Goal: Information Seeking & Learning: Compare options

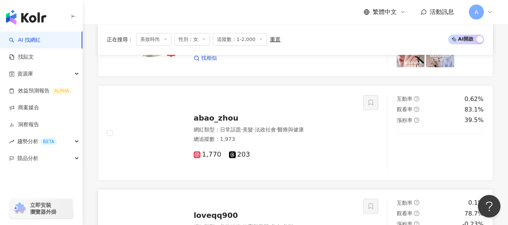
scroll to position [1045, 0]
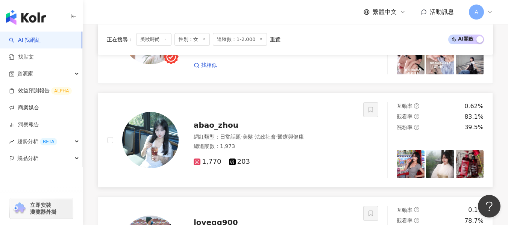
click at [258, 137] on div "abao_zhou 網紅類型 ： 日常話題 · 美髮 · 法政社會 · 醫療與健康 總追蹤數 ： 1,973 1,770 203" at bounding box center [267, 140] width 176 height 53
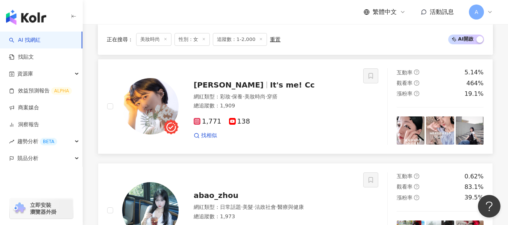
scroll to position [969, 0]
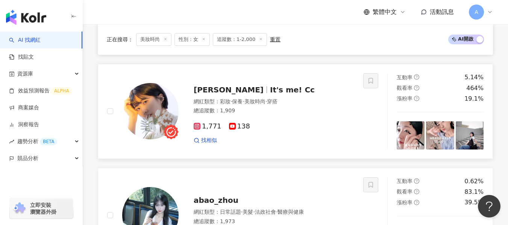
click at [286, 131] on div "1,771 138" at bounding box center [274, 127] width 161 height 8
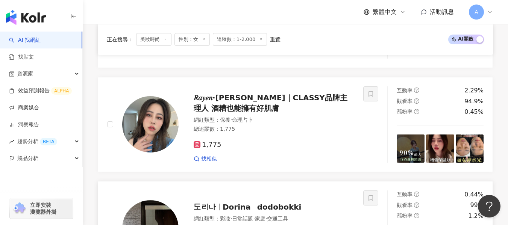
scroll to position [631, 0]
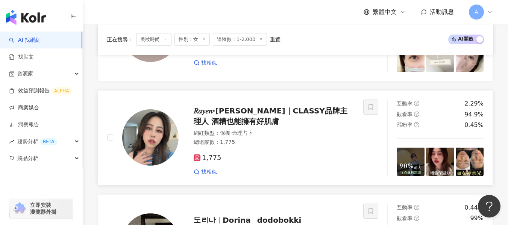
click at [320, 137] on div "網紅類型 ： 保養 · 命理占卜" at bounding box center [274, 134] width 161 height 8
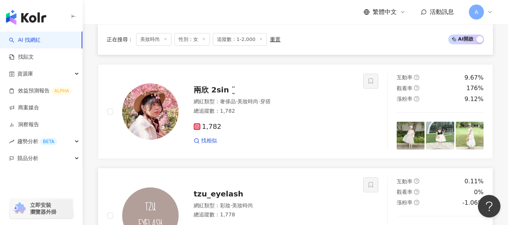
scroll to position [443, 0]
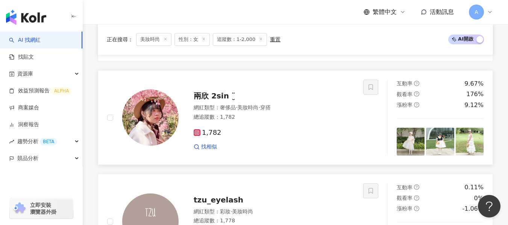
click at [302, 123] on div "網紅類型 ： 奢侈品 · 美妝時尚 · 穿搭 總追蹤數 ： 1,782" at bounding box center [274, 113] width 161 height 18
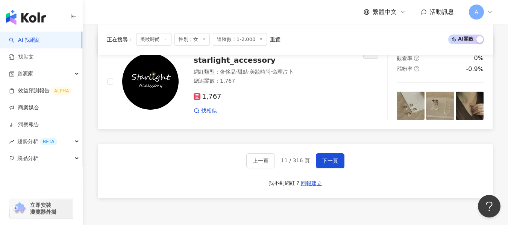
scroll to position [1383, 0]
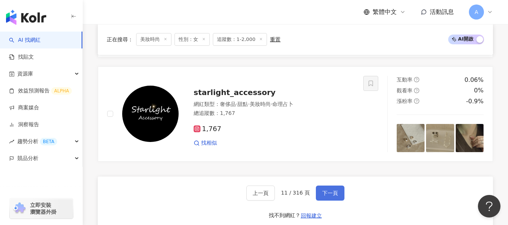
click at [330, 191] on button "下一頁" at bounding box center [330, 193] width 29 height 15
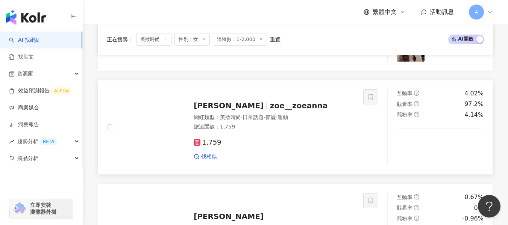
scroll to position [1233, 0]
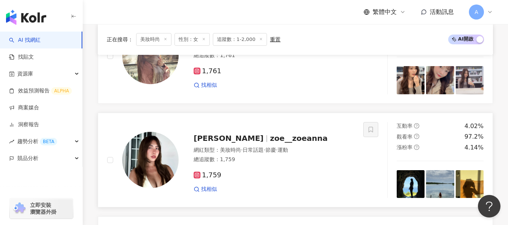
click at [301, 171] on div "1,759 找相似" at bounding box center [274, 179] width 161 height 28
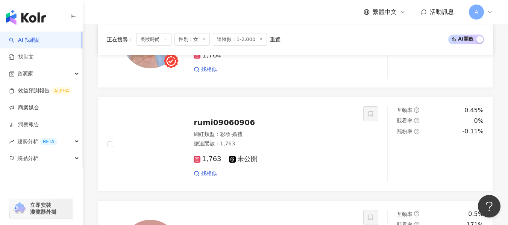
scroll to position [819, 0]
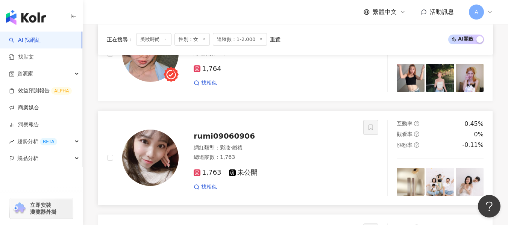
click at [292, 171] on div "1,763 未公開 找相似" at bounding box center [274, 177] width 161 height 28
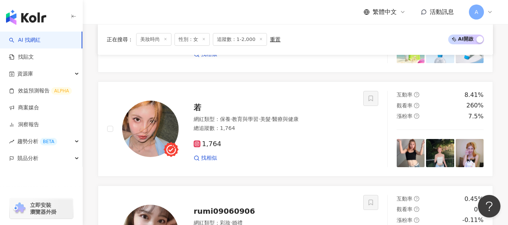
drag, startPoint x: 291, startPoint y: 147, endPoint x: 188, endPoint y: 2, distance: 178.0
click at [291, 147] on div "1,764" at bounding box center [274, 144] width 161 height 8
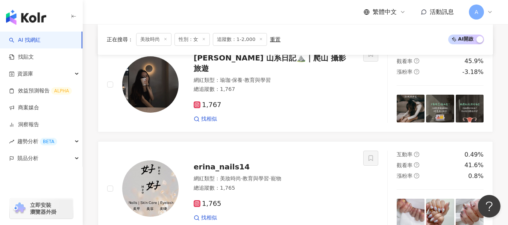
scroll to position [255, 0]
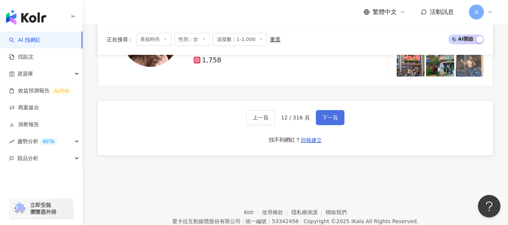
click at [333, 121] on span "下一頁" at bounding box center [330, 118] width 16 height 6
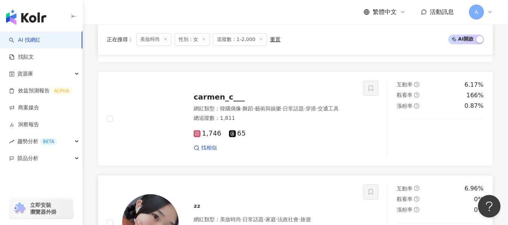
scroll to position [1028, 0]
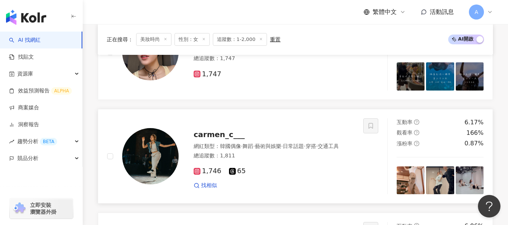
click at [336, 161] on div "網紅類型 ： 韓國偶像 · 舞蹈 · 藝術與娛樂 · 日常話題 · 穿搭 · 交通工具 總追蹤數 ： 1,811" at bounding box center [274, 152] width 161 height 18
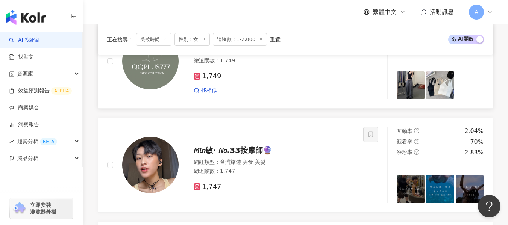
scroll to position [728, 0]
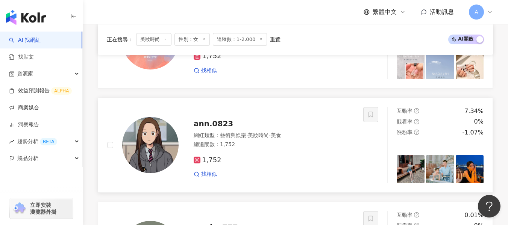
click at [299, 150] on div "網紅類型 ： 藝術與娛樂 · 美妝時尚 · 美食 總追蹤數 ： 1,752" at bounding box center [274, 141] width 161 height 18
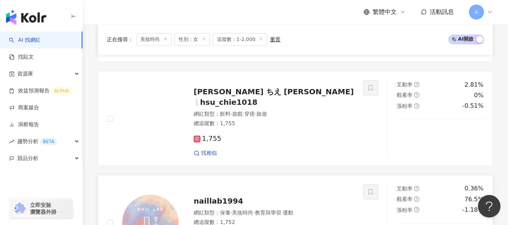
scroll to position [540, 0]
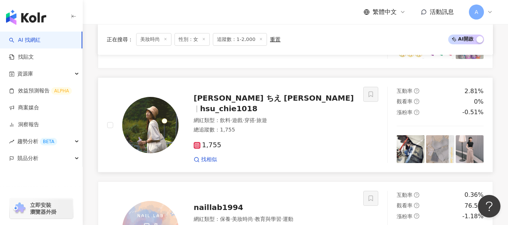
click at [329, 139] on div "1,755 找相似" at bounding box center [274, 149] width 161 height 28
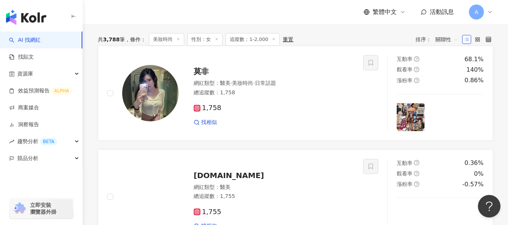
scroll to position [239, 0]
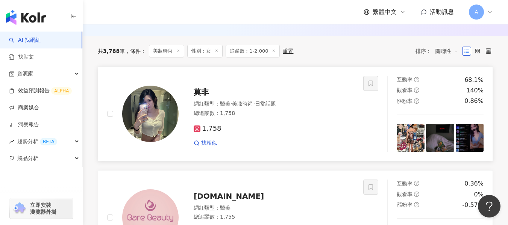
click at [302, 133] on div "1,758" at bounding box center [274, 129] width 161 height 8
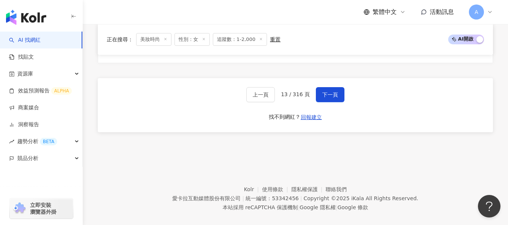
scroll to position [1555, 0]
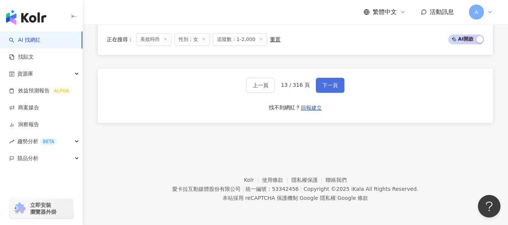
click at [332, 91] on button "下一頁" at bounding box center [330, 85] width 29 height 15
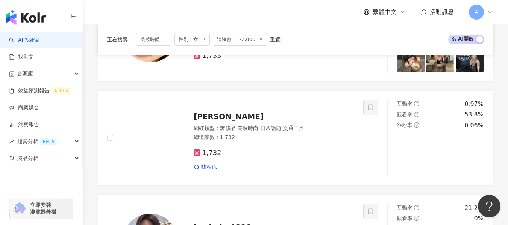
scroll to position [1233, 0]
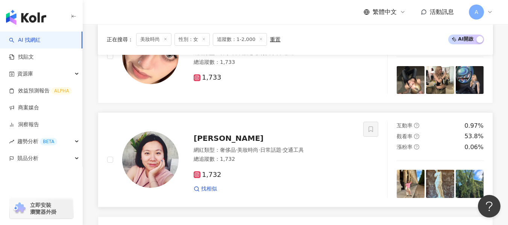
click at [305, 173] on div "1,732 找相似" at bounding box center [274, 179] width 161 height 28
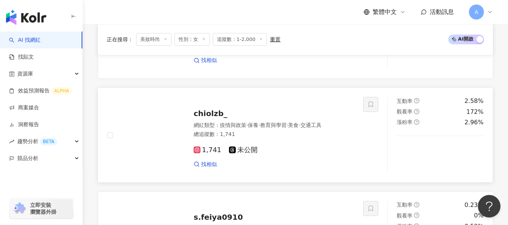
scroll to position [518, 0]
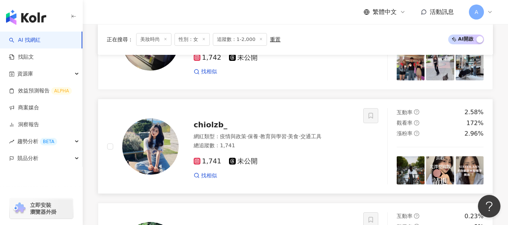
click at [299, 150] on div "總追蹤數 ： 1,741" at bounding box center [274, 146] width 161 height 8
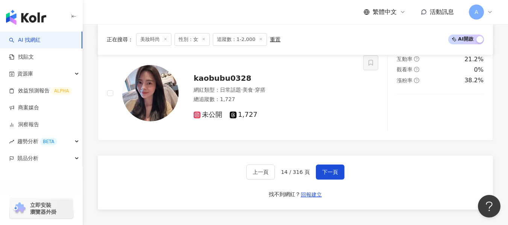
scroll to position [1421, 0]
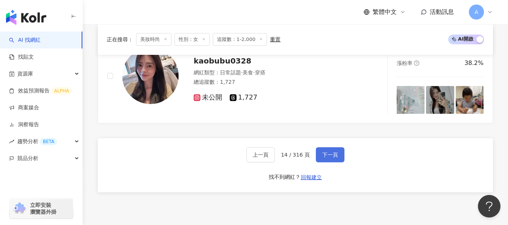
click at [321, 162] on button "下一頁" at bounding box center [330, 154] width 29 height 15
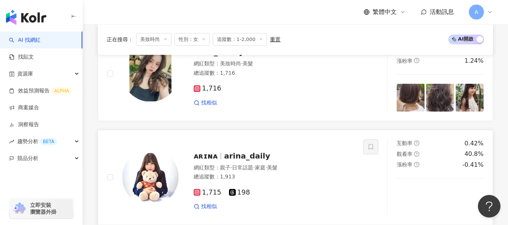
scroll to position [1233, 0]
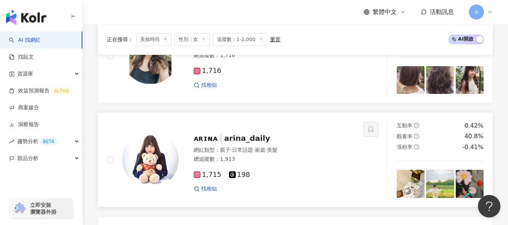
click at [310, 163] on div "總追蹤數 ： 1,913" at bounding box center [274, 160] width 161 height 8
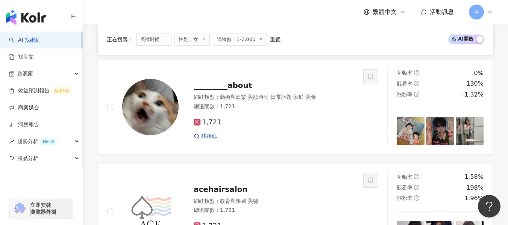
scroll to position [443, 0]
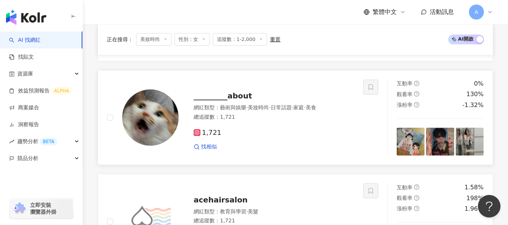
click at [271, 148] on div "1,721 找相似" at bounding box center [274, 137] width 161 height 28
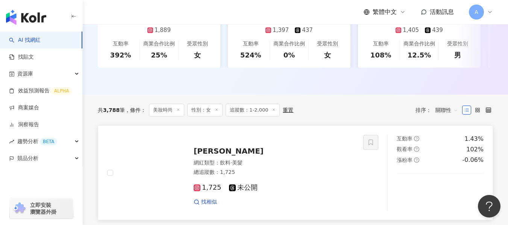
scroll to position [217, 0]
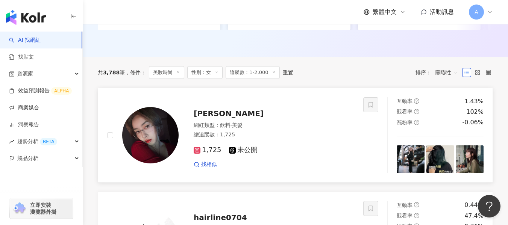
click at [320, 139] on div "總追蹤數 ： 1,725" at bounding box center [274, 135] width 161 height 8
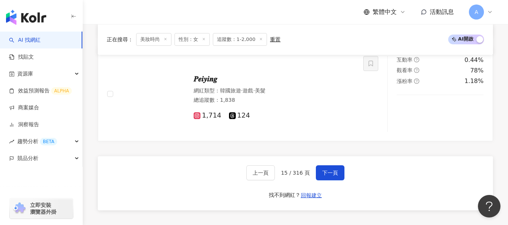
scroll to position [1458, 0]
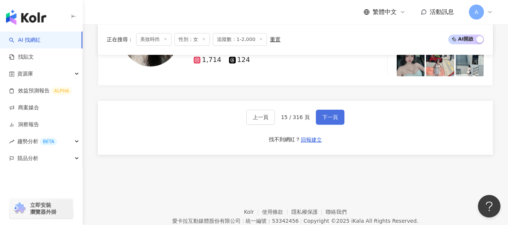
click at [331, 120] on span "下一頁" at bounding box center [330, 117] width 16 height 6
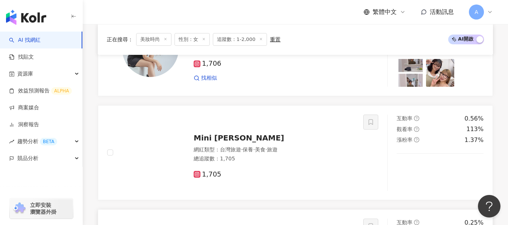
scroll to position [1233, 0]
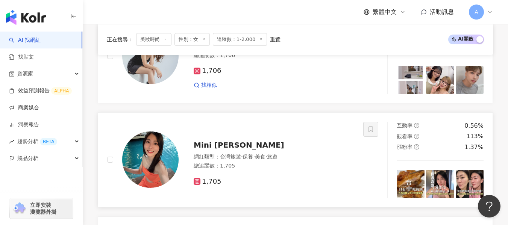
click at [300, 161] on div "網紅類型 ： 台灣旅遊 · 保養 · 美食 · 旅遊" at bounding box center [274, 157] width 161 height 8
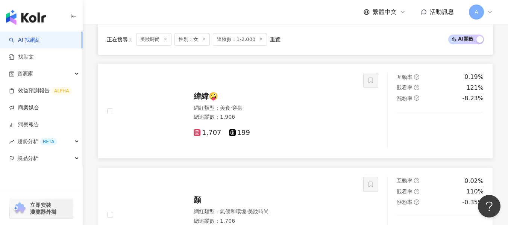
scroll to position [819, 0]
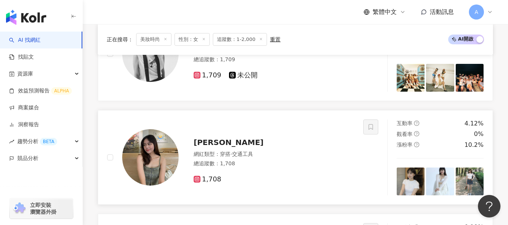
click at [281, 155] on div "詠晴 網紅類型 ： 穿搭 · 交通工具 總追蹤數 ： 1,708 1,708" at bounding box center [267, 157] width 176 height 53
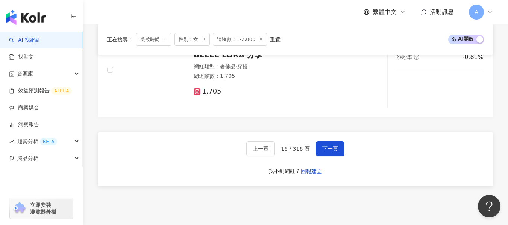
scroll to position [1421, 0]
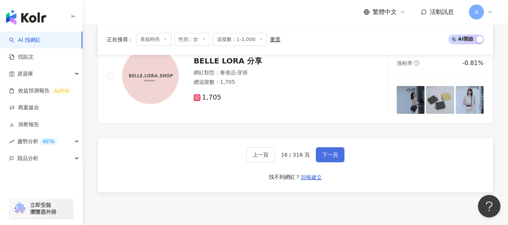
click at [326, 158] on span "下一頁" at bounding box center [330, 155] width 16 height 6
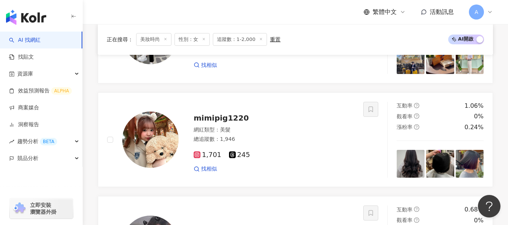
scroll to position [1445, 0]
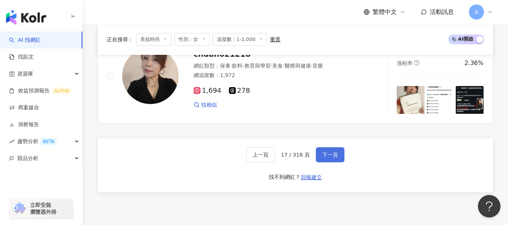
click at [330, 158] on span "下一頁" at bounding box center [330, 155] width 16 height 6
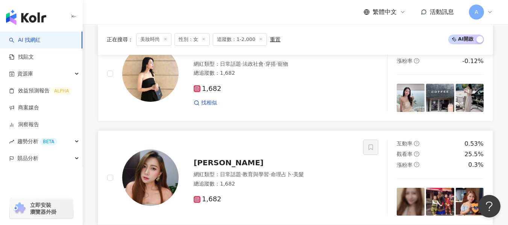
scroll to position [1066, 0]
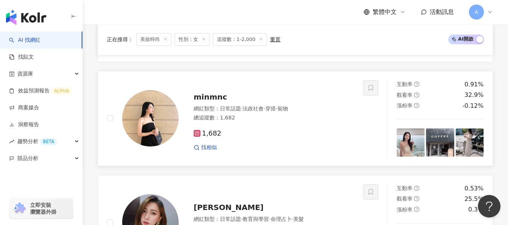
click at [301, 138] on div "1,682" at bounding box center [274, 134] width 161 height 8
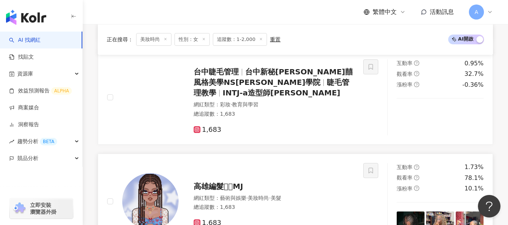
scroll to position [840, 0]
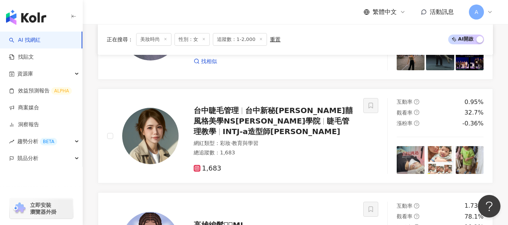
click at [306, 52] on div "1,685 未公開" at bounding box center [274, 47] width 161 height 8
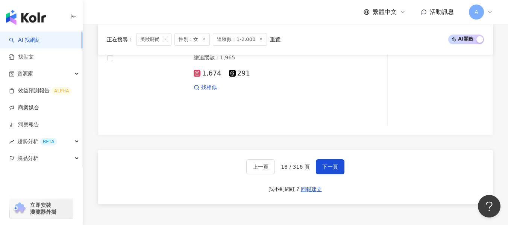
scroll to position [1480, 0]
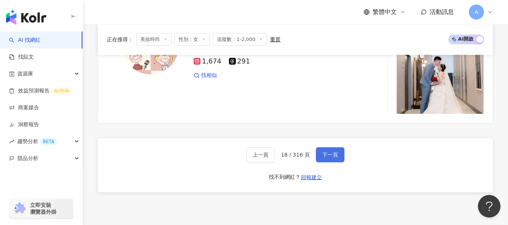
click at [331, 155] on button "下一頁" at bounding box center [330, 154] width 29 height 15
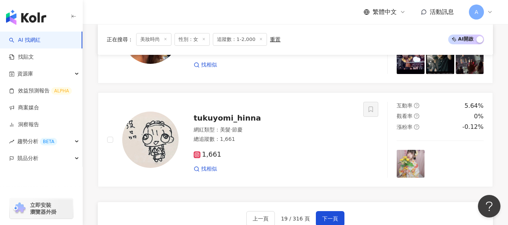
scroll to position [1345, 0]
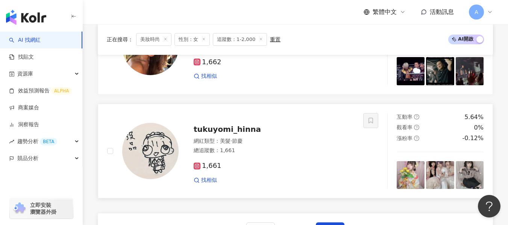
click at [218, 145] on div "網紅類型 ： 美髮 · 節慶" at bounding box center [274, 142] width 161 height 8
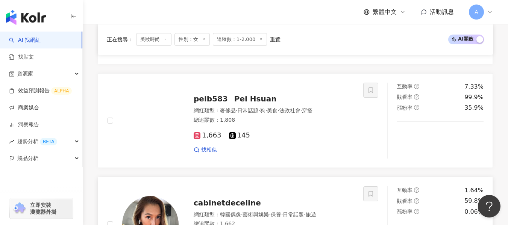
scroll to position [1157, 0]
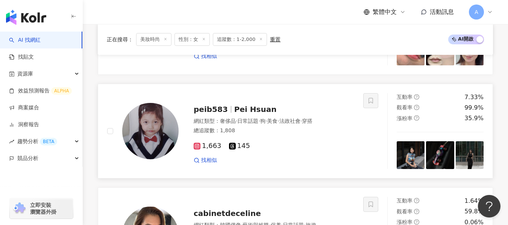
click at [282, 143] on div "1,663 145 找相似" at bounding box center [274, 150] width 161 height 28
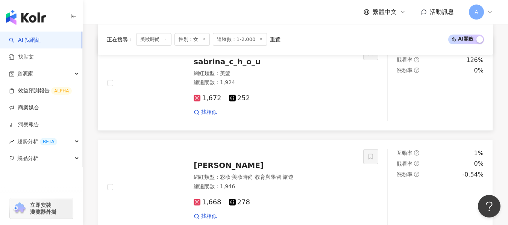
scroll to position [330, 0]
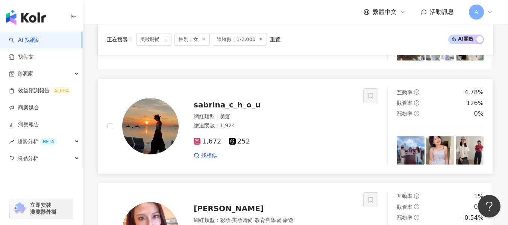
click at [303, 130] on div "總追蹤數 ： 1,924" at bounding box center [274, 126] width 161 height 8
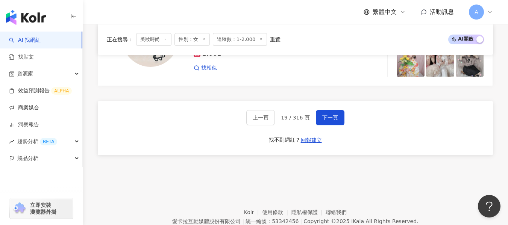
scroll to position [1458, 0]
click at [337, 125] on button "下一頁" at bounding box center [330, 117] width 29 height 15
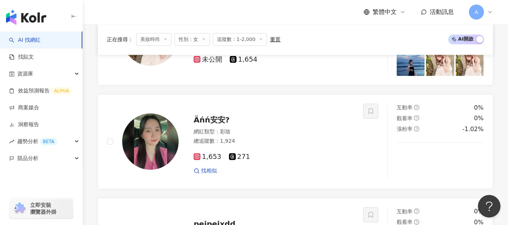
scroll to position [1257, 0]
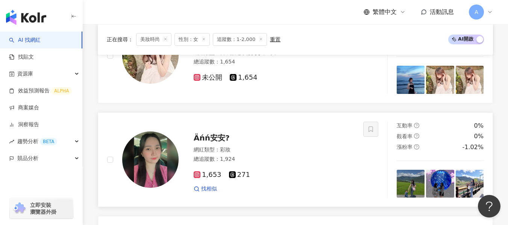
click at [305, 143] on div "Äńń安安?" at bounding box center [274, 138] width 161 height 11
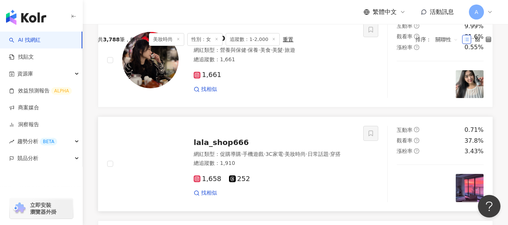
scroll to position [242, 0]
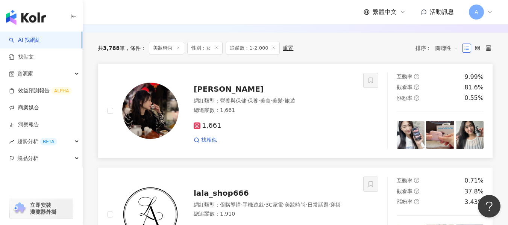
click at [345, 137] on div "1,661 找相似" at bounding box center [274, 130] width 161 height 28
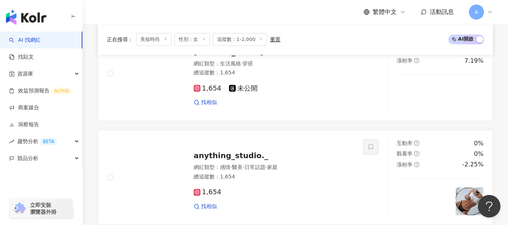
scroll to position [1182, 0]
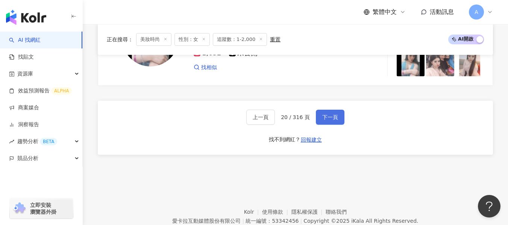
click at [326, 120] on span "下一頁" at bounding box center [330, 117] width 16 height 6
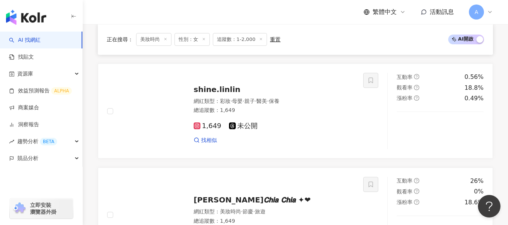
scroll to position [1345, 0]
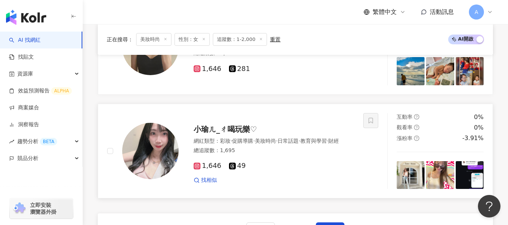
click at [324, 155] on div "總追蹤數 ： 1,695" at bounding box center [274, 151] width 161 height 8
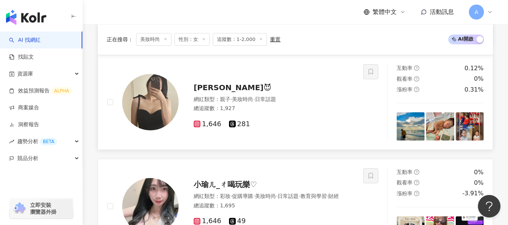
scroll to position [1270, 0]
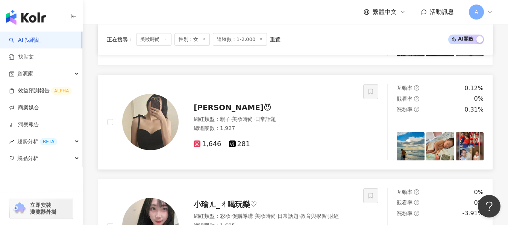
click at [328, 149] on div "1,646 281" at bounding box center [274, 144] width 161 height 8
click at [294, 23] on div "網紅類型 ： 保養 · 日常話題 · 狗 · 穿搭 總追蹤數 ： 1,646" at bounding box center [274, 14] width 161 height 18
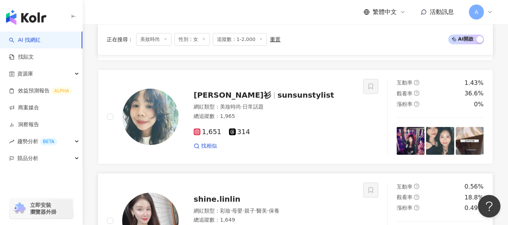
scroll to position [443, 0]
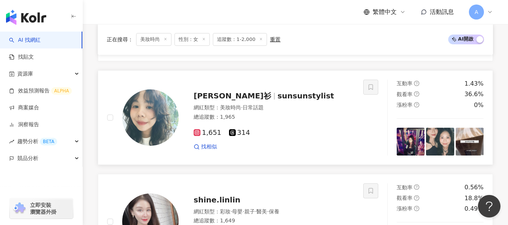
click at [291, 135] on div "1,651 314" at bounding box center [274, 133] width 161 height 8
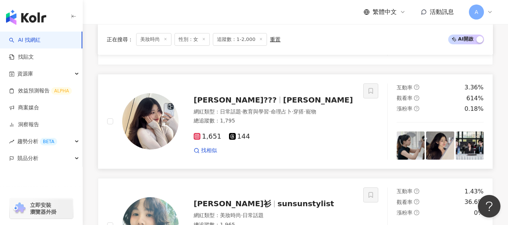
scroll to position [330, 0]
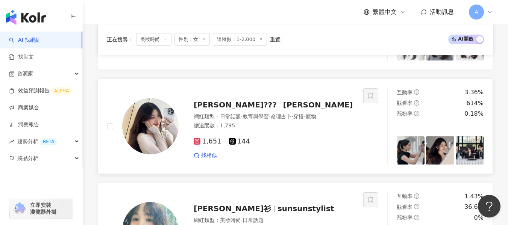
click at [292, 130] on div "總追蹤數 ： 1,795" at bounding box center [274, 126] width 161 height 8
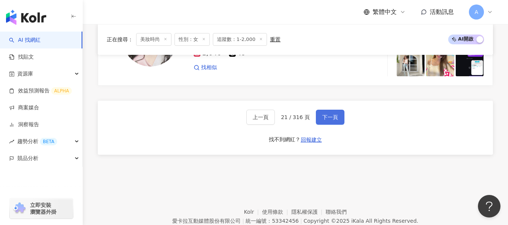
click at [334, 120] on span "下一頁" at bounding box center [330, 117] width 16 height 6
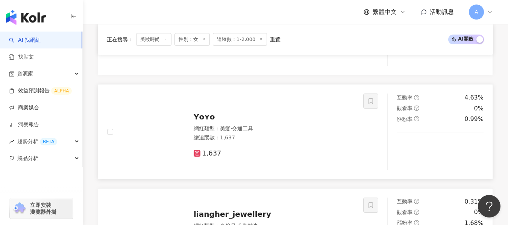
scroll to position [932, 0]
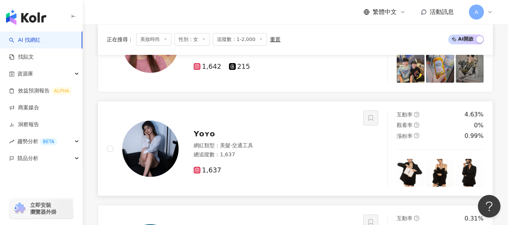
click at [285, 159] on div "總追蹤數 ： 1,637" at bounding box center [274, 155] width 161 height 8
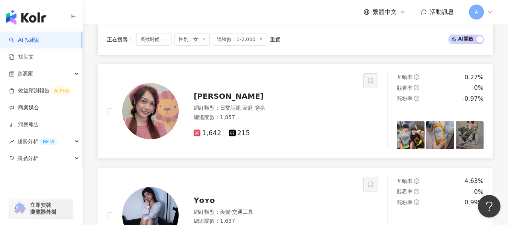
scroll to position [857, 0]
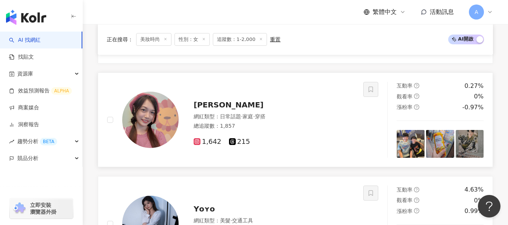
click at [304, 127] on div "網紅類型 ： 日常話題 · 家庭 · 穿搭 總追蹤數 ： 1,857" at bounding box center [274, 122] width 161 height 18
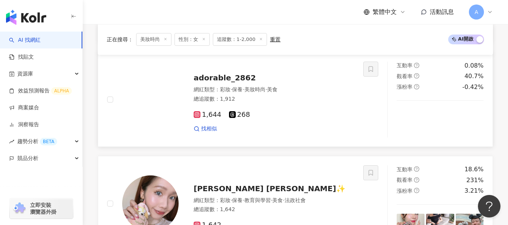
scroll to position [744, 0]
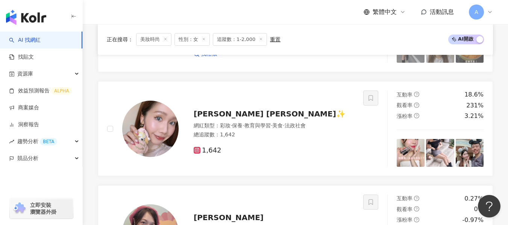
click at [306, 129] on span "法政社會" at bounding box center [295, 126] width 21 height 6
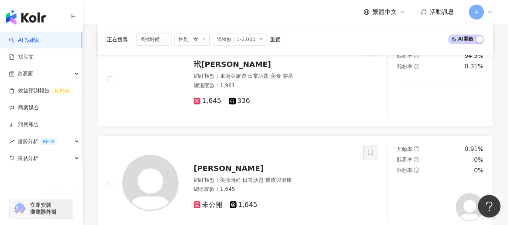
scroll to position [255, 0]
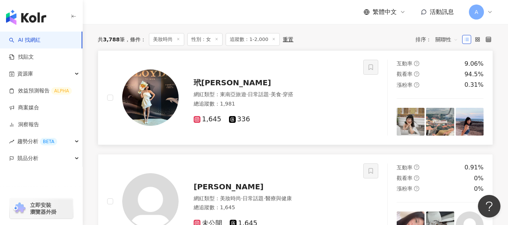
click at [315, 95] on div "玳玉 Dale 網紅類型 ： 東南亞旅遊 · 日常話題 · 美食 · 穿搭 總追蹤數 ： 1,981 1,645 336" at bounding box center [267, 97] width 176 height 53
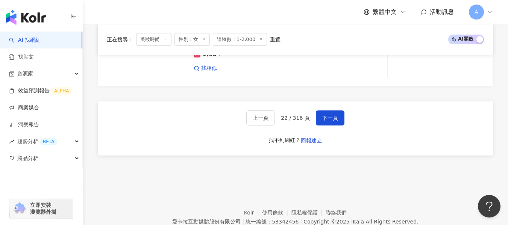
scroll to position [1421, 0]
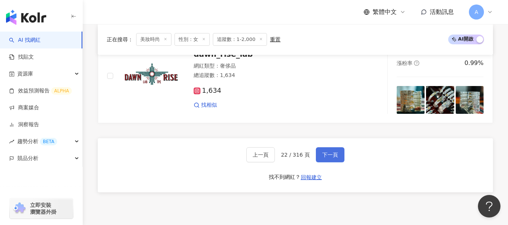
click at [329, 162] on button "下一頁" at bounding box center [330, 154] width 29 height 15
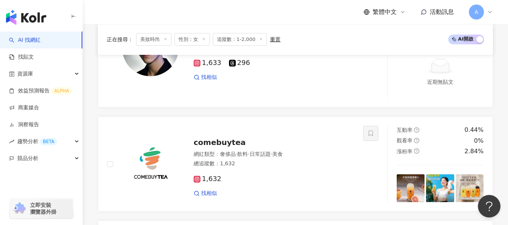
scroll to position [1407, 0]
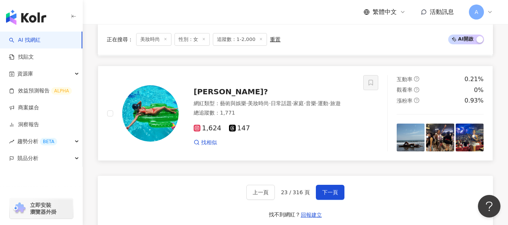
click at [291, 117] on div "總追蹤數 ： 1,771" at bounding box center [274, 113] width 161 height 8
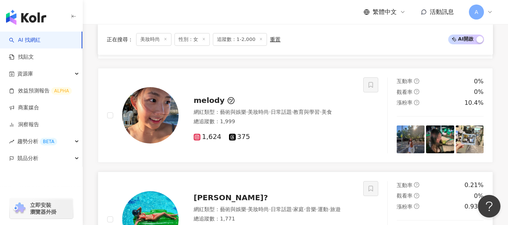
scroll to position [1295, 0]
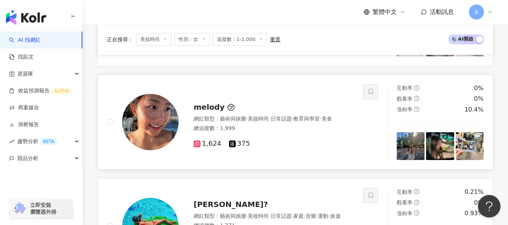
click at [323, 123] on div "網紅類型 ： 藝術與娛樂 · 美妝時尚 · 日常話題 · 教育與學習 · 美食" at bounding box center [274, 119] width 161 height 8
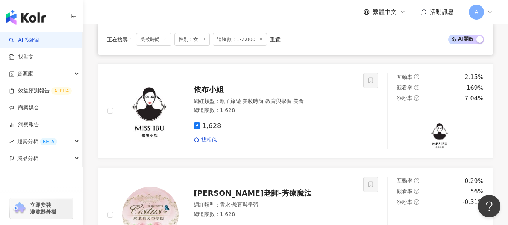
scroll to position [881, 0]
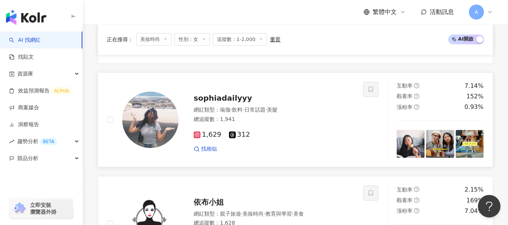
click at [311, 139] on div "1,629 312" at bounding box center [274, 135] width 161 height 8
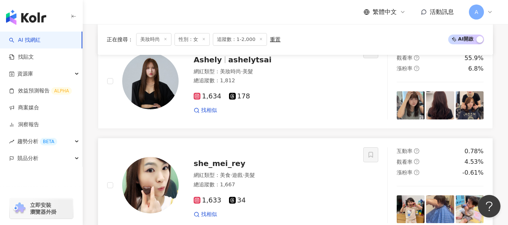
scroll to position [392, 0]
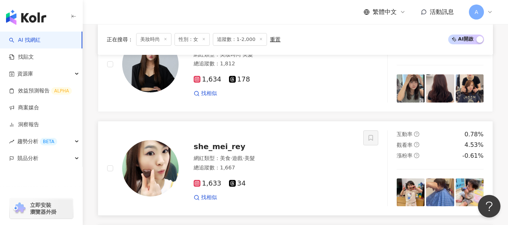
click at [296, 172] on div "總追蹤數 ： 1,667" at bounding box center [274, 168] width 161 height 8
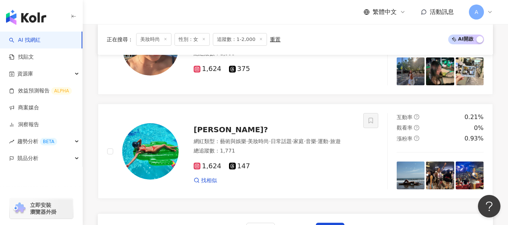
scroll to position [1372, 0]
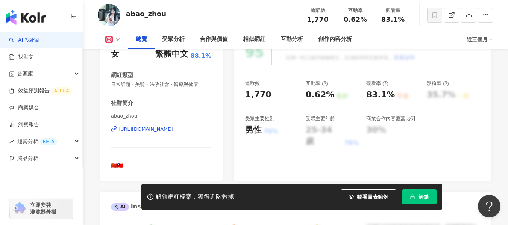
scroll to position [150, 0]
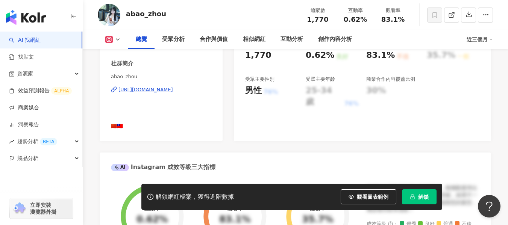
click at [161, 92] on div "https://www.instagram.com/abao_zhou/" at bounding box center [145, 89] width 55 height 7
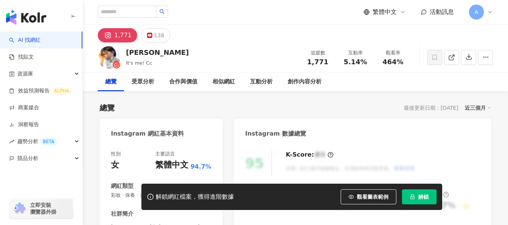
scroll to position [66, 0]
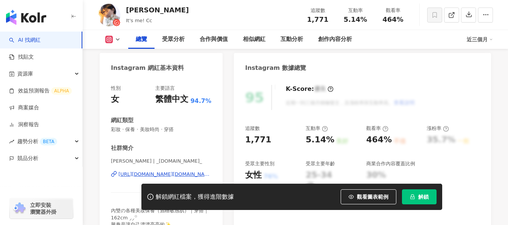
click at [172, 171] on div "https://www.instagram.com/_itsme.cc_/" at bounding box center [164, 174] width 93 height 7
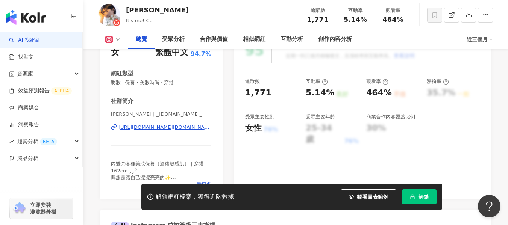
scroll to position [0, 0]
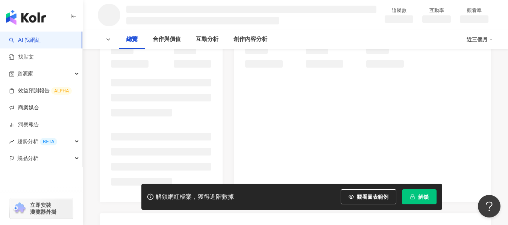
scroll to position [113, 0]
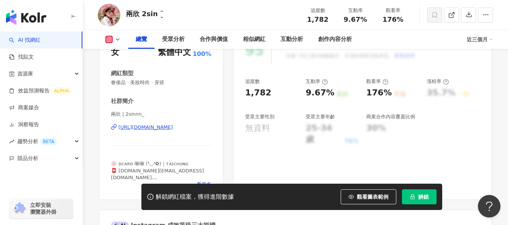
drag, startPoint x: 177, startPoint y: 156, endPoint x: 184, endPoint y: 129, distance: 28.7
click at [173, 129] on div "https://www.instagram.com/2sinnn_/" at bounding box center [145, 127] width 55 height 7
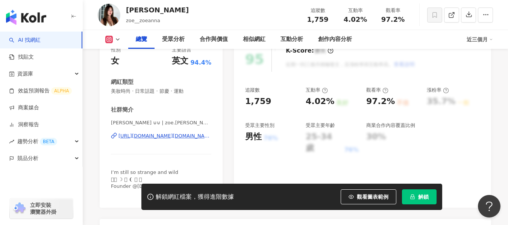
scroll to position [113, 0]
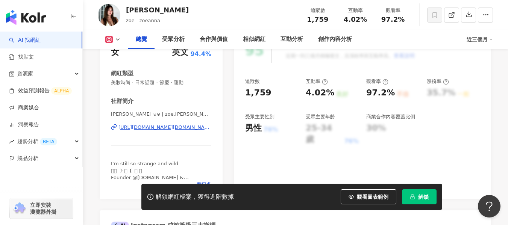
click at [180, 128] on div "https://www.instagram.com/zoe.anna.chen/" at bounding box center [164, 127] width 93 height 7
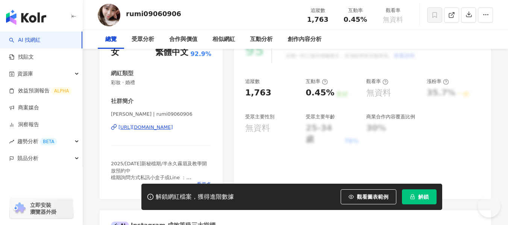
scroll to position [113, 0]
click at [164, 130] on div "https://www.instagram.com/rumi09060906/" at bounding box center [145, 127] width 55 height 7
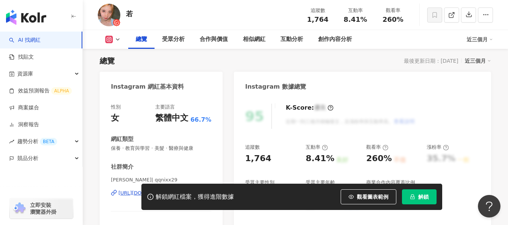
scroll to position [113, 0]
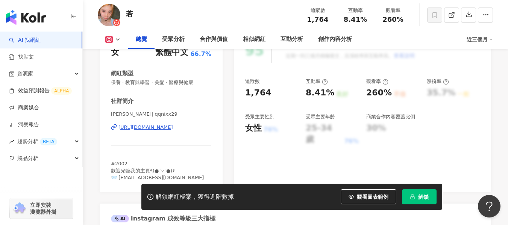
click at [173, 130] on div "https://www.instagram.com/qqnixx29/" at bounding box center [145, 127] width 55 height 7
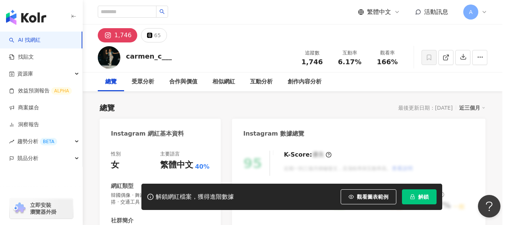
scroll to position [226, 0]
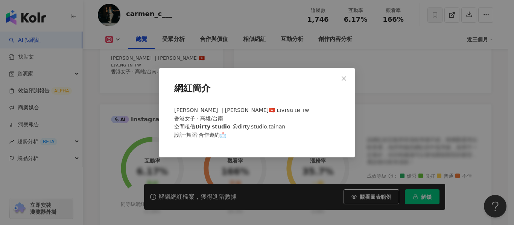
click at [344, 78] on icon "close" at bounding box center [343, 78] width 5 height 5
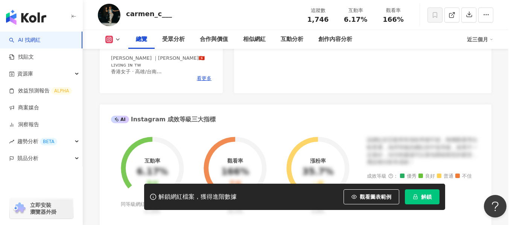
click at [345, 76] on div "網紅簡介 詩敏 ｜卡門 Carmen🇭🇰 ʟɪᴠɪɴɢ ɪɴ ᴛᴡ 香港女子 · 高雄/台南 空間租借𝗗𝗶𝗿𝘁𝘆 𝘀𝘁𝘂𝗱𝗶𝗼 @dirty.studio.t…" at bounding box center [257, 112] width 514 height 225
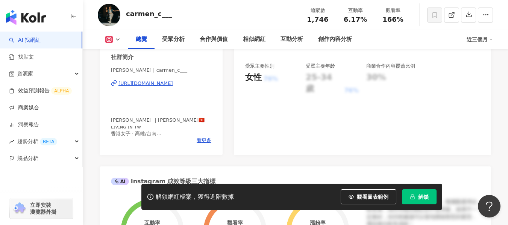
scroll to position [150, 0]
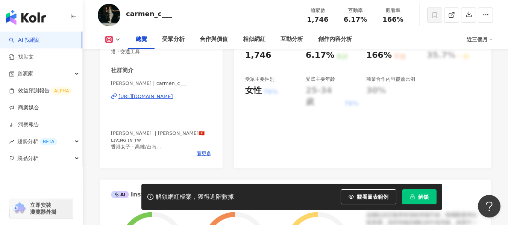
click at [164, 99] on div "https://www.instagram.com/carmen_c___/" at bounding box center [145, 96] width 55 height 7
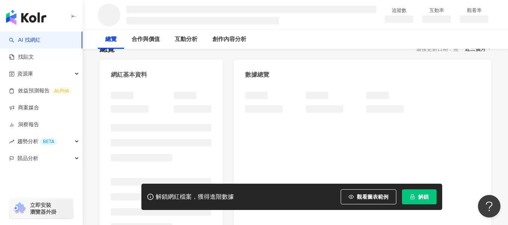
scroll to position [75, 0]
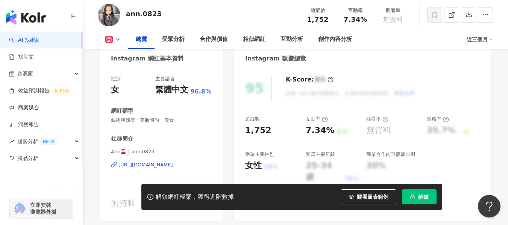
scroll to position [113, 0]
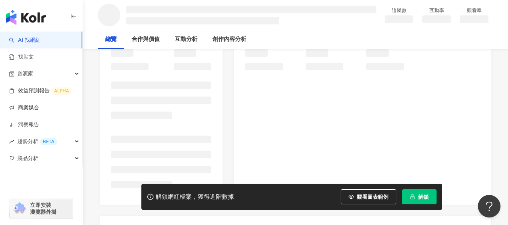
scroll to position [113, 0]
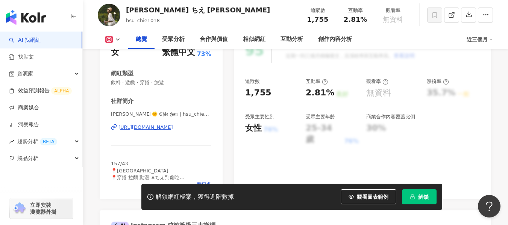
click at [159, 124] on div "[URL][DOMAIN_NAME]" at bounding box center [145, 127] width 55 height 7
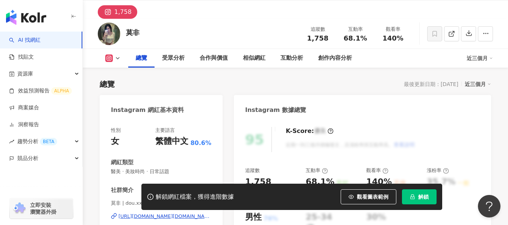
scroll to position [113, 0]
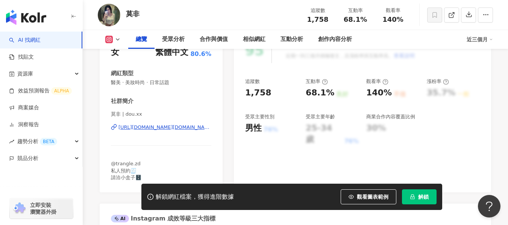
click at [151, 129] on div "https://www.instagram.com/dou.xx/" at bounding box center [164, 127] width 93 height 7
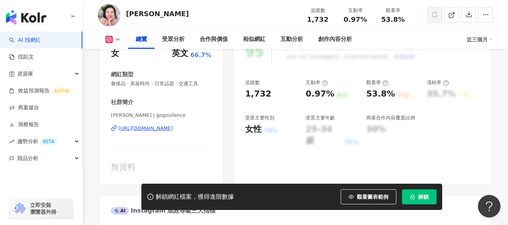
scroll to position [113, 0]
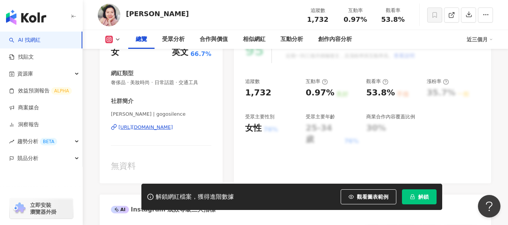
click at [173, 128] on div "https://www.instagram.com/gogosilence/" at bounding box center [145, 127] width 55 height 7
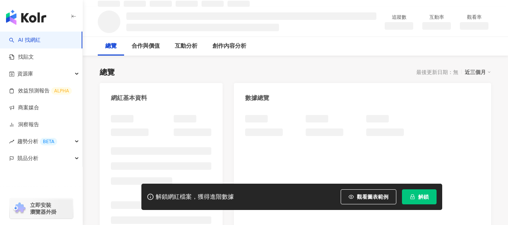
scroll to position [38, 0]
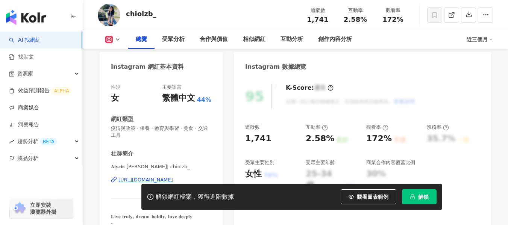
scroll to position [105, 0]
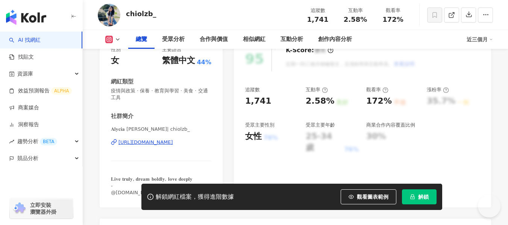
click at [152, 142] on div "https://www.instagram.com/chiolzb_/" at bounding box center [145, 142] width 55 height 7
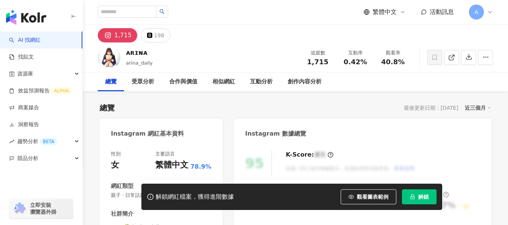
click at [187, 151] on div "性別 女 主要語言 繁體中文 78.9% 網紅類型 親子 · 日常話題 · 家庭 · 美髮 社群簡介 ᴀʀɪɴᴀ🍓 | arina_daily [URL][D…" at bounding box center [161, 218] width 100 height 134
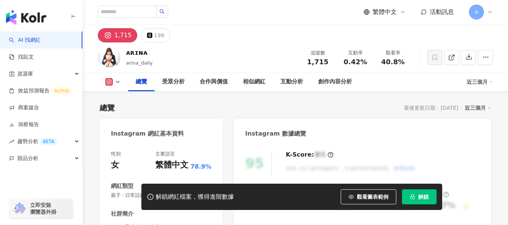
scroll to position [150, 0]
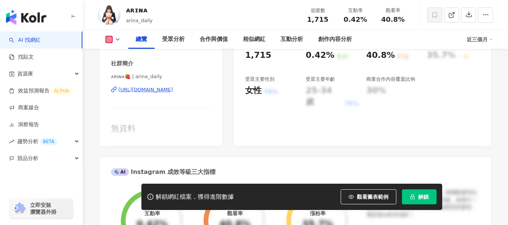
click at [173, 91] on div "https://www.instagram.com/arina_daily/" at bounding box center [145, 89] width 55 height 7
click at [173, 92] on div "https://www.instagram.com/arina_daily/" at bounding box center [145, 89] width 55 height 7
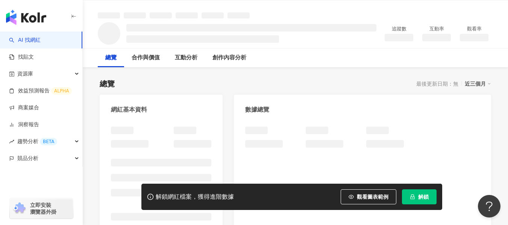
scroll to position [38, 0]
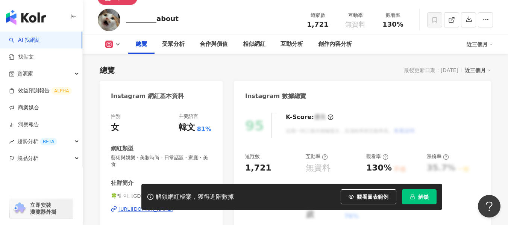
click at [159, 206] on div "https://www.instagram.com/_________about/" at bounding box center [145, 209] width 55 height 7
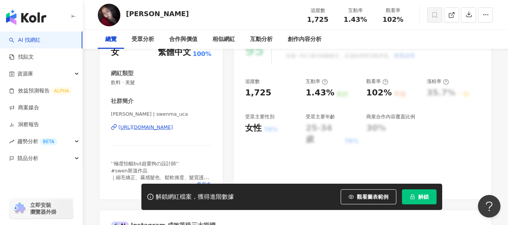
scroll to position [150, 0]
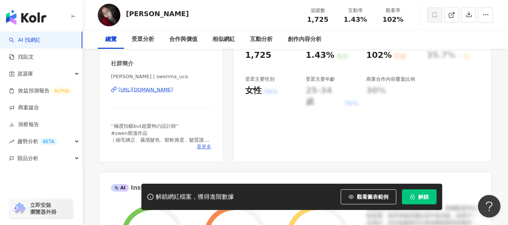
click at [203, 145] on span "看更多" at bounding box center [204, 147] width 15 height 7
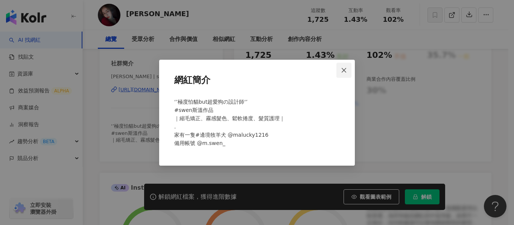
click at [343, 65] on button "Close" at bounding box center [343, 70] width 15 height 15
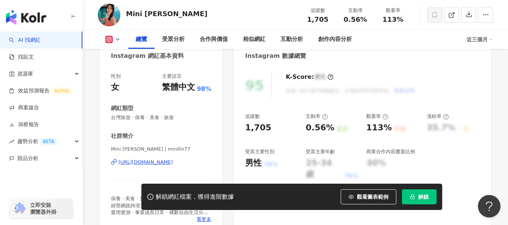
scroll to position [113, 0]
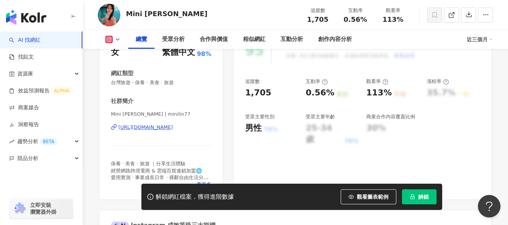
click at [166, 131] on div "https://www.instagram.com/minilin77/" at bounding box center [145, 127] width 55 height 7
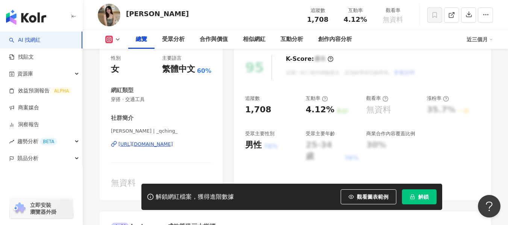
scroll to position [150, 0]
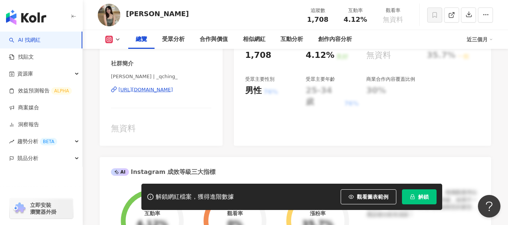
click at [163, 92] on div "https://www.instagram.com/_qching_/" at bounding box center [145, 89] width 55 height 7
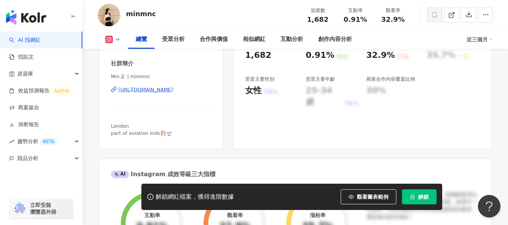
click at [171, 90] on div "https://www.instagram.com/minmnc/" at bounding box center [145, 89] width 55 height 7
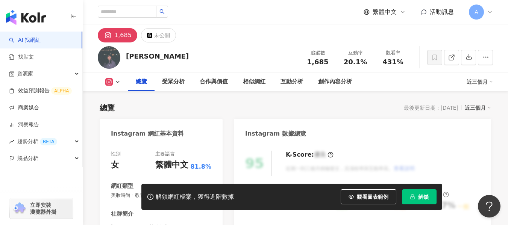
scroll to position [113, 0]
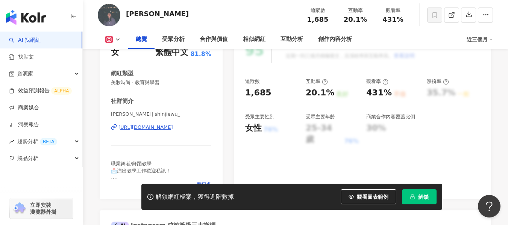
click at [173, 127] on div "https://www.instagram.com/shinjiewu_/" at bounding box center [145, 127] width 55 height 7
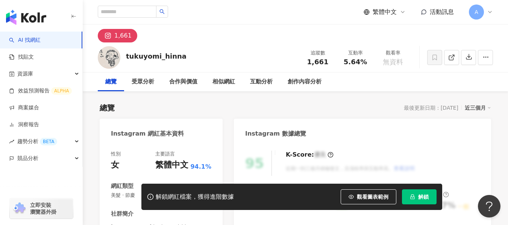
scroll to position [150, 0]
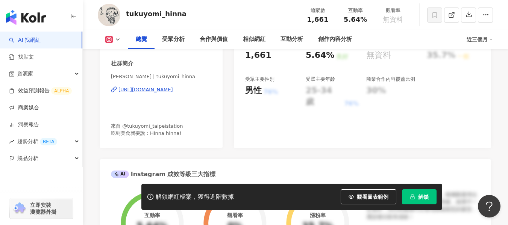
click at [173, 91] on div "https://www.instagram.com/tukuyomi_hinna/" at bounding box center [145, 89] width 55 height 7
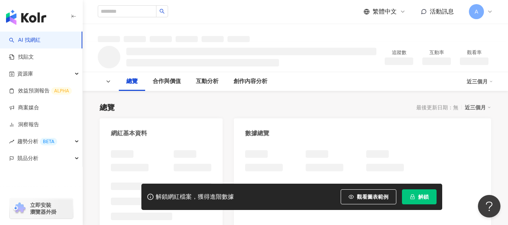
scroll to position [75, 0]
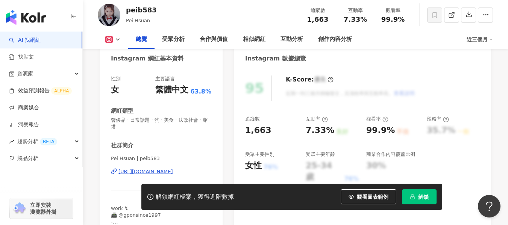
click at [173, 168] on div "https://www.instagram.com/peib583/" at bounding box center [145, 171] width 55 height 7
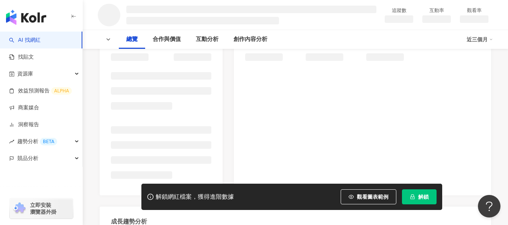
scroll to position [113, 0]
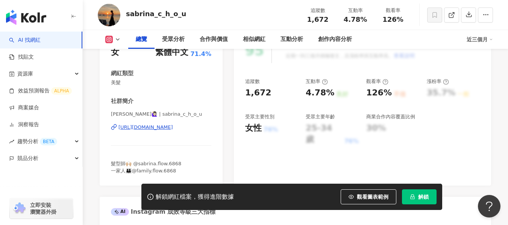
scroll to position [150, 0]
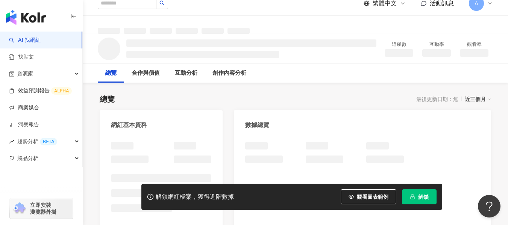
scroll to position [75, 0]
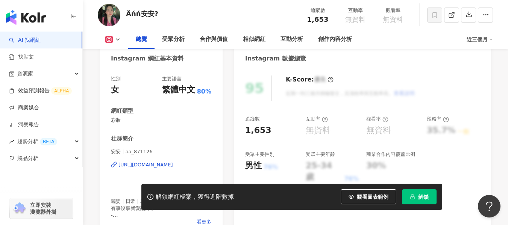
click at [155, 162] on div "https://www.instagram.com/aa_871126/" at bounding box center [145, 165] width 55 height 7
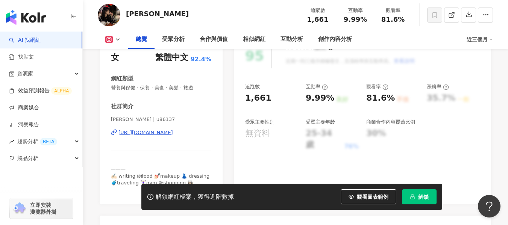
scroll to position [150, 0]
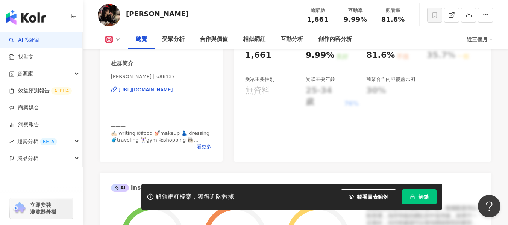
click at [173, 88] on div "https://www.instagram.com/u86137/" at bounding box center [145, 89] width 55 height 7
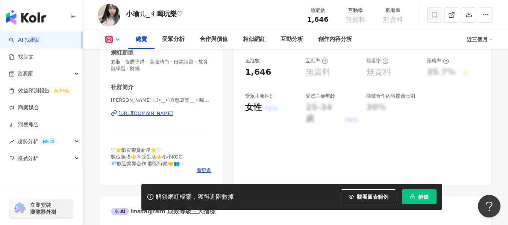
scroll to position [150, 0]
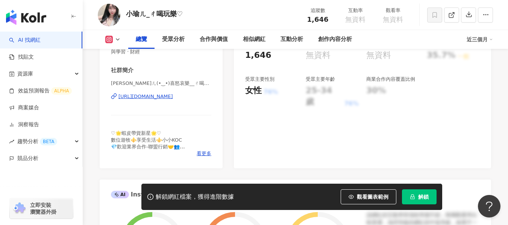
click at [156, 96] on div "https://www.instagram.com/yuyu__907/" at bounding box center [145, 96] width 55 height 7
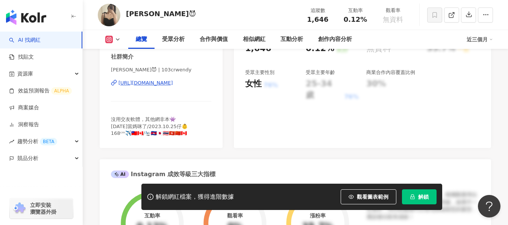
scroll to position [150, 0]
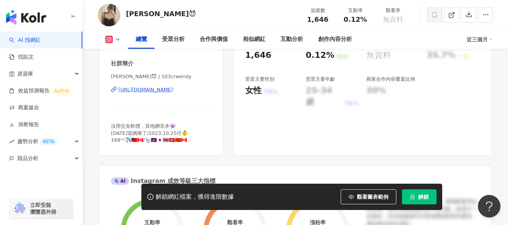
click at [162, 89] on div "https://www.instagram.com/103crwendy/" at bounding box center [145, 89] width 55 height 7
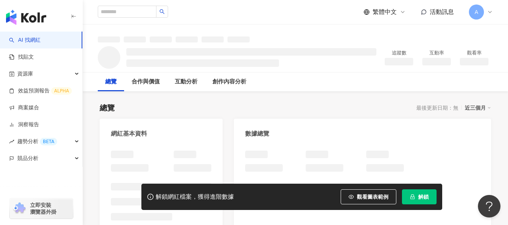
scroll to position [113, 0]
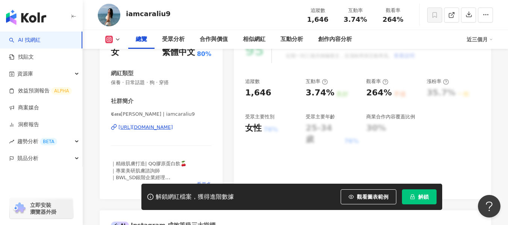
scroll to position [150, 0]
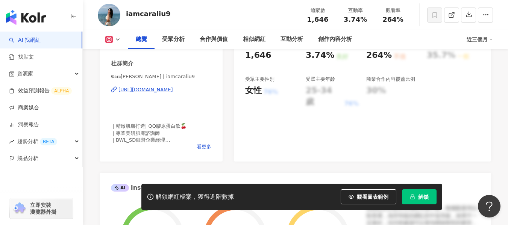
click at [173, 90] on div "https://www.instagram.com/iamcaraliu9/" at bounding box center [145, 89] width 55 height 7
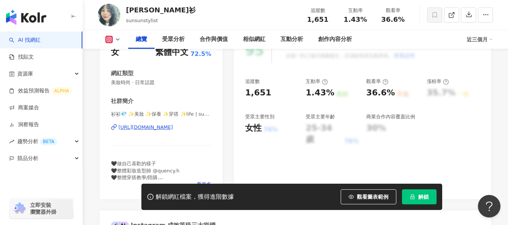
scroll to position [150, 0]
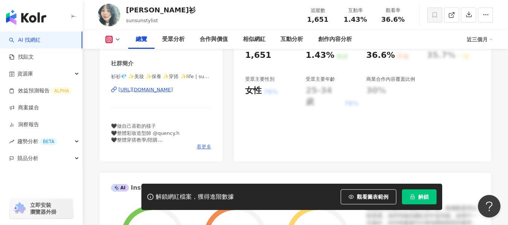
click at [201, 147] on span "看更多" at bounding box center [204, 147] width 15 height 7
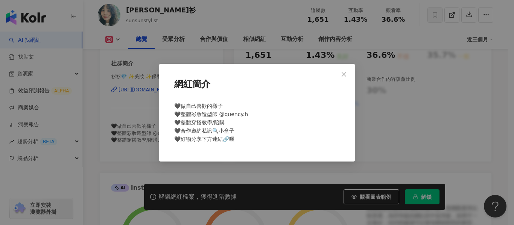
click at [347, 72] on icon "close" at bounding box center [344, 74] width 6 height 6
click at [346, 73] on div "網紅簡介 🖤做自己喜歡的樣子 🖤整體彩妝造型師 @quency.h 🖤整體穿搭教學/陪購 🖤合作邀約私訊🔍小盒子 🖤好物分享下方連結🔗喔" at bounding box center [257, 112] width 514 height 225
click at [342, 75] on div "網紅簡介 🖤做自己喜歡的樣子 🖤整體彩妝造型師 @quency.h 🖤整體穿搭教學/陪購 🖤合作邀約私訊🔍小盒子 🖤好物分享下方連結🔗喔" at bounding box center [257, 112] width 514 height 225
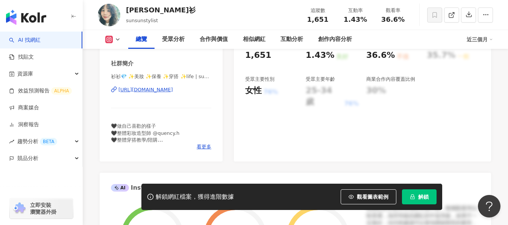
click at [173, 90] on div "https://www.instagram.com/sunsunstylist/" at bounding box center [145, 89] width 55 height 7
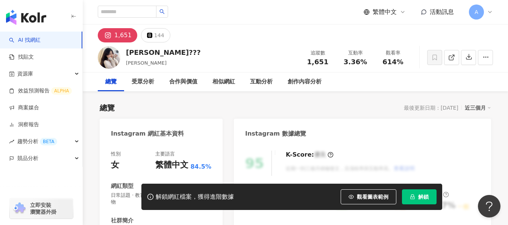
click at [138, 173] on div "性別 女 主要語言 繁體中文 84.5% 網紅類型 日常話題 · 教育與學習 · 命理占卜 · 穿搭 · 寵物 社群簡介 佳茵 ccy | ccy_0607 …" at bounding box center [161, 219] width 100 height 136
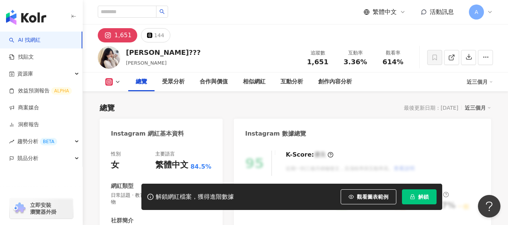
scroll to position [75, 0]
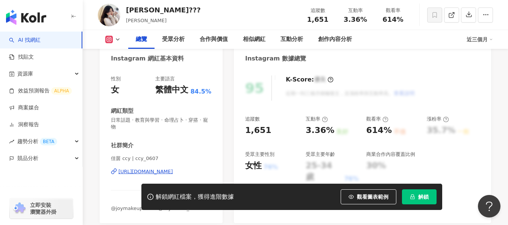
click at [164, 171] on div "https://www.instagram.com/ccy_0607/" at bounding box center [145, 171] width 55 height 7
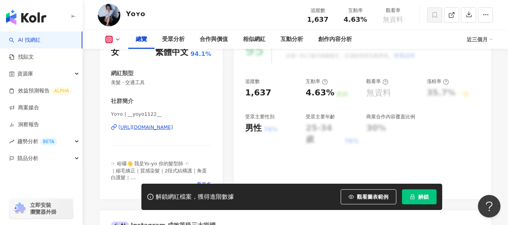
scroll to position [113, 0]
click at [156, 126] on div "[URL][DOMAIN_NAME]" at bounding box center [145, 127] width 55 height 7
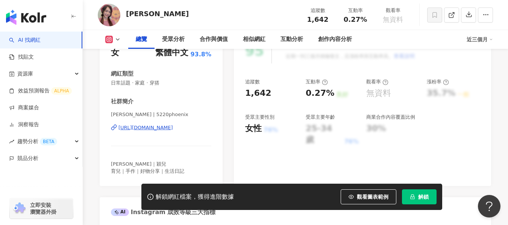
scroll to position [113, 0]
click at [155, 129] on div "https://www.instagram.com/5220phoenix/" at bounding box center [145, 127] width 55 height 7
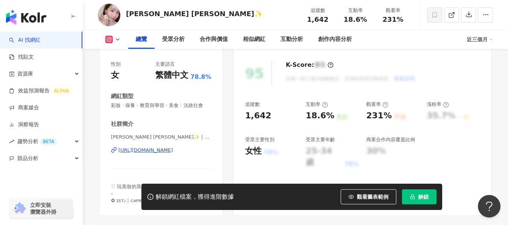
scroll to position [113, 0]
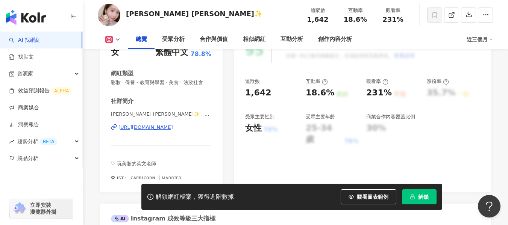
click at [173, 131] on div "https://www.instagram.com/2013m_lin/" at bounding box center [145, 127] width 55 height 7
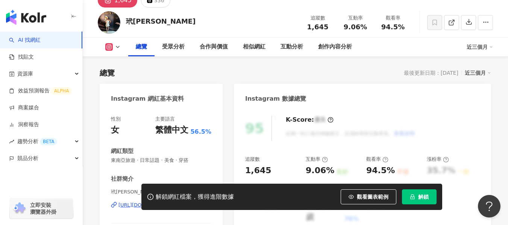
scroll to position [113, 0]
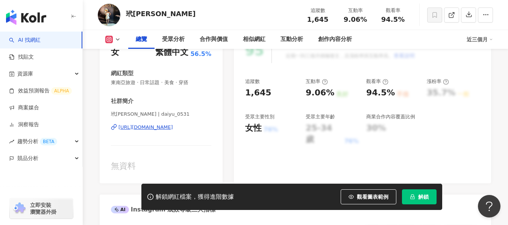
click at [153, 129] on div "https://www.instagram.com/daiyu_0531/" at bounding box center [145, 127] width 55 height 7
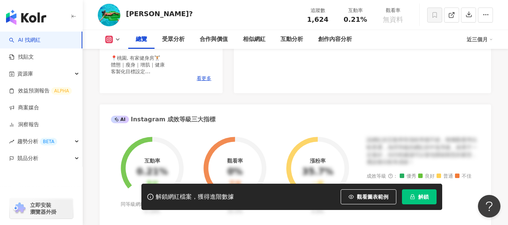
scroll to position [150, 0]
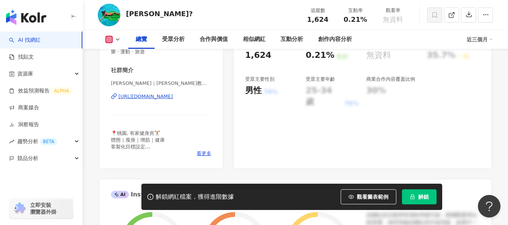
click at [164, 97] on div "https://www.instagram.com/wei_ennnn/" at bounding box center [145, 96] width 55 height 7
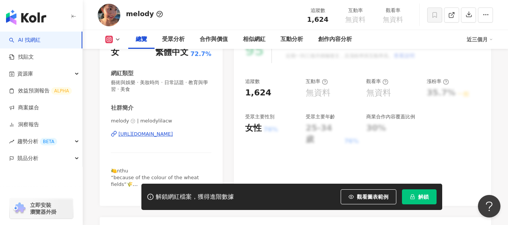
scroll to position [150, 0]
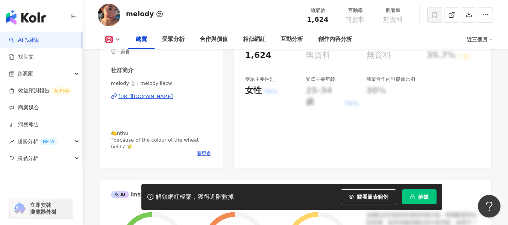
click at [173, 97] on div "https://www.instagram.com/melodylilacw/" at bounding box center [145, 96] width 55 height 7
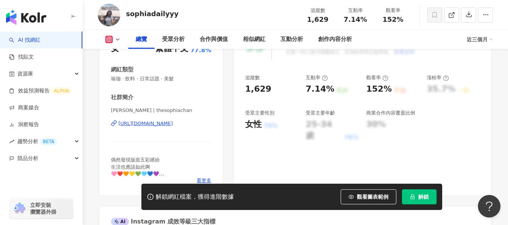
scroll to position [150, 0]
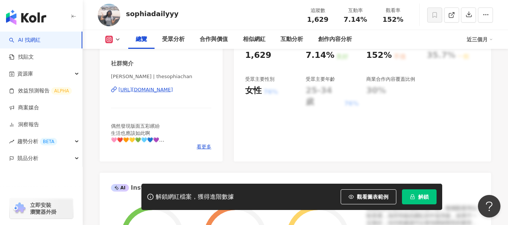
click at [173, 90] on div "https://www.instagram.com/thesophiachan/" at bounding box center [145, 89] width 55 height 7
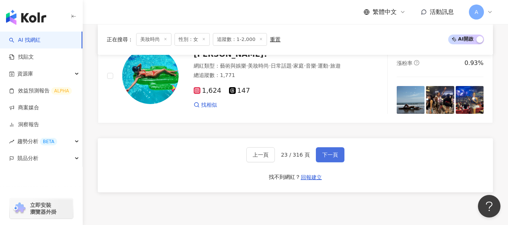
click at [331, 156] on button "下一頁" at bounding box center [330, 154] width 29 height 15
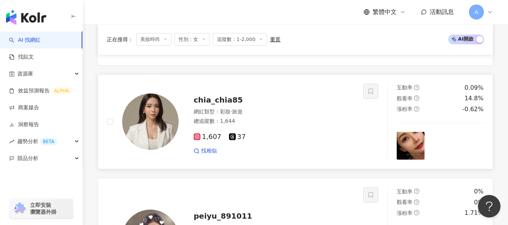
scroll to position [1281, 0]
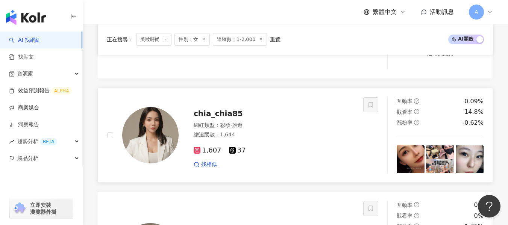
click at [293, 148] on div "1,607 37 找相似" at bounding box center [274, 155] width 161 height 28
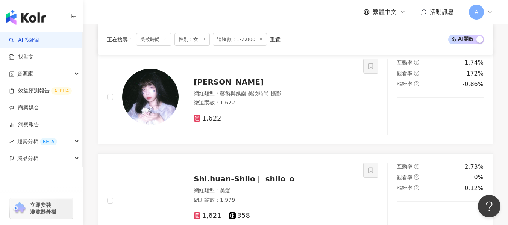
scroll to position [529, 0]
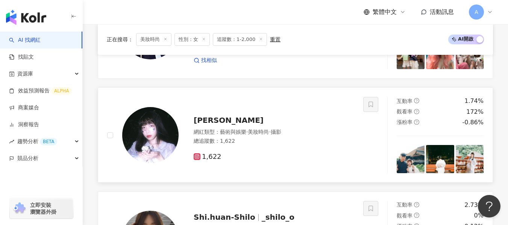
click at [210, 143] on div "網紅類型 ： 藝術與娛樂 · 美妝時尚 · 攝影 總追蹤數 ： 1,622" at bounding box center [274, 138] width 161 height 18
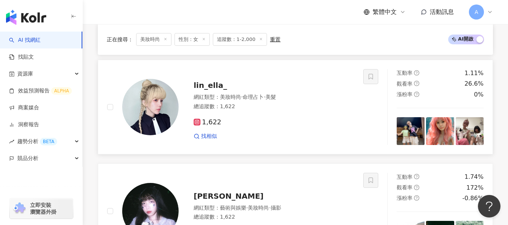
scroll to position [454, 0]
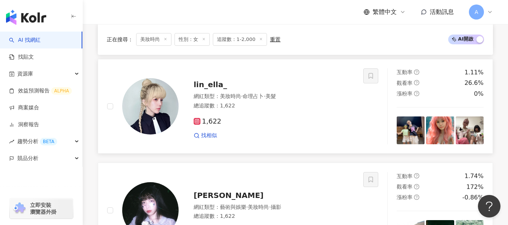
click at [310, 117] on div "1,622 找相似" at bounding box center [274, 126] width 161 height 28
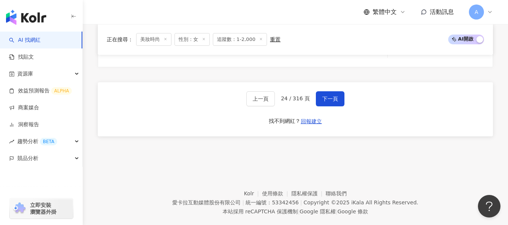
scroll to position [1545, 0]
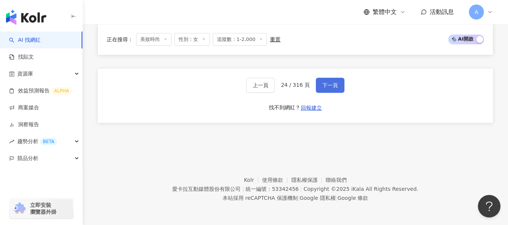
click at [327, 86] on span "下一頁" at bounding box center [330, 85] width 16 height 6
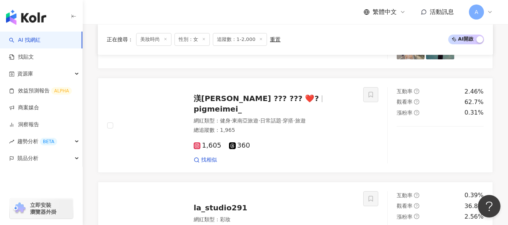
scroll to position [556, 0]
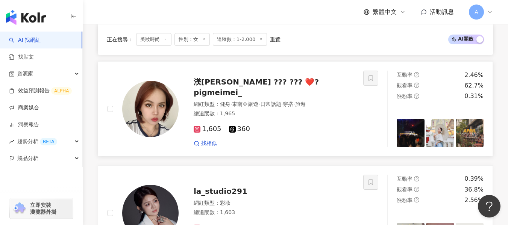
click at [331, 127] on div "1,605 360" at bounding box center [274, 129] width 161 height 8
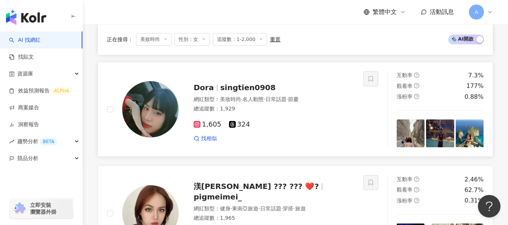
scroll to position [443, 0]
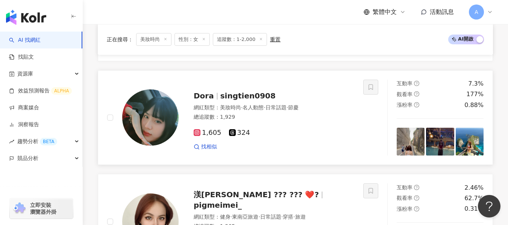
click at [335, 130] on div "1,605 324 找相似" at bounding box center [274, 137] width 161 height 28
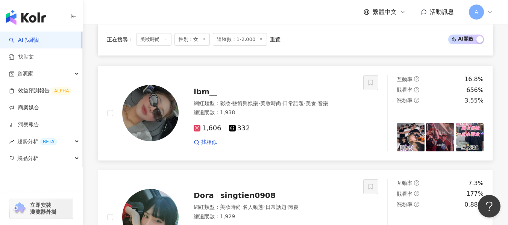
scroll to position [330, 0]
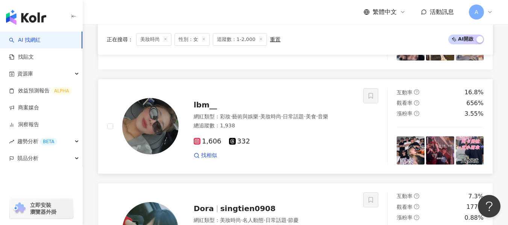
click at [317, 121] on div "網紅類型 ： 彩妝 · 藝術與娛樂 · 美妝時尚 · 日常話題 · 美食 · 音樂" at bounding box center [274, 117] width 161 height 8
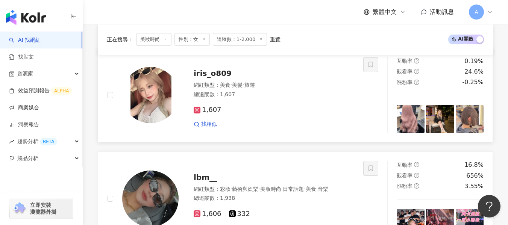
scroll to position [217, 0]
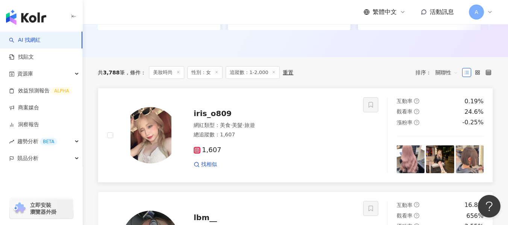
click at [324, 140] on div "網紅類型 ： 美食 · 美髮 · 旅遊 總追蹤數 ： 1,607" at bounding box center [274, 131] width 161 height 18
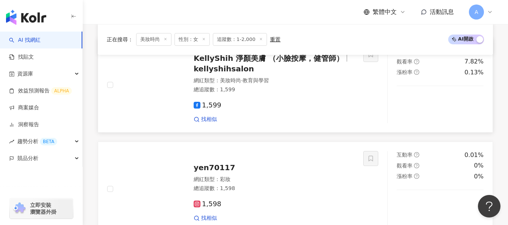
scroll to position [1496, 0]
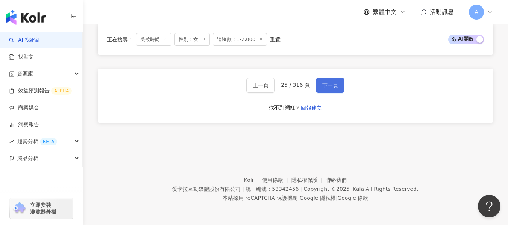
click at [323, 80] on button "下一頁" at bounding box center [330, 85] width 29 height 15
click at [329, 87] on span "下一頁" at bounding box center [330, 85] width 16 height 6
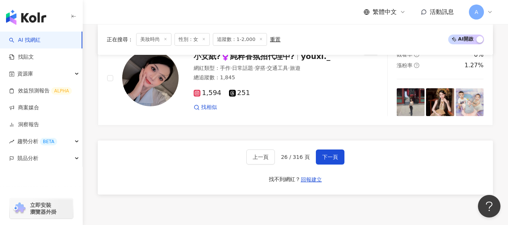
scroll to position [1383, 0]
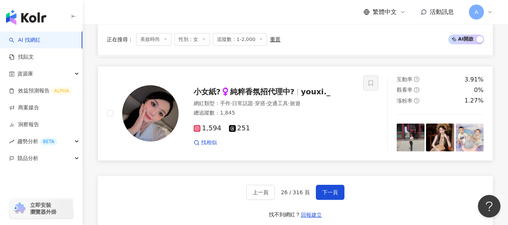
click at [325, 144] on div "1,594 251 找相似" at bounding box center [274, 132] width 161 height 28
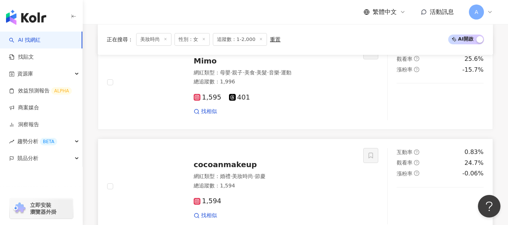
scroll to position [932, 0]
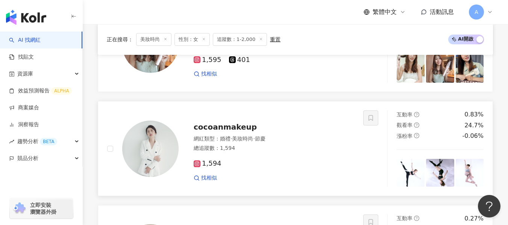
click at [308, 160] on div "1,594 找相似" at bounding box center [274, 168] width 161 height 28
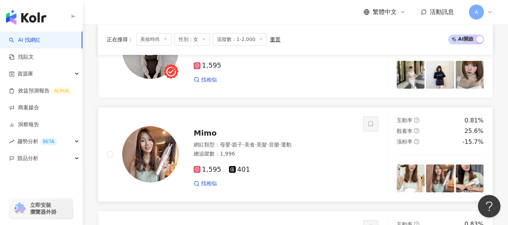
scroll to position [819, 0]
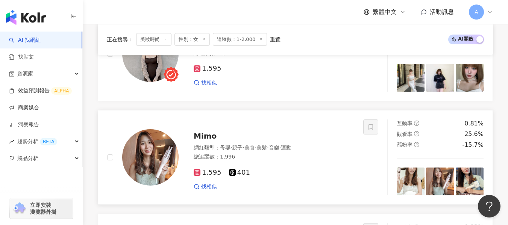
click at [338, 159] on div "網紅類型 ： 母嬰 · 親子 · 美食 · 美髮 · 音樂 · 運動 總追蹤數 ： 1,996" at bounding box center [274, 153] width 161 height 18
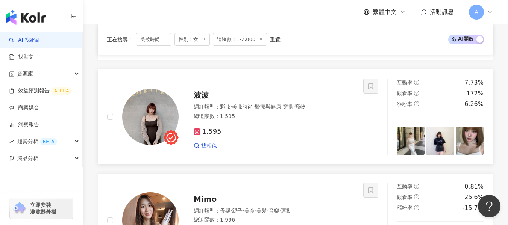
scroll to position [744, 0]
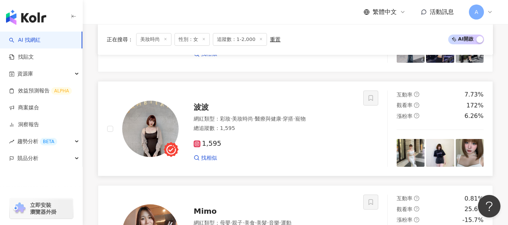
click at [282, 148] on div "1,595" at bounding box center [274, 144] width 161 height 8
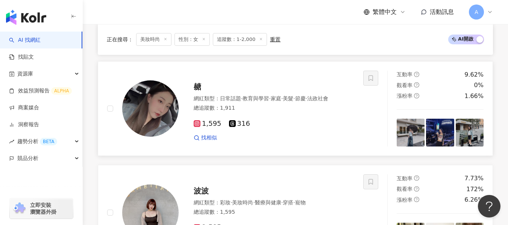
scroll to position [631, 0]
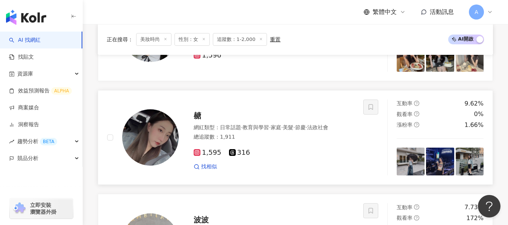
click at [293, 157] on div "1,595 316" at bounding box center [274, 153] width 161 height 8
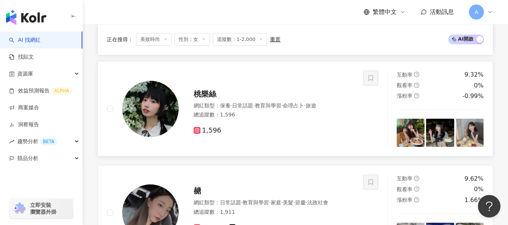
click at [279, 119] on div "總追蹤數 ： 1,596" at bounding box center [274, 115] width 161 height 8
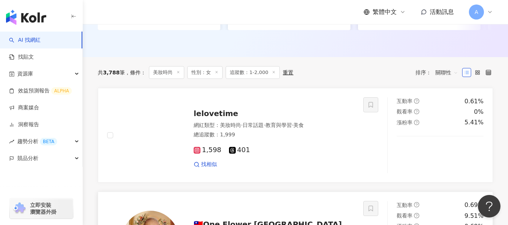
scroll to position [483, 0]
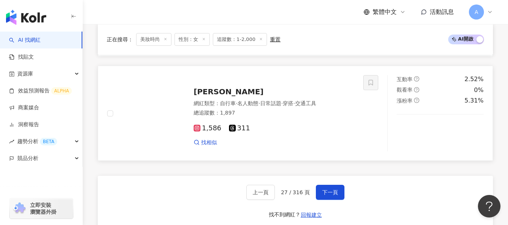
scroll to position [1370, 0]
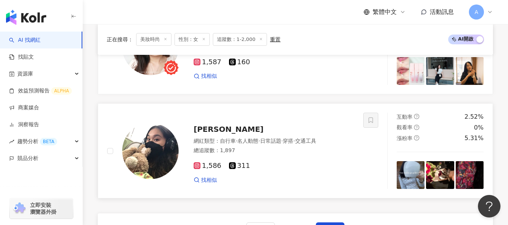
click at [293, 144] on span "穿搭" at bounding box center [288, 141] width 11 height 6
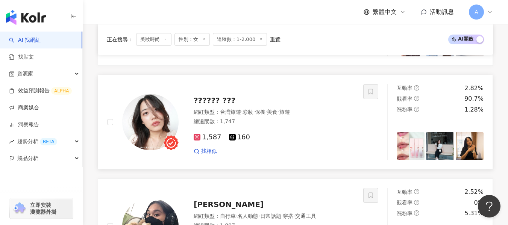
click at [297, 126] on div "總追蹤數 ： 1,747" at bounding box center [274, 122] width 161 height 8
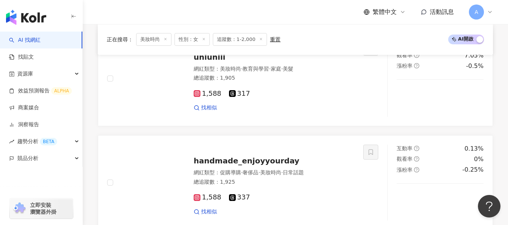
scroll to position [994, 0]
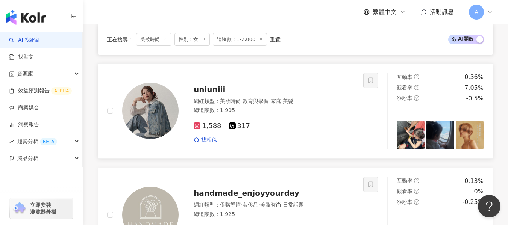
click at [312, 129] on div "1,588 317" at bounding box center [274, 126] width 161 height 8
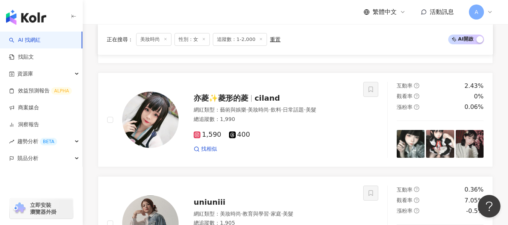
click at [289, 123] on div "總追蹤數 ： 1,990" at bounding box center [274, 120] width 161 height 8
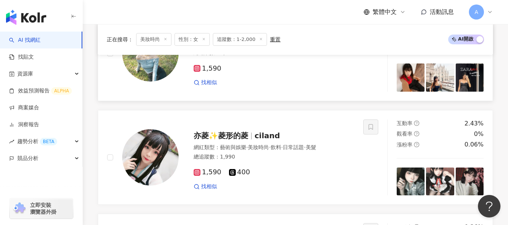
scroll to position [826, 0]
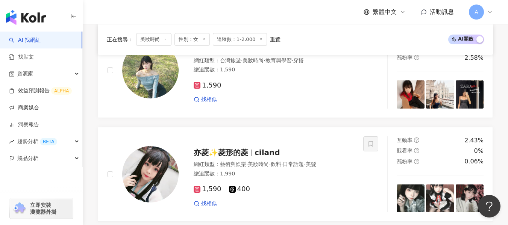
drag, startPoint x: 294, startPoint y: 138, endPoint x: 233, endPoint y: 3, distance: 147.9
click at [294, 74] on div "總追蹤數 ： 1,590" at bounding box center [274, 70] width 161 height 8
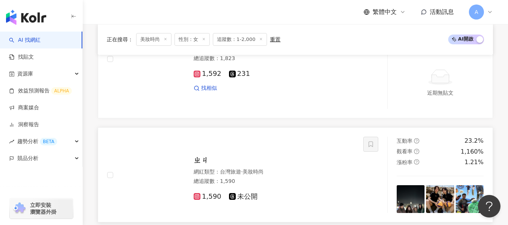
scroll to position [655, 0]
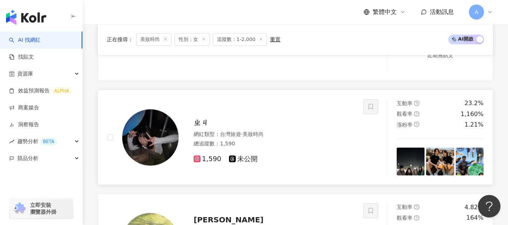
click at [347, 148] on div "總追蹤數 ： 1,590" at bounding box center [274, 144] width 161 height 8
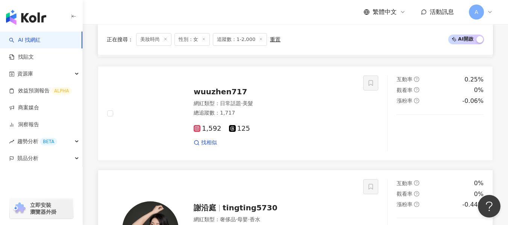
scroll to position [430, 0]
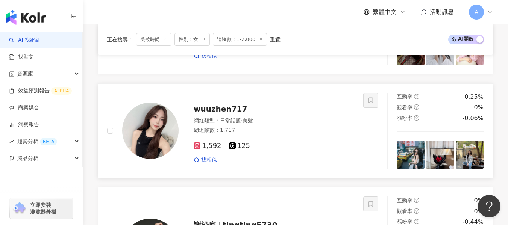
click at [283, 150] on div "1,592 125" at bounding box center [274, 146] width 161 height 8
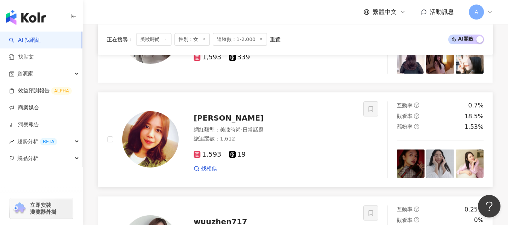
drag, startPoint x: 317, startPoint y: 155, endPoint x: 313, endPoint y: 141, distance: 14.0
click at [317, 155] on div "1,593 19 找相似" at bounding box center [274, 159] width 161 height 28
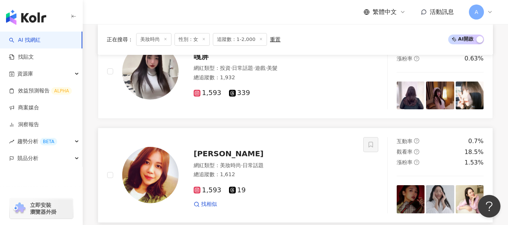
scroll to position [242, 0]
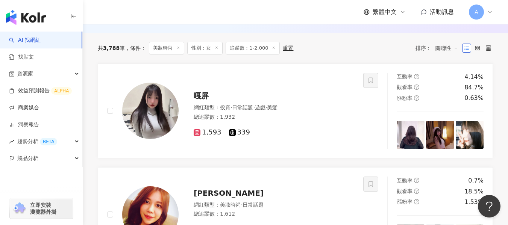
drag, startPoint x: 259, startPoint y: 130, endPoint x: 211, endPoint y: 0, distance: 139.0
click at [259, 130] on div "1,593 339" at bounding box center [274, 130] width 161 height 14
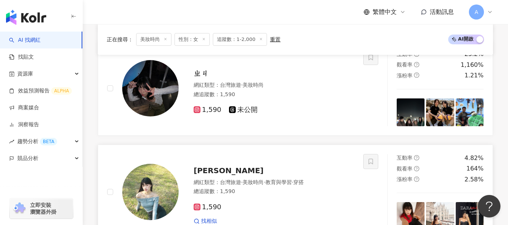
scroll to position [777, 0]
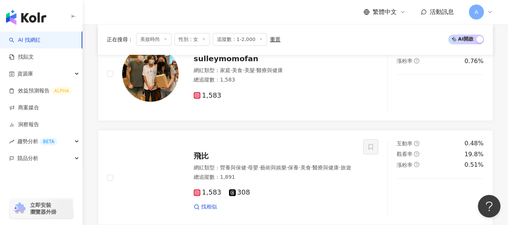
scroll to position [1383, 0]
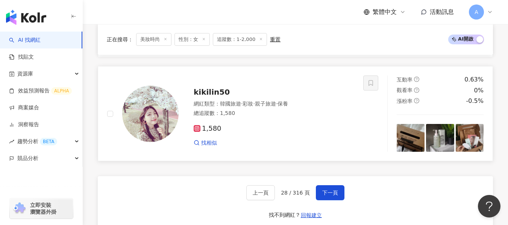
click at [287, 117] on div "總追蹤數 ： 1,580" at bounding box center [274, 114] width 161 height 8
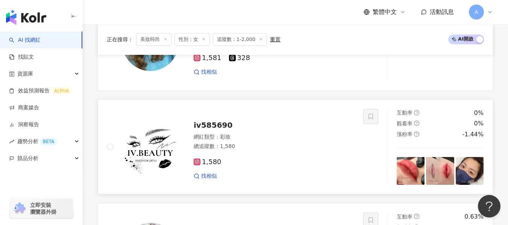
scroll to position [1195, 0]
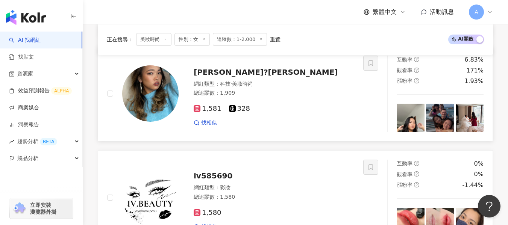
click at [289, 105] on div "1,581 328 找相似" at bounding box center [274, 113] width 161 height 28
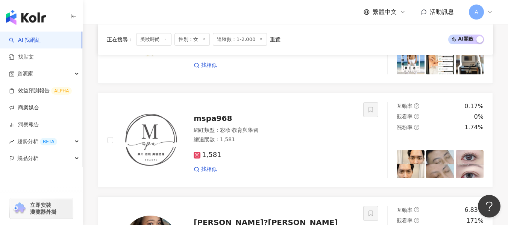
scroll to position [744, 0]
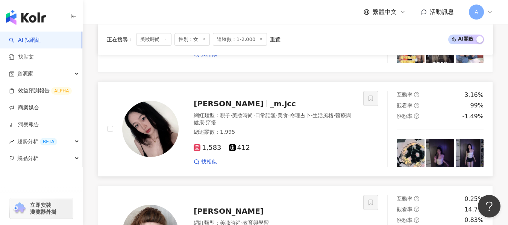
click at [285, 127] on div "網紅類型 ： 親子 · 美妝時尚 · 日常話題 · 美食 · 命理占卜 · 生活風格 · 醫療與健康 · 穿搭" at bounding box center [274, 119] width 161 height 15
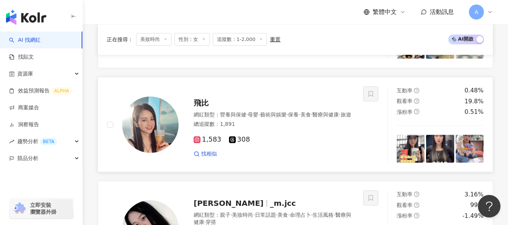
click at [290, 152] on div "1,583 308 找相似" at bounding box center [274, 144] width 161 height 28
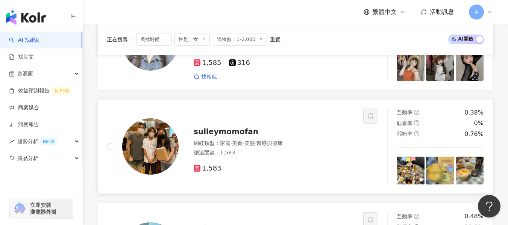
scroll to position [443, 0]
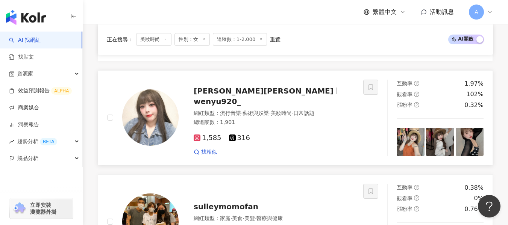
click at [319, 136] on div "1,585 316" at bounding box center [274, 138] width 161 height 8
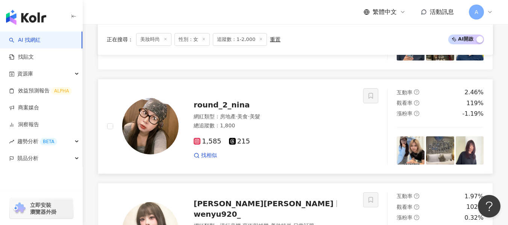
click at [280, 140] on div "1,585 215 找相似" at bounding box center [274, 146] width 161 height 28
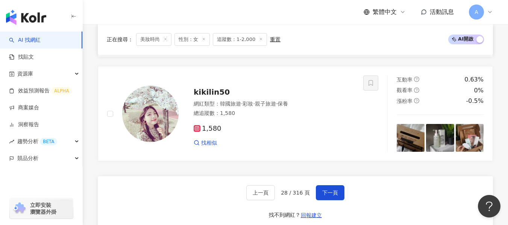
scroll to position [1496, 0]
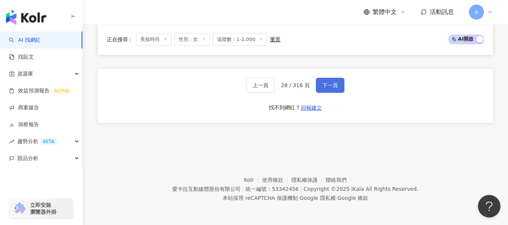
click at [334, 85] on span "下一頁" at bounding box center [330, 85] width 16 height 6
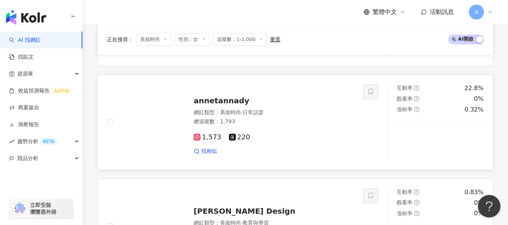
scroll to position [1157, 0]
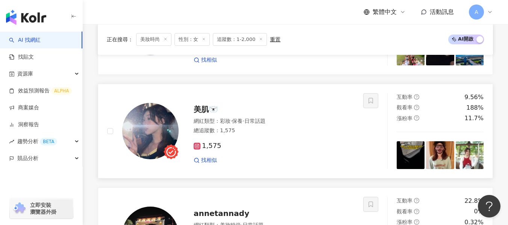
click at [258, 144] on div "1,575 找相似" at bounding box center [274, 150] width 161 height 28
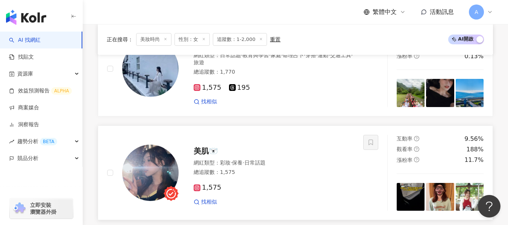
scroll to position [1045, 0]
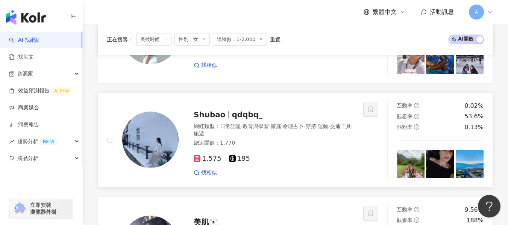
click at [317, 156] on div "1,575 195 找相似" at bounding box center [274, 163] width 161 height 28
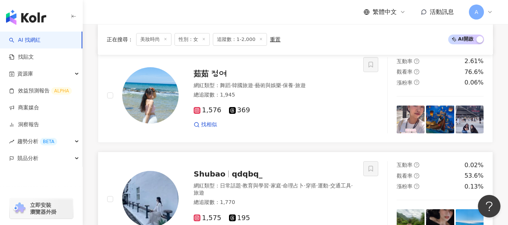
scroll to position [969, 0]
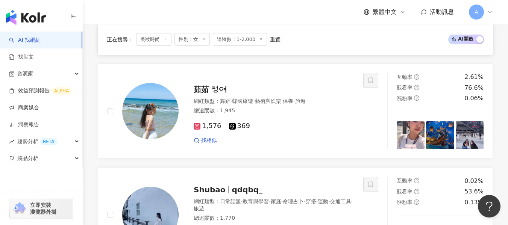
click at [304, 130] on div "1,576 369" at bounding box center [274, 126] width 161 height 8
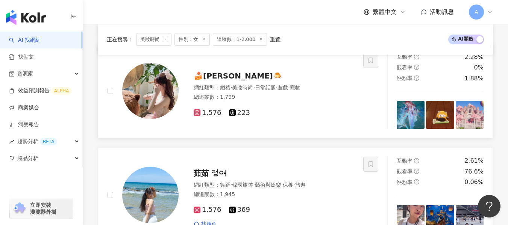
click at [294, 117] on div "1,576 223" at bounding box center [274, 110] width 161 height 14
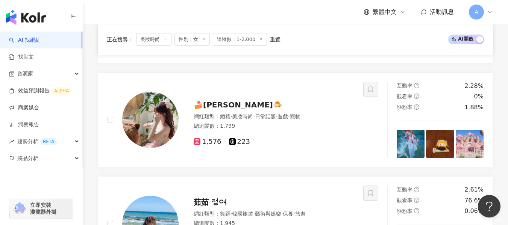
click at [291, 148] on div "尤卡 崔 網紅類型 ： 感情 · 美妝時尚 · 教育與學習 · 美髮 總追蹤數 ： 1,666 1,579 87 找相似 互動率 0.04% 觀看率 38.8…" at bounding box center [295, 68] width 395 height 1239
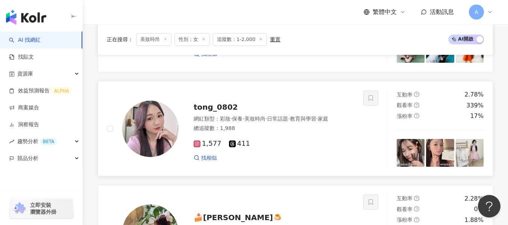
click at [243, 119] on span "保養" at bounding box center [237, 119] width 11 height 6
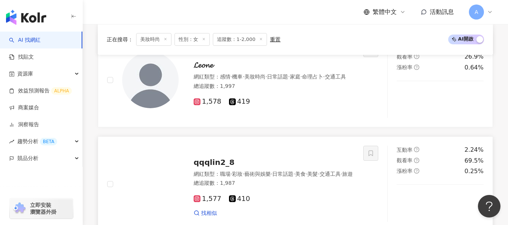
scroll to position [706, 0]
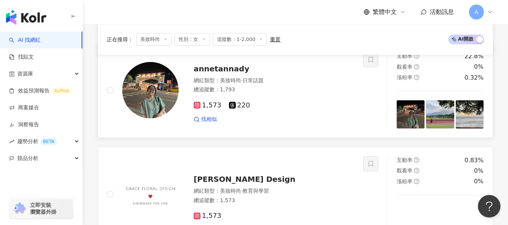
scroll to position [1421, 0]
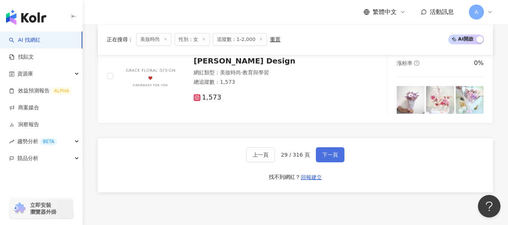
click at [332, 158] on span "下一頁" at bounding box center [330, 155] width 16 height 6
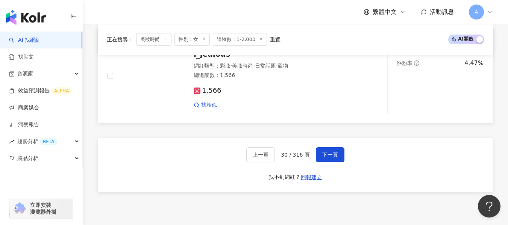
scroll to position [1270, 0]
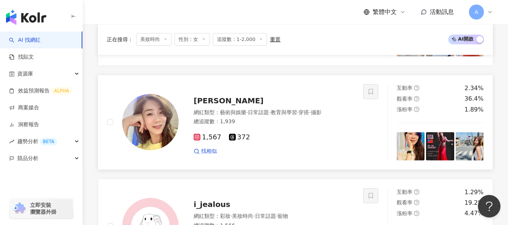
click at [307, 126] on div "總追蹤數 ： 1,939" at bounding box center [274, 122] width 161 height 8
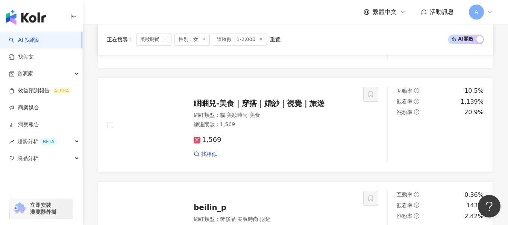
scroll to position [744, 0]
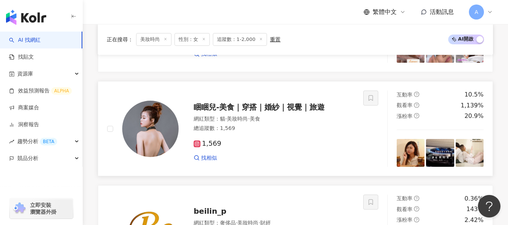
click at [323, 160] on div "找相似" at bounding box center [274, 159] width 161 height 8
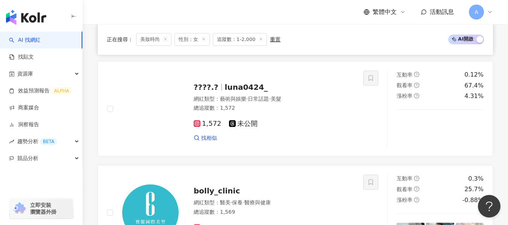
scroll to position [217, 0]
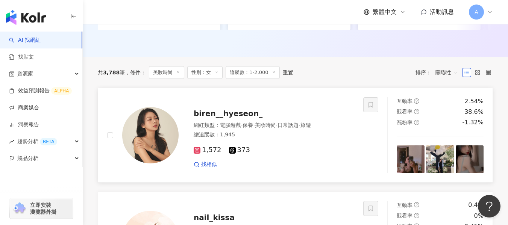
click at [300, 139] on div "總追蹤數 ： 1,945" at bounding box center [274, 135] width 161 height 8
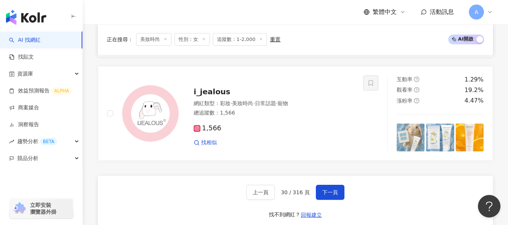
scroll to position [1458, 0]
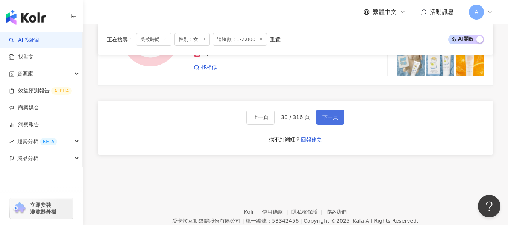
click at [330, 120] on span "下一頁" at bounding box center [330, 117] width 16 height 6
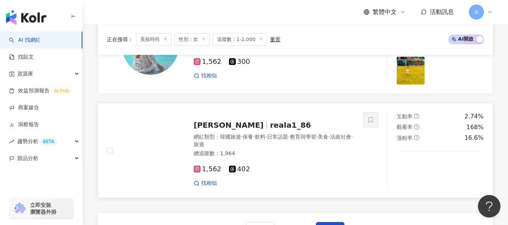
scroll to position [1370, 0]
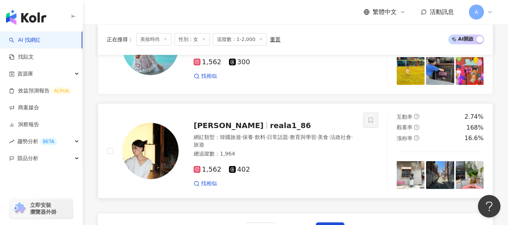
click at [308, 155] on div "網紅類型 ： 韓國旅遊 · 保養 · 飲料 · 日常話題 · 教育與學習 · 美食 · 法政社會 · 旅遊 總追蹤數 ： 1,964" at bounding box center [274, 147] width 161 height 26
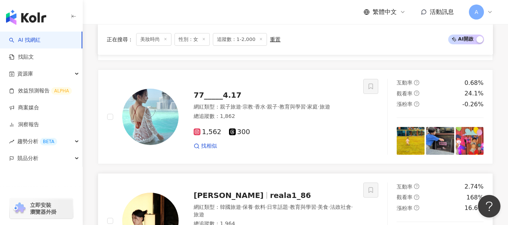
scroll to position [1295, 0]
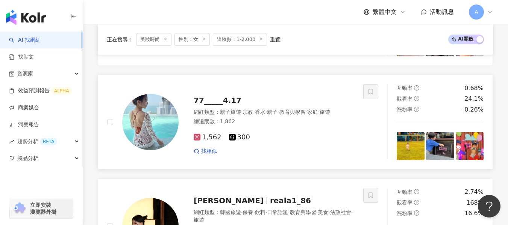
click at [245, 116] on div "網紅類型 ： 親子旅遊 · 宗教 · 香水 · 親子 · 教育與學習 · 家庭 · 旅遊" at bounding box center [274, 113] width 161 height 8
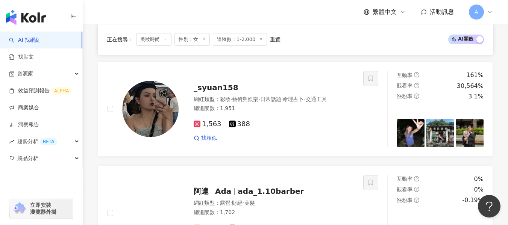
scroll to position [994, 0]
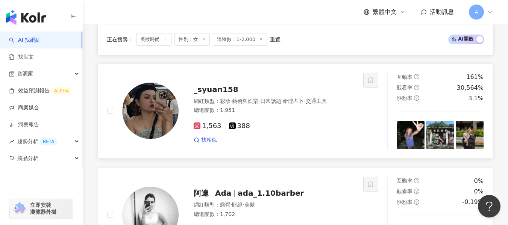
click at [302, 144] on div "找相似" at bounding box center [274, 140] width 161 height 8
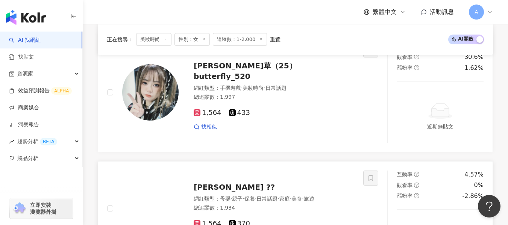
scroll to position [731, 0]
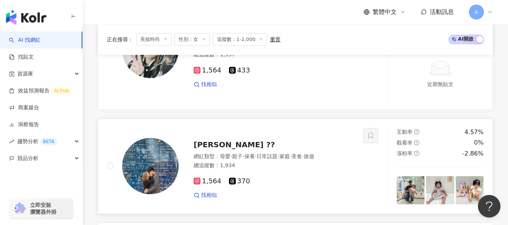
click at [245, 180] on div "1,564 370 找相似" at bounding box center [274, 185] width 161 height 28
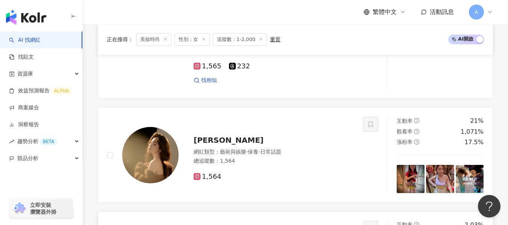
scroll to position [505, 0]
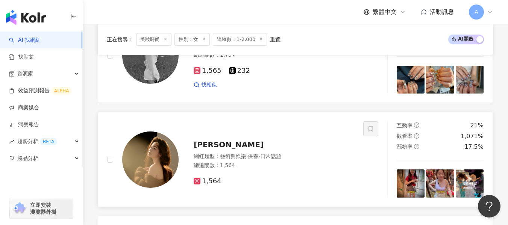
click at [300, 135] on div "蓓蓓 網紅類型 ： 藝術與娛樂 · 保養 · 日常話題 總追蹤數 ： 1,564 1,564" at bounding box center [235, 159] width 256 height 76
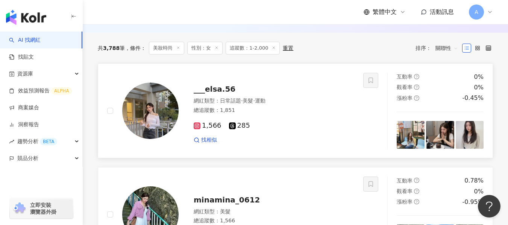
click at [305, 129] on div "1,566 285" at bounding box center [274, 126] width 161 height 8
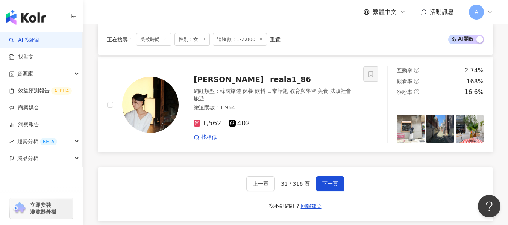
scroll to position [1407, 0]
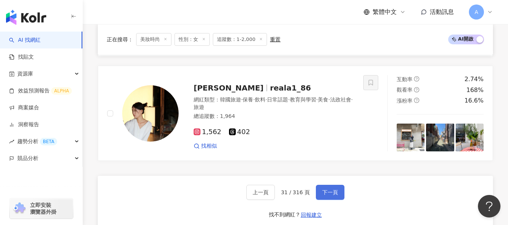
click at [332, 196] on span "下一頁" at bounding box center [330, 193] width 16 height 6
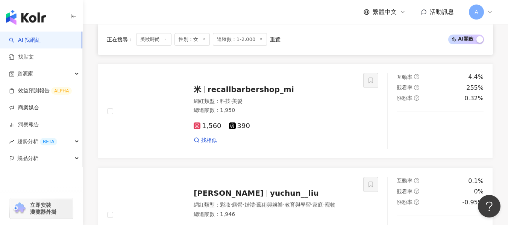
scroll to position [1370, 0]
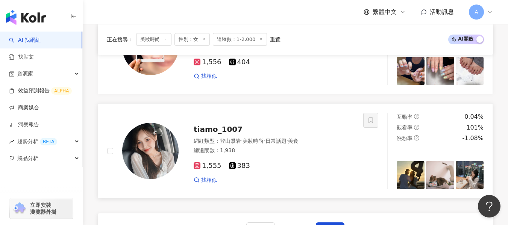
click at [299, 144] on span "美食" at bounding box center [293, 141] width 11 height 6
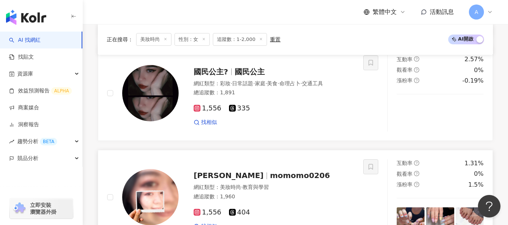
scroll to position [1257, 0]
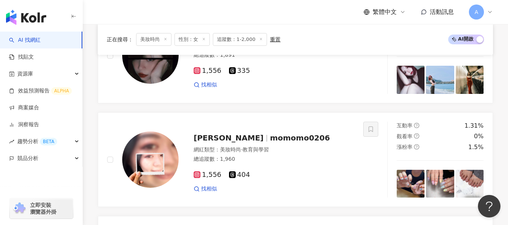
click at [308, 103] on link "國民公主? 國民公主 網紅類型 ： 彩妝 · 日常話題 · 家庭 · 美食 · 命理占卜 · 交通工具 總追蹤數 ： 1,891 1,556 335 找相似 …" at bounding box center [295, 55] width 395 height 95
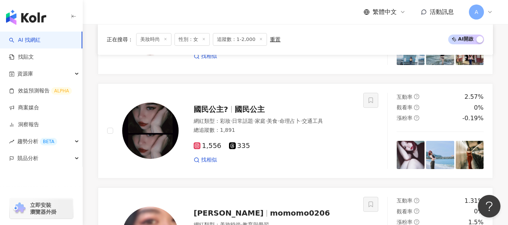
scroll to position [1107, 0]
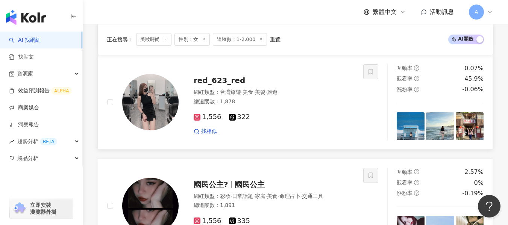
click at [293, 132] on div "1,556 322 找相似" at bounding box center [274, 121] width 161 height 28
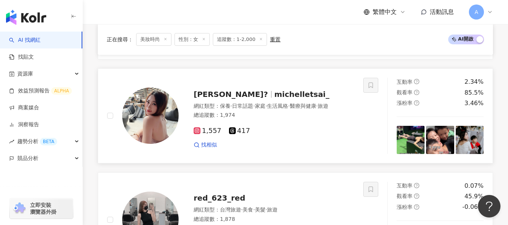
click at [288, 110] on div "網紅類型 ： 保養 · 日常話題 · 家庭 · 生活風格 · 醫療與健康 · 旅遊" at bounding box center [274, 107] width 161 height 8
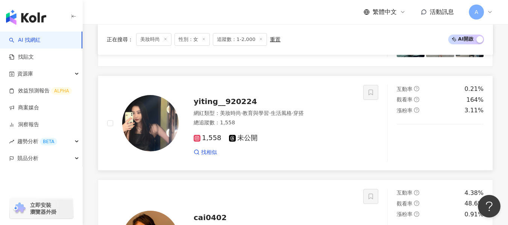
scroll to position [731, 0]
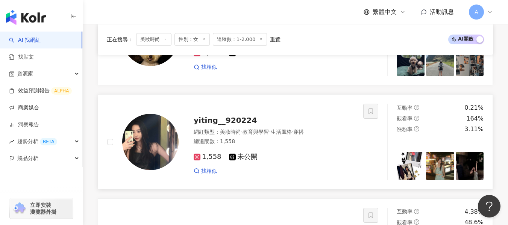
click at [294, 161] on div "1,558 未公開" at bounding box center [274, 157] width 161 height 8
click at [297, 41] on div "總追蹤數 ： 1,946" at bounding box center [274, 38] width 161 height 8
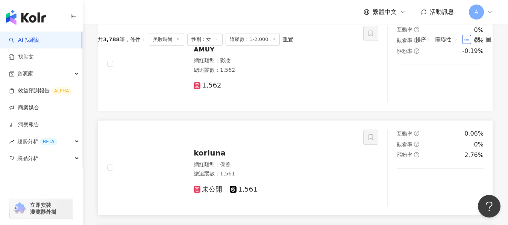
scroll to position [204, 0]
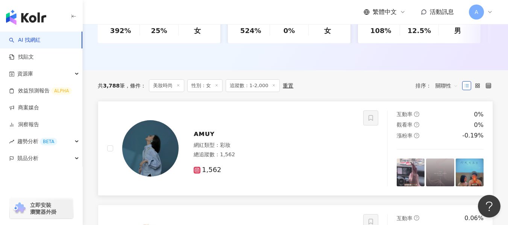
click at [337, 149] on div "網紅類型 ： 彩妝" at bounding box center [274, 146] width 161 height 8
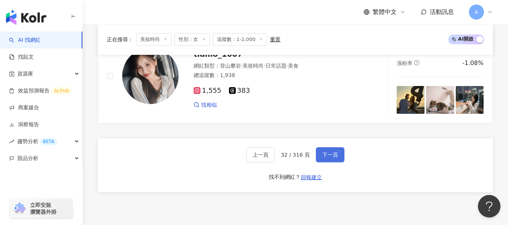
click at [326, 158] on span "下一頁" at bounding box center [330, 155] width 16 height 6
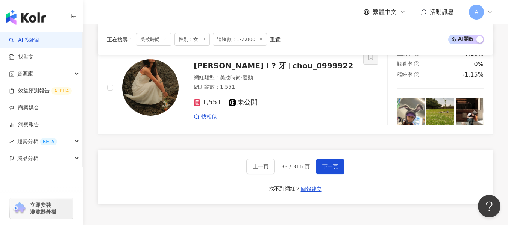
scroll to position [1367, 0]
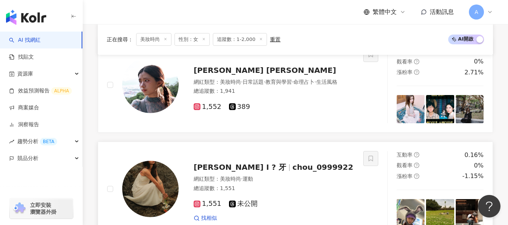
click at [309, 192] on div "總追蹤數 ： 1,551" at bounding box center [274, 189] width 161 height 8
click at [287, 111] on div "1,552 389" at bounding box center [274, 104] width 161 height 14
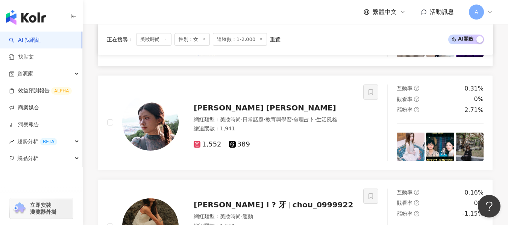
scroll to position [1216, 0]
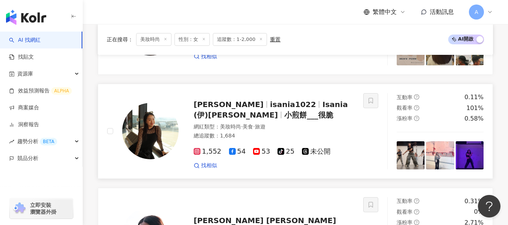
click at [328, 131] on div "網紅類型 ： 美妝時尚 · 美食 · 旅遊" at bounding box center [274, 127] width 161 height 8
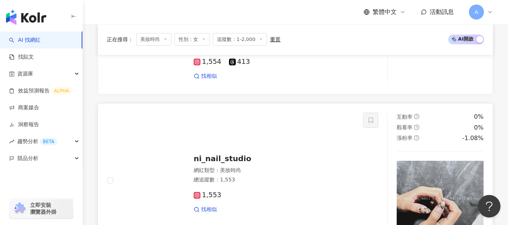
scroll to position [840, 0]
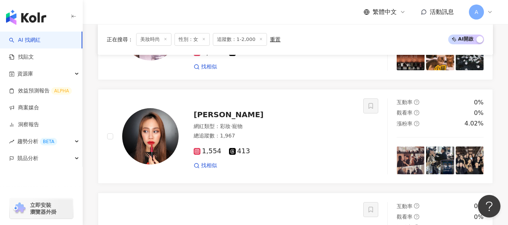
click at [314, 141] on div "網紅類型 ： 彩妝 · 寵物 總追蹤數 ： 1,967" at bounding box center [274, 132] width 161 height 18
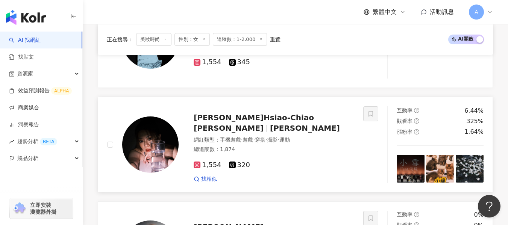
scroll to position [728, 0]
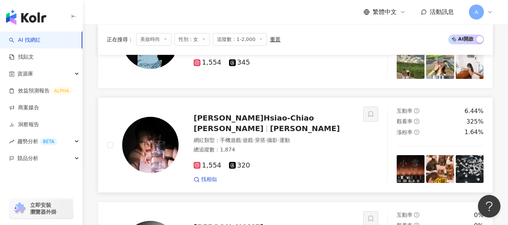
click at [317, 162] on div "1,554 320" at bounding box center [274, 166] width 161 height 8
click at [330, 51] on div "總追蹤數 ： 1,899" at bounding box center [274, 48] width 161 height 8
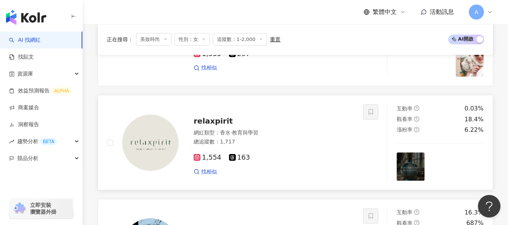
scroll to position [502, 0]
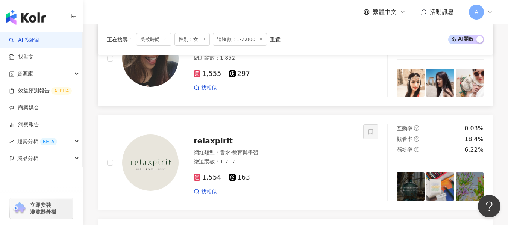
click at [322, 62] on div "總追蹤數 ： 1,852" at bounding box center [274, 59] width 161 height 8
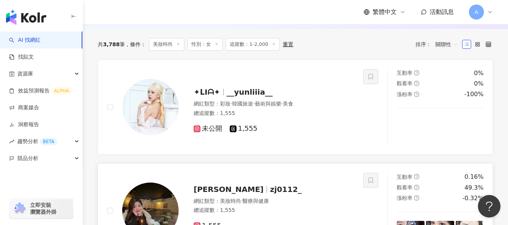
scroll to position [239, 0]
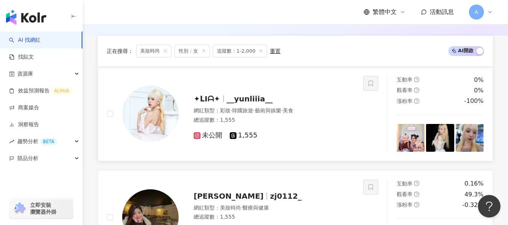
click at [311, 117] on div "總追蹤數 ： 1,555" at bounding box center [274, 121] width 161 height 8
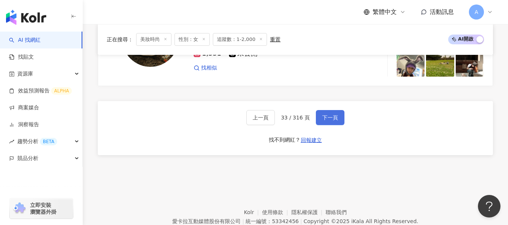
scroll to position [1480, 0]
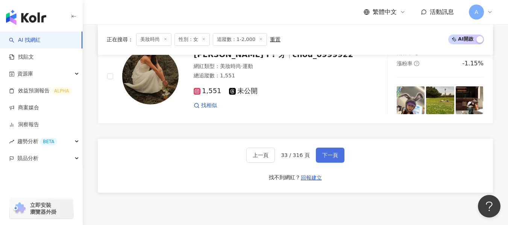
click at [326, 157] on span "下一頁" at bounding box center [330, 155] width 16 height 6
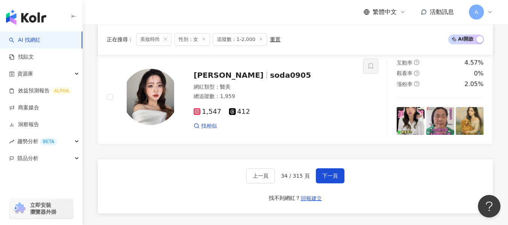
scroll to position [1383, 0]
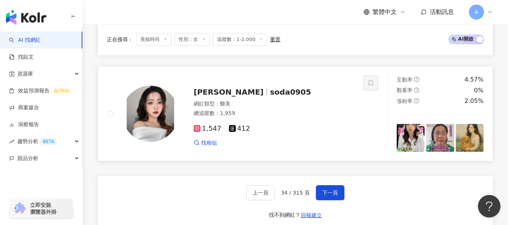
click at [325, 132] on div "1,547 412" at bounding box center [274, 129] width 161 height 8
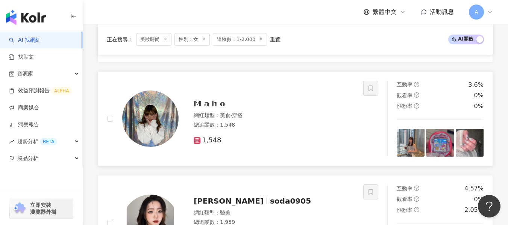
scroll to position [1270, 0]
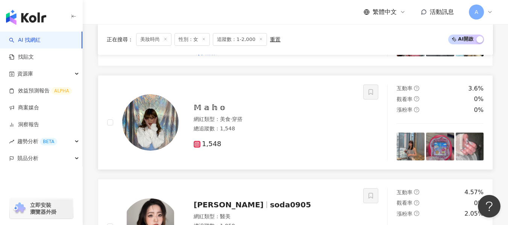
drag, startPoint x: 285, startPoint y: 126, endPoint x: 248, endPoint y: 105, distance: 42.8
click at [285, 123] on div "網紅類型 ： 美食 · 穿搭" at bounding box center [274, 120] width 161 height 8
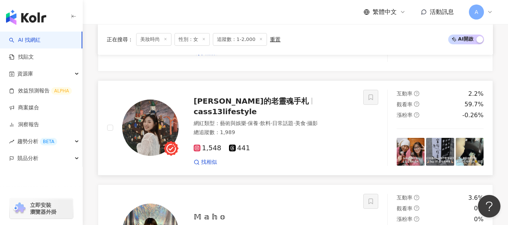
scroll to position [1157, 0]
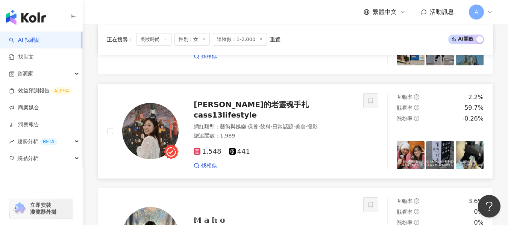
click at [288, 143] on div "1,548 441 找相似" at bounding box center [274, 156] width 161 height 28
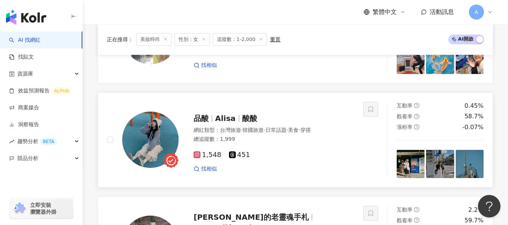
click at [306, 159] on div "1,548 451" at bounding box center [274, 155] width 161 height 8
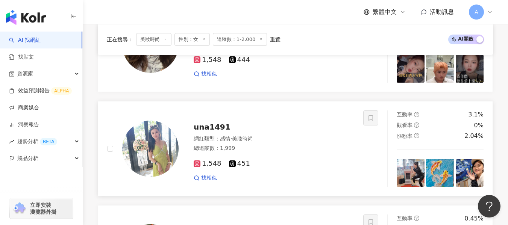
click at [308, 164] on div "1,548 451 找相似" at bounding box center [274, 168] width 161 height 28
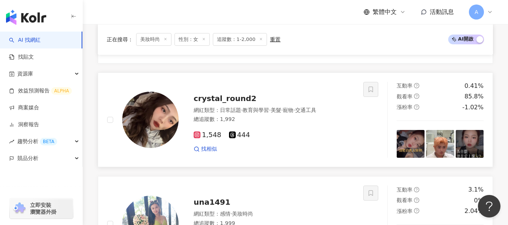
click at [313, 125] on div "網紅類型 ： 日常話題 · 教育與學習 · 美髮 · 寵物 · 交通工具 總追蹤數 ： 1,992" at bounding box center [274, 116] width 161 height 18
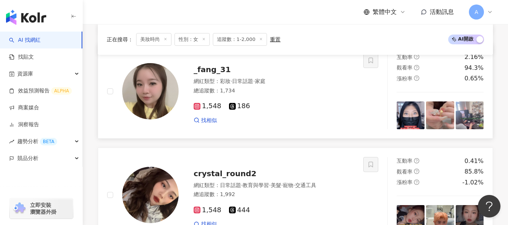
click at [306, 111] on div "1,548 186" at bounding box center [274, 106] width 161 height 8
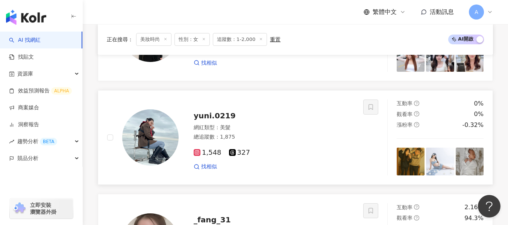
drag, startPoint x: 309, startPoint y: 156, endPoint x: 136, endPoint y: 0, distance: 233.0
click at [309, 156] on div "1,548 327" at bounding box center [274, 153] width 161 height 8
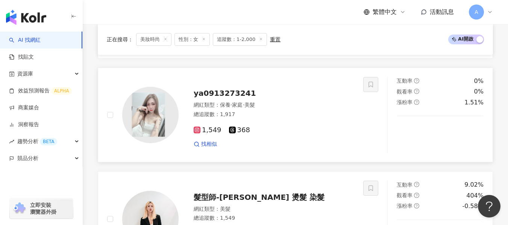
scroll to position [443, 0]
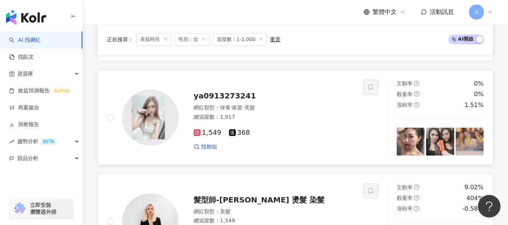
click at [273, 123] on div "網紅類型 ： 保養 · 家庭 · 美髮 總追蹤數 ： 1,917" at bounding box center [274, 113] width 161 height 18
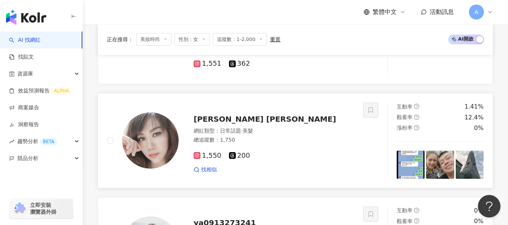
scroll to position [330, 0]
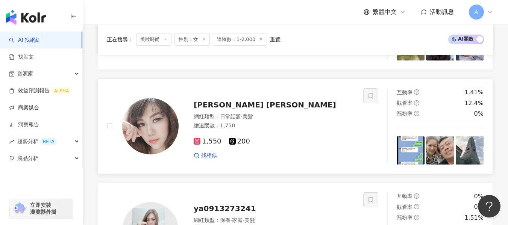
click at [312, 143] on div "1,550 200 找相似" at bounding box center [274, 146] width 161 height 28
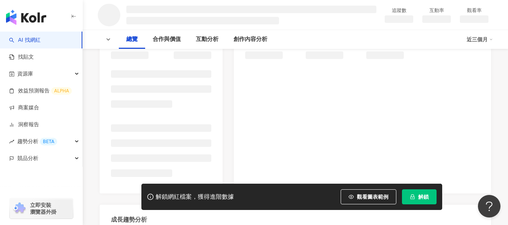
scroll to position [146, 0]
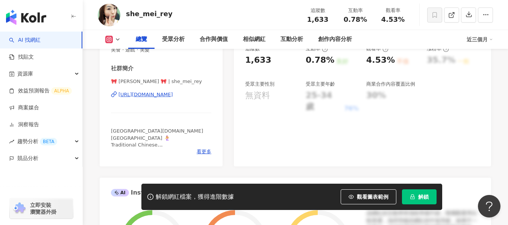
drag, startPoint x: 220, startPoint y: 118, endPoint x: 170, endPoint y: 92, distance: 56.0
click at [169, 92] on div "https://www.instagram.com/she_mei_rey/" at bounding box center [145, 94] width 55 height 7
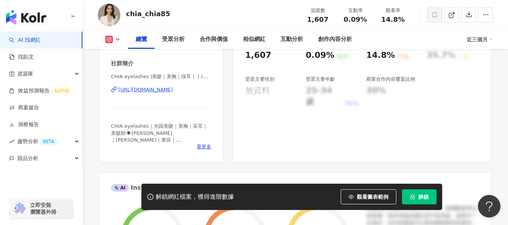
click at [143, 92] on div "https://www.instagram.com/chia_chia85/" at bounding box center [145, 89] width 55 height 7
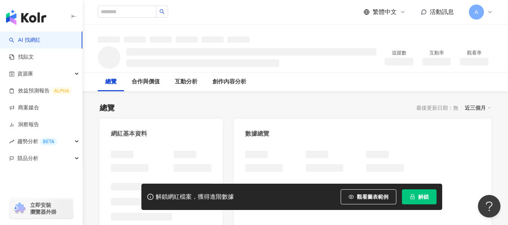
scroll to position [75, 0]
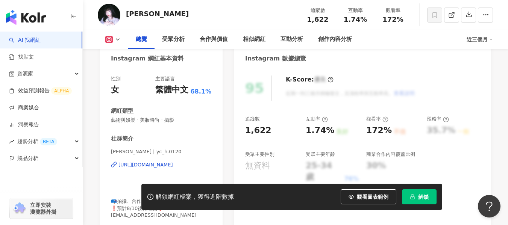
click at [173, 162] on div "https://www.instagram.com/yc_h.0120/" at bounding box center [145, 165] width 55 height 7
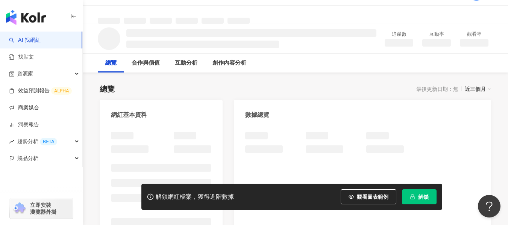
scroll to position [38, 0]
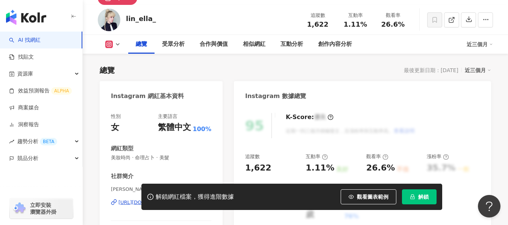
click at [173, 199] on div "https://www.instagram.com/lin_ella_/" at bounding box center [145, 202] width 55 height 7
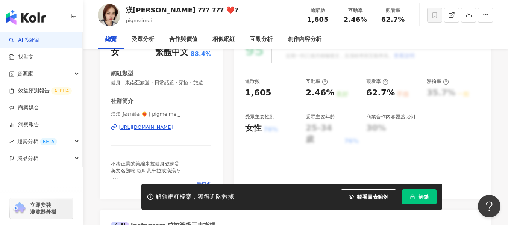
scroll to position [150, 0]
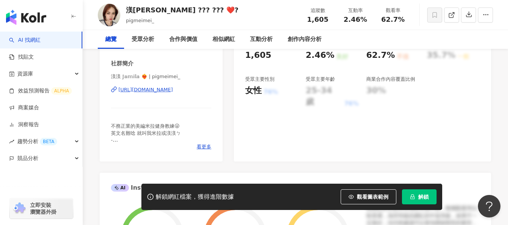
click at [173, 93] on div "https://www.instagram.com/pigmeimei_/" at bounding box center [145, 89] width 55 height 7
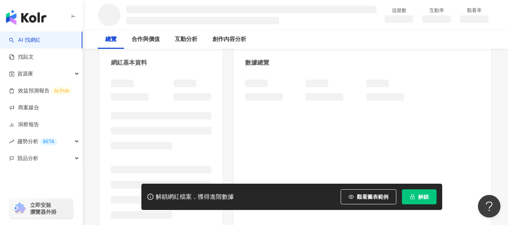
scroll to position [75, 0]
click at [179, 127] on div at bounding box center [161, 148] width 100 height 144
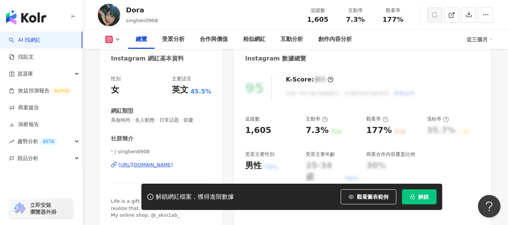
scroll to position [113, 0]
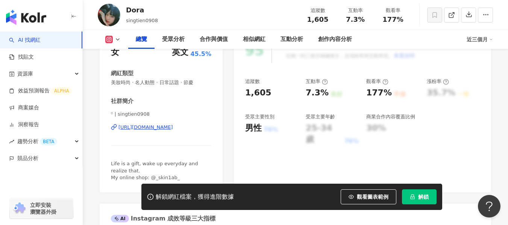
click at [173, 126] on div "https://www.instagram.com/singtien0908/" at bounding box center [145, 127] width 55 height 7
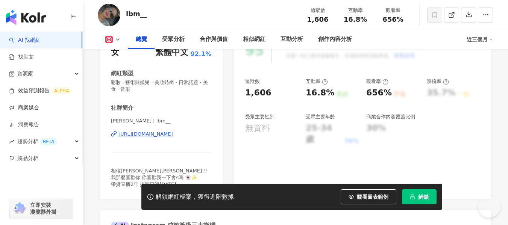
click at [173, 135] on div "[URL][DOMAIN_NAME]" at bounding box center [145, 134] width 55 height 7
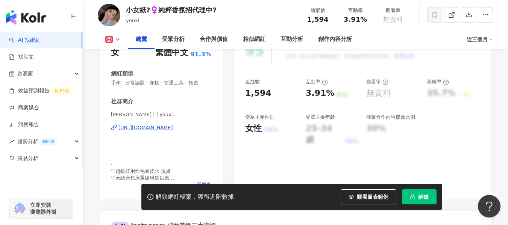
scroll to position [113, 0]
click at [166, 128] on div "https://www.instagram.com/youxi._/" at bounding box center [145, 127] width 55 height 7
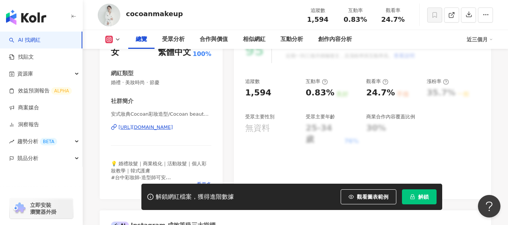
click at [164, 128] on div "https://www.instagram.com/cocoanmakeup/" at bounding box center [145, 127] width 55 height 7
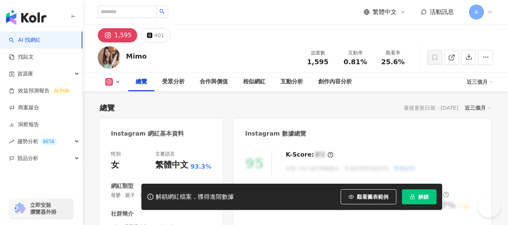
click at [151, 125] on div "Instagram 網紅基本資料" at bounding box center [161, 131] width 123 height 24
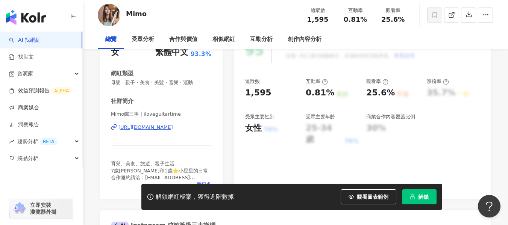
click at [154, 130] on div "https://www.instagram.com/iloveguitartime/" at bounding box center [145, 127] width 55 height 7
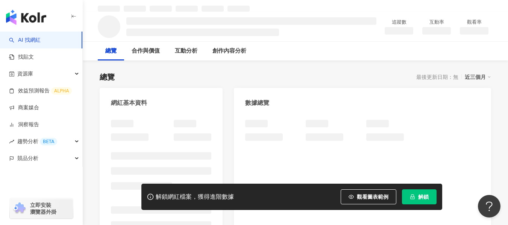
scroll to position [38, 0]
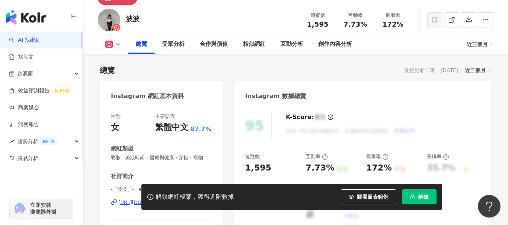
click at [173, 199] on div "https://www.instagram.com/aoao_pink1105/" at bounding box center [145, 202] width 55 height 7
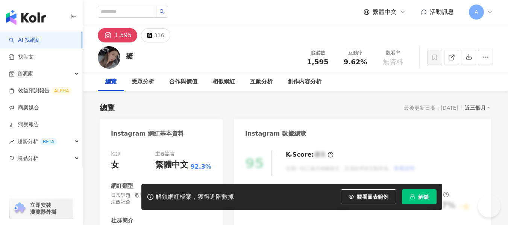
scroll to position [188, 0]
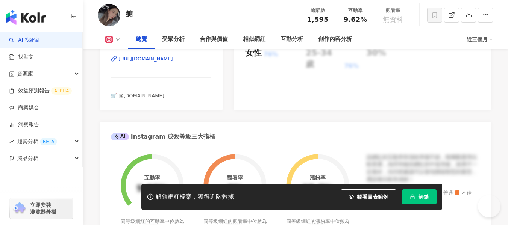
click at [154, 62] on div "https://www.instagram.com/tannng._/" at bounding box center [145, 59] width 55 height 7
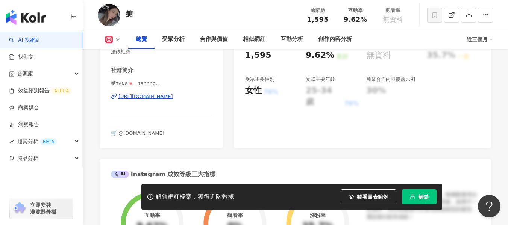
scroll to position [0, 0]
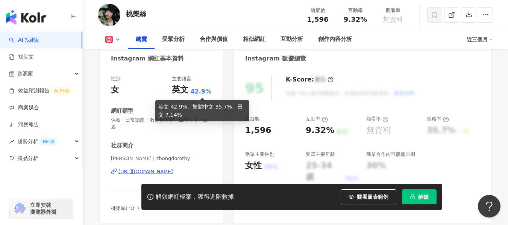
scroll to position [113, 0]
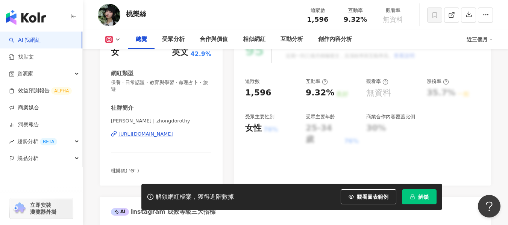
click at [157, 135] on div "https://www.instagram.com/zhongdorothy/" at bounding box center [145, 134] width 55 height 7
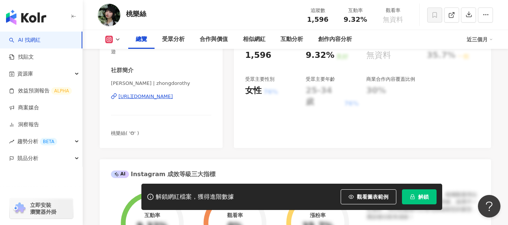
drag, startPoint x: 185, startPoint y: 99, endPoint x: 237, endPoint y: 154, distance: 76.3
click at [173, 99] on div "https://www.instagram.com/zhongdorothy/" at bounding box center [145, 96] width 55 height 7
click at [134, 97] on div "https://www.instagram.com/zhongdorothy/" at bounding box center [145, 96] width 55 height 7
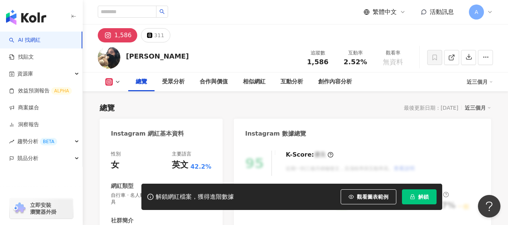
scroll to position [113, 0]
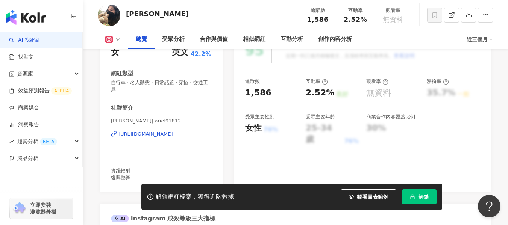
click at [173, 133] on div "https://www.instagram.com/ariel91812/" at bounding box center [145, 134] width 55 height 7
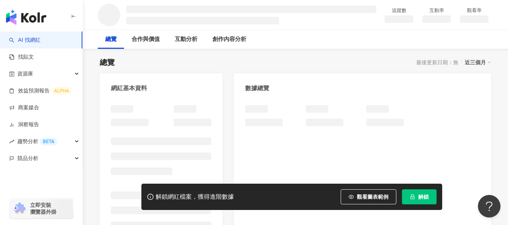
scroll to position [75, 0]
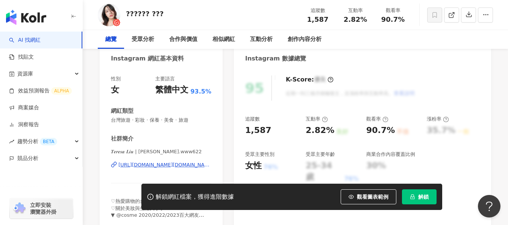
click at [190, 162] on div "[URL][DOMAIN_NAME][DOMAIN_NAME]" at bounding box center [164, 165] width 93 height 7
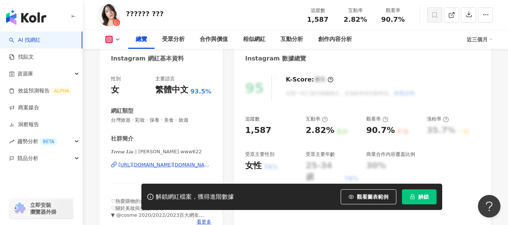
scroll to position [113, 0]
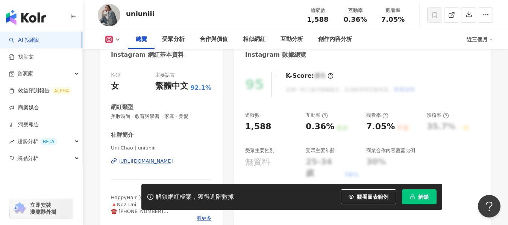
scroll to position [113, 0]
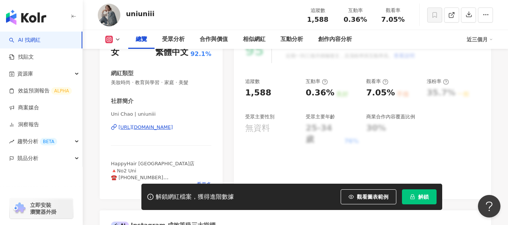
click at [150, 127] on div "https://www.instagram.com/uniuniii/" at bounding box center [145, 127] width 55 height 7
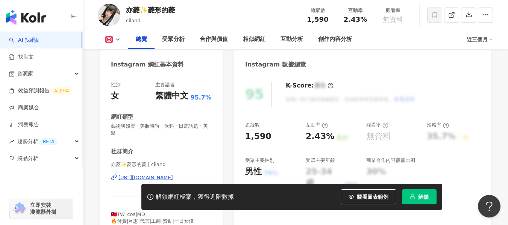
scroll to position [113, 0]
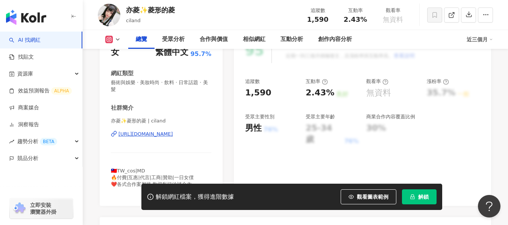
click at [158, 133] on div "https://www.instagram.com/ciland/" at bounding box center [145, 134] width 55 height 7
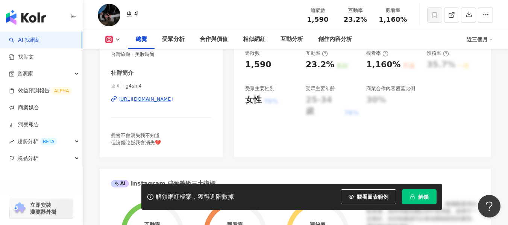
scroll to position [150, 0]
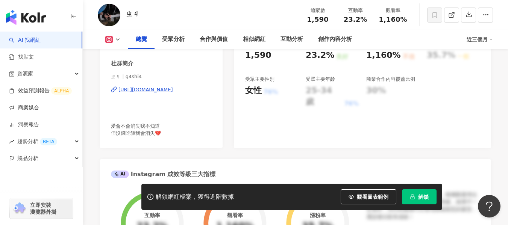
click at [173, 88] on div "https://www.instagram.com/g4shi4/" at bounding box center [145, 89] width 55 height 7
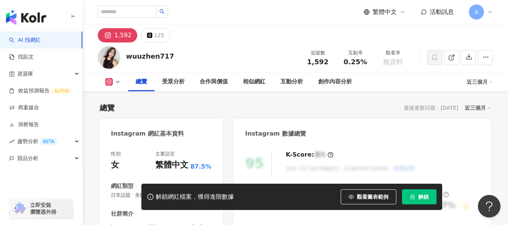
scroll to position [113, 0]
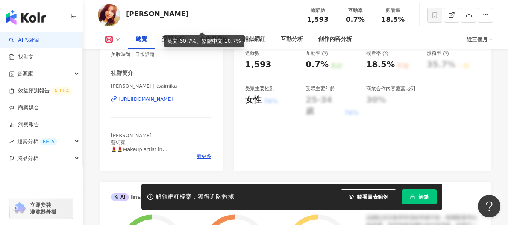
scroll to position [150, 0]
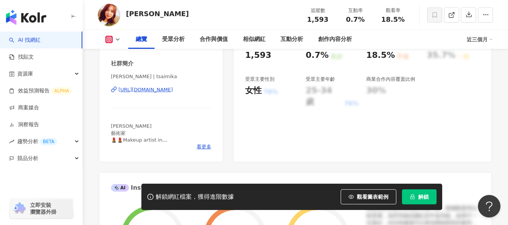
click at [173, 91] on div "https://www.instagram.com/tsaimika/" at bounding box center [145, 89] width 55 height 7
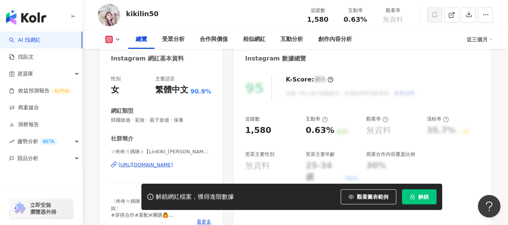
scroll to position [113, 0]
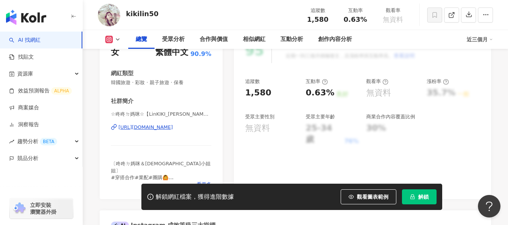
click at [133, 128] on div "https://www.instagram.com/kikilin50/" at bounding box center [145, 127] width 55 height 7
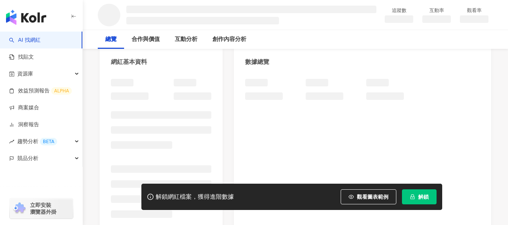
scroll to position [109, 0]
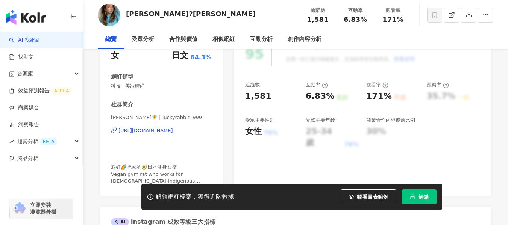
scroll to position [113, 0]
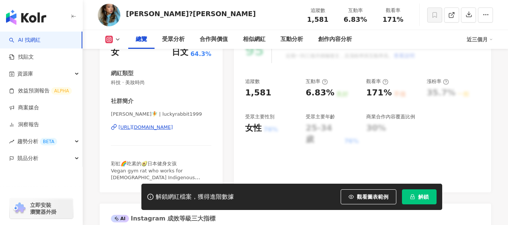
click at [173, 127] on div "https://www.instagram.com/luckyrabbit1999/" at bounding box center [145, 127] width 55 height 7
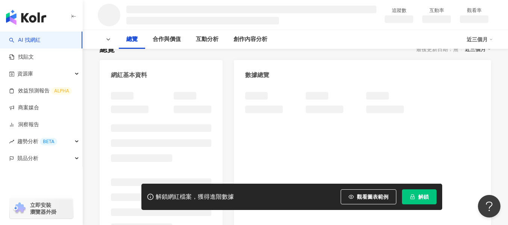
scroll to position [75, 0]
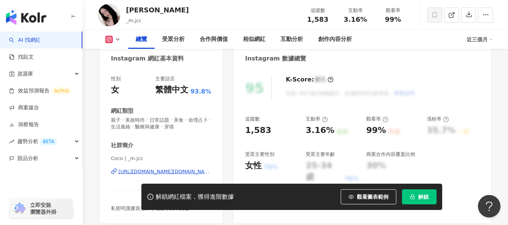
click at [176, 168] on div "[URL][DOMAIN_NAME][DOMAIN_NAME]" at bounding box center [164, 171] width 93 height 7
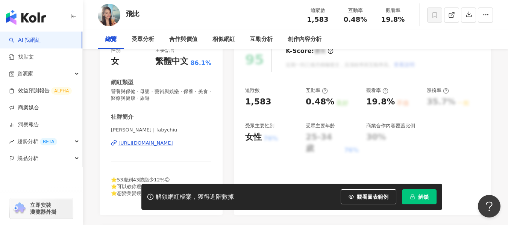
scroll to position [113, 0]
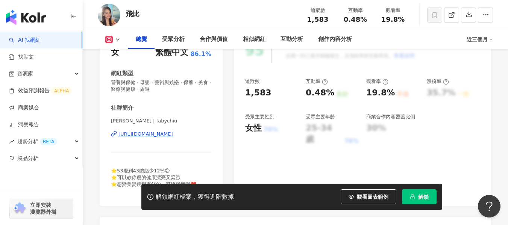
click at [140, 134] on div "https://www.instagram.com/fabychiu/" at bounding box center [145, 134] width 55 height 7
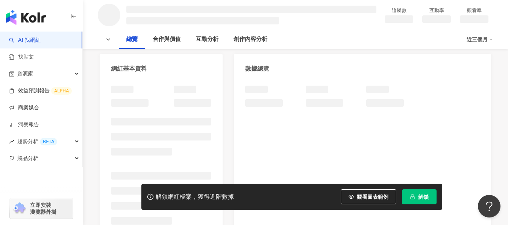
scroll to position [75, 0]
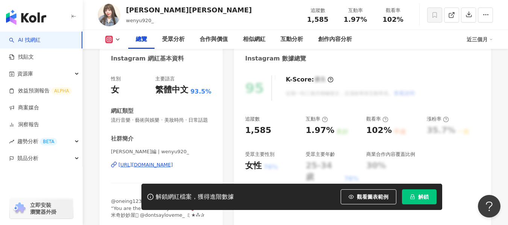
drag, startPoint x: 202, startPoint y: 121, endPoint x: 178, endPoint y: 134, distance: 26.9
click at [173, 162] on div "https://www.instagram.com/wenyu920_/" at bounding box center [145, 165] width 55 height 7
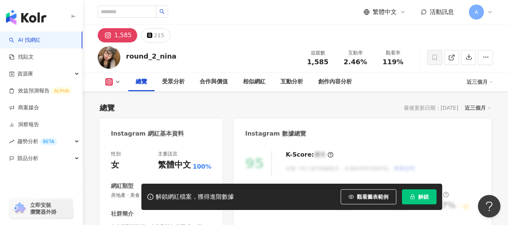
scroll to position [150, 0]
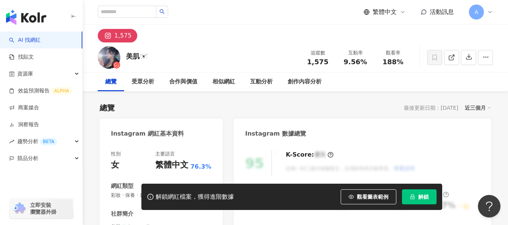
drag, startPoint x: 180, startPoint y: 90, endPoint x: 193, endPoint y: 91, distance: 13.5
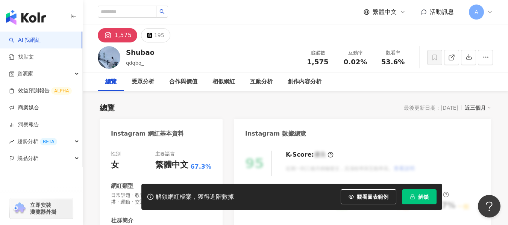
click at [147, 171] on div "性別 女 主要語言 繁體中文 67.3% 網紅類型 日常話題 · 教育與學習 · 家庭 · 命理占卜 · 穿搭 · 運動 · 交通工具 · 旅遊 社群簡介 B…" at bounding box center [161, 221] width 100 height 141
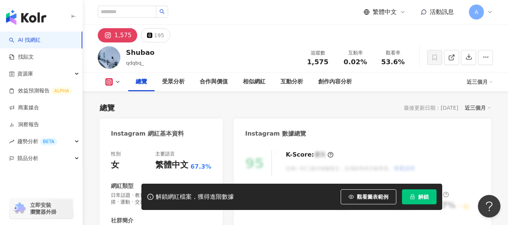
scroll to position [75, 0]
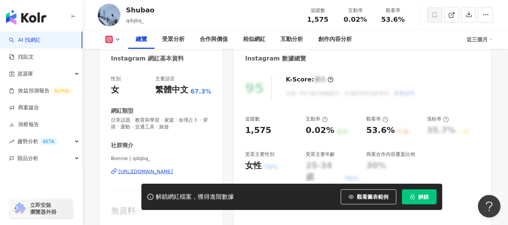
click at [172, 173] on div "https://www.instagram.com/qdqbq_/" at bounding box center [145, 171] width 55 height 7
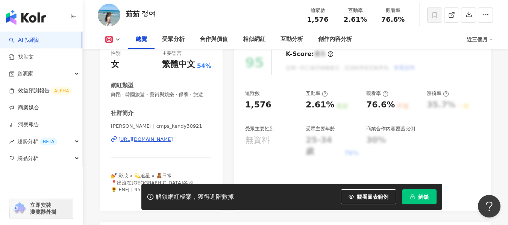
scroll to position [113, 0]
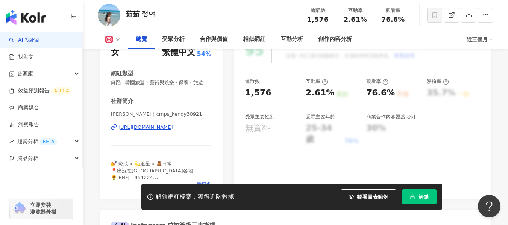
click at [172, 131] on div "https://www.instagram.com/cmps_kendy30921/" at bounding box center [145, 127] width 55 height 7
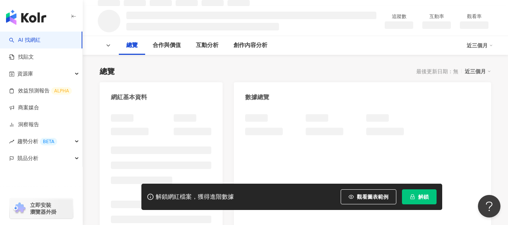
scroll to position [75, 0]
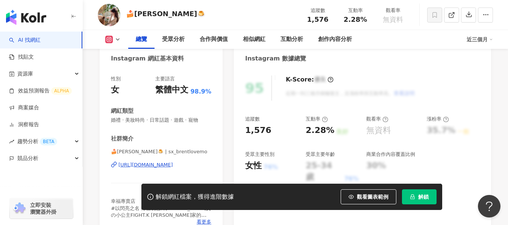
scroll to position [113, 0]
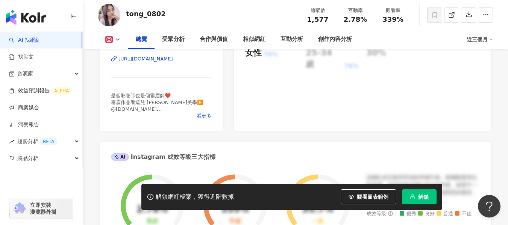
click at [173, 58] on div "https://www.instagram.com/tong_0802/" at bounding box center [145, 59] width 55 height 7
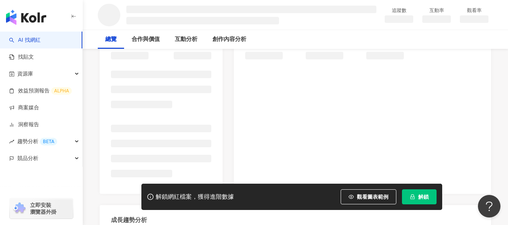
scroll to position [113, 0]
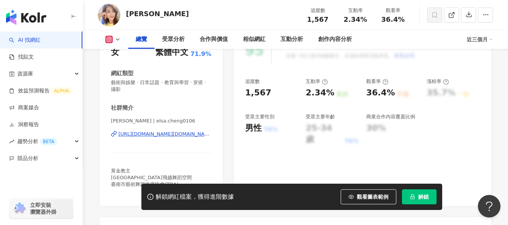
drag, startPoint x: 231, startPoint y: 141, endPoint x: 164, endPoint y: 134, distance: 67.3
click at [164, 134] on div "https://www.instagram.com/elsa.cheng0106/" at bounding box center [164, 134] width 93 height 7
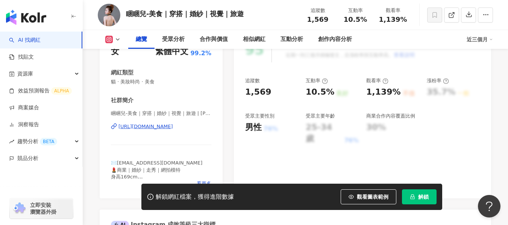
scroll to position [150, 0]
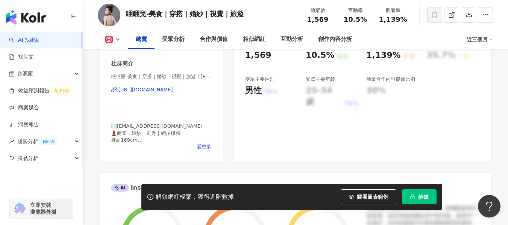
click at [159, 90] on div "https://www.instagram.com/kunqueen/" at bounding box center [145, 89] width 55 height 7
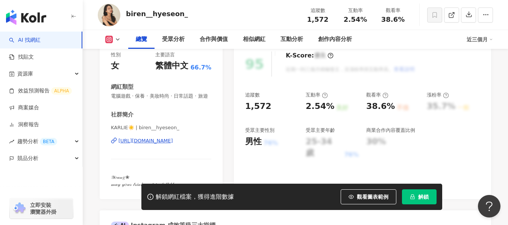
scroll to position [113, 0]
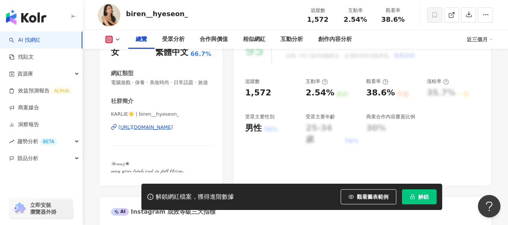
click at [167, 131] on div "https://www.instagram.com/biren__hyeseon_/" at bounding box center [145, 127] width 55 height 7
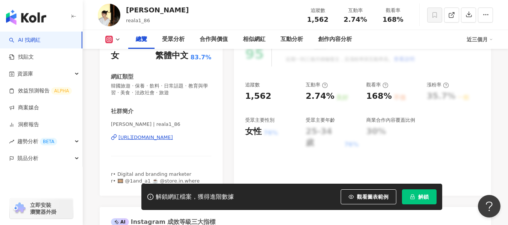
scroll to position [113, 0]
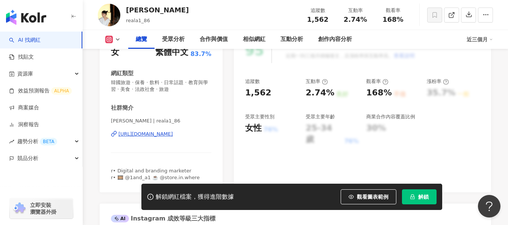
click at [152, 134] on div "https://www.instagram.com/reala1_86/" at bounding box center [145, 134] width 55 height 7
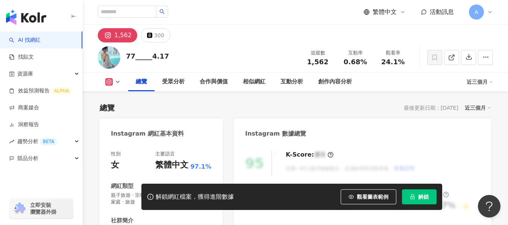
scroll to position [150, 0]
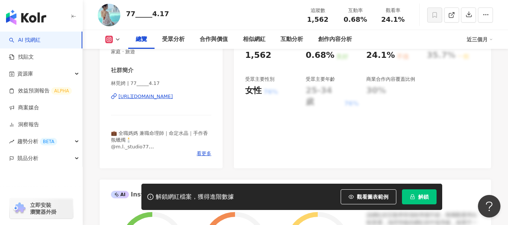
click at [168, 99] on div "https://www.instagram.com/77_____4.17/" at bounding box center [145, 96] width 55 height 7
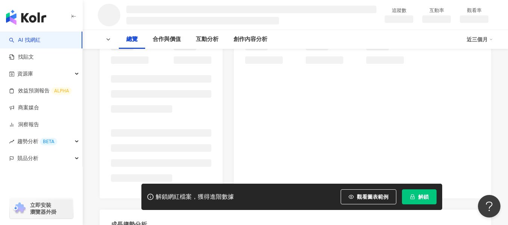
scroll to position [113, 0]
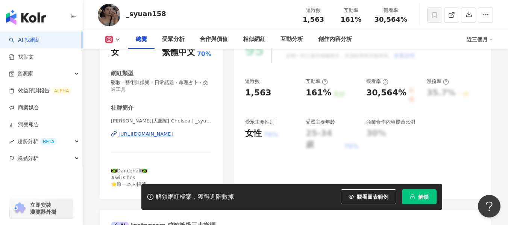
drag, startPoint x: 217, startPoint y: 137, endPoint x: 187, endPoint y: 136, distance: 30.5
click at [173, 136] on div "https://www.instagram.com/_syuan158/" at bounding box center [145, 134] width 55 height 7
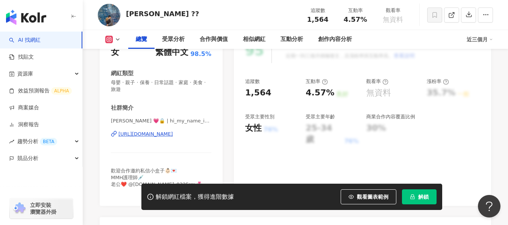
click at [173, 136] on div "https://www.instagram.com/hi_my_name_is_patti/" at bounding box center [145, 134] width 55 height 7
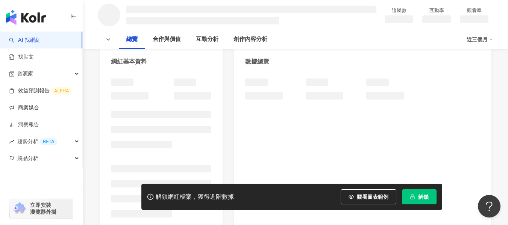
scroll to position [75, 0]
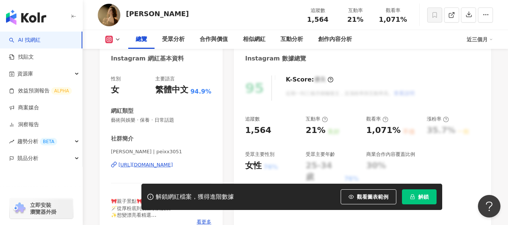
click at [141, 166] on div "https://www.instagram.com/peixx3051/" at bounding box center [145, 165] width 55 height 7
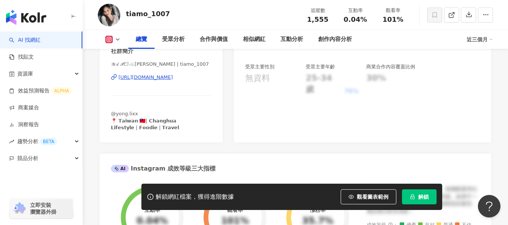
scroll to position [150, 0]
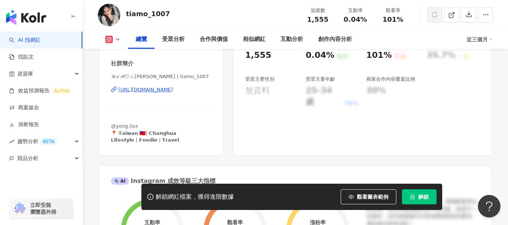
click at [173, 91] on div "https://www.instagram.com/tiamo_1007/" at bounding box center [145, 89] width 55 height 7
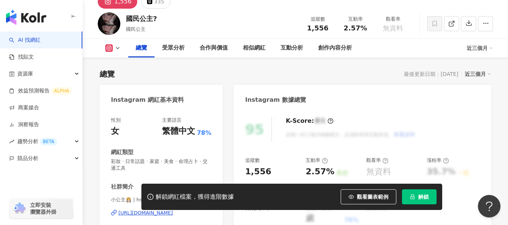
scroll to position [113, 0]
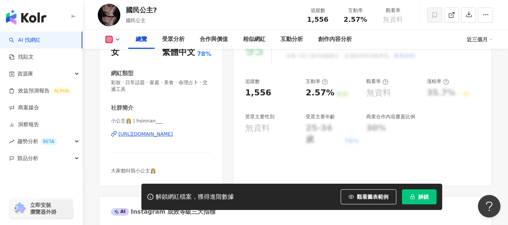
click at [134, 135] on div "https://www.instagram.com/hsinnan___/" at bounding box center [145, 134] width 55 height 7
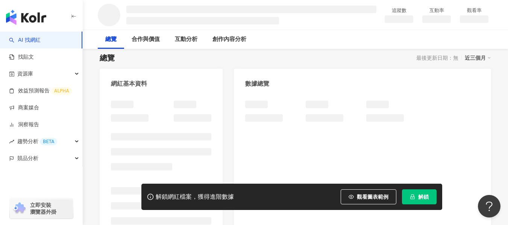
scroll to position [75, 0]
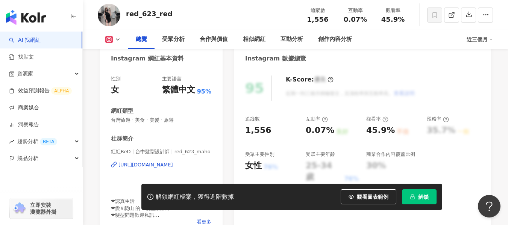
scroll to position [150, 0]
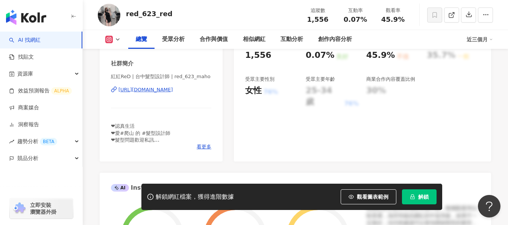
click at [168, 91] on div "https://www.instagram.com/red_623_maho/" at bounding box center [145, 89] width 55 height 7
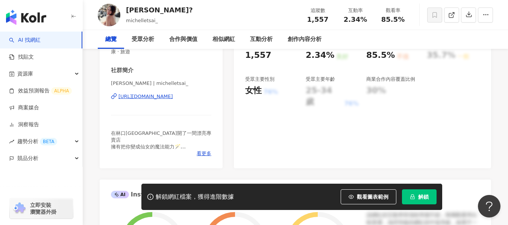
click at [173, 97] on div "https://www.instagram.com/michelletsai_/" at bounding box center [145, 96] width 55 height 7
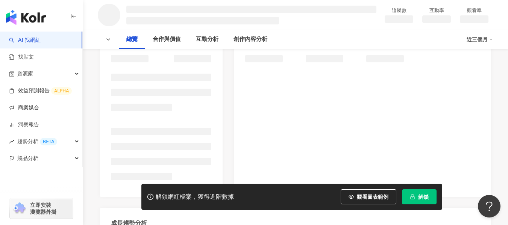
scroll to position [113, 0]
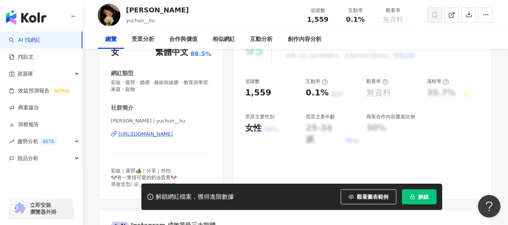
click at [166, 135] on div "[URL][DOMAIN_NAME]" at bounding box center [145, 134] width 55 height 7
click at [167, 137] on div "https://www.instagram.com/yuchun__liu/" at bounding box center [145, 134] width 55 height 7
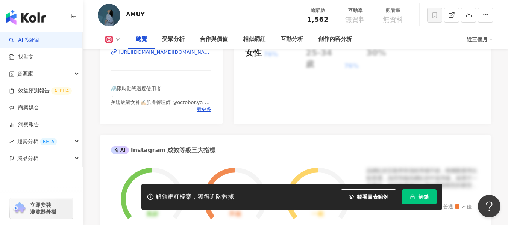
scroll to position [150, 0]
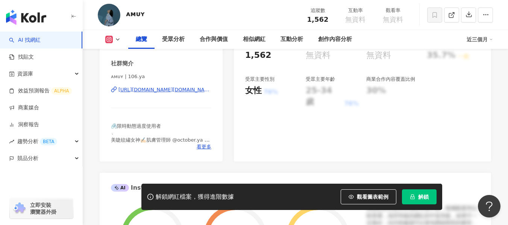
click at [149, 91] on div "https://www.instagram.com/106.ya/" at bounding box center [164, 89] width 93 height 7
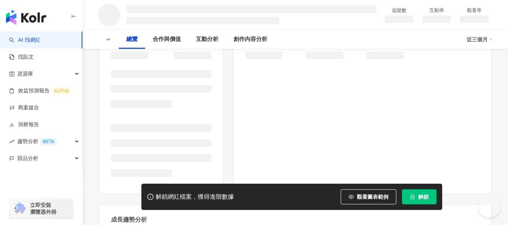
scroll to position [150, 0]
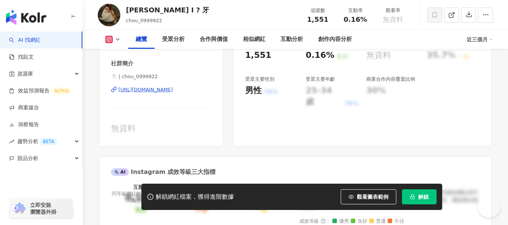
click at [170, 88] on div "[URL][DOMAIN_NAME]" at bounding box center [145, 89] width 55 height 7
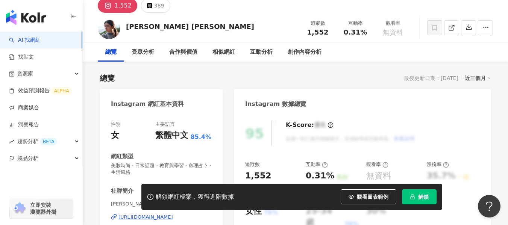
click at [109, 10] on icon at bounding box center [107, 5] width 9 height 9
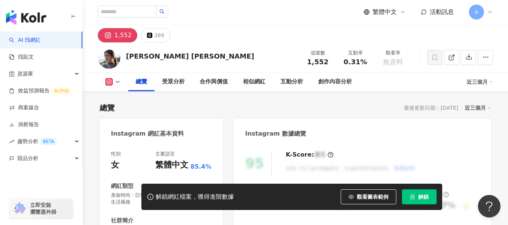
scroll to position [150, 0]
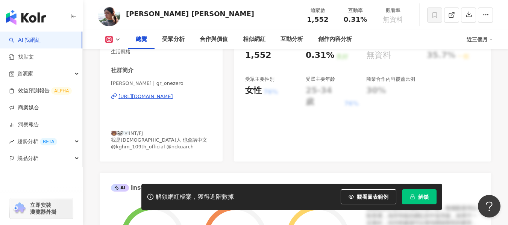
click at [168, 95] on div "https://www.instagram.com/gr_onezero/" at bounding box center [145, 96] width 55 height 7
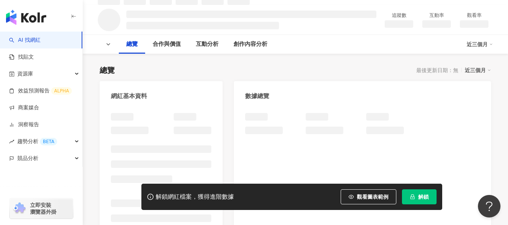
scroll to position [113, 0]
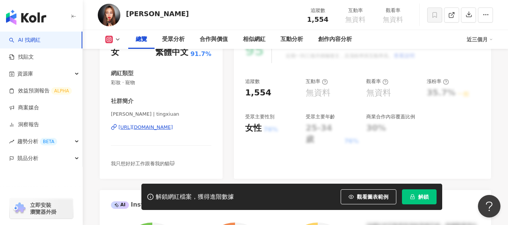
click at [173, 126] on div "https://www.instagram.com/tingxiuan/" at bounding box center [145, 127] width 55 height 7
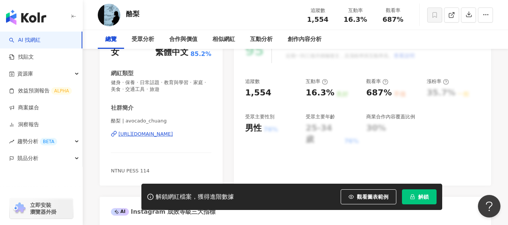
click at [129, 133] on div "https://www.instagram.com/avocado_chuang/" at bounding box center [145, 134] width 55 height 7
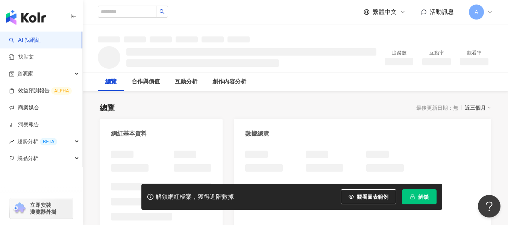
scroll to position [19, 0]
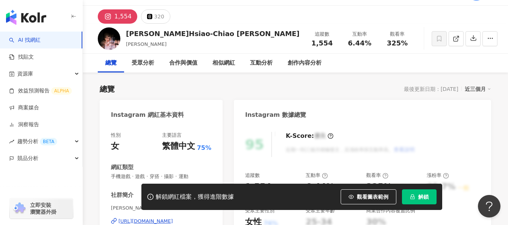
click at [165, 218] on div "https://www.instagram.com/hsiaochiaochen/" at bounding box center [145, 221] width 55 height 7
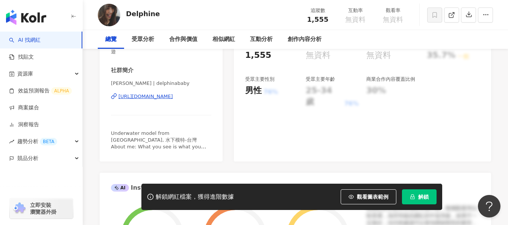
click at [173, 97] on div "https://www.instagram.com/delphinababy/" at bounding box center [145, 96] width 55 height 7
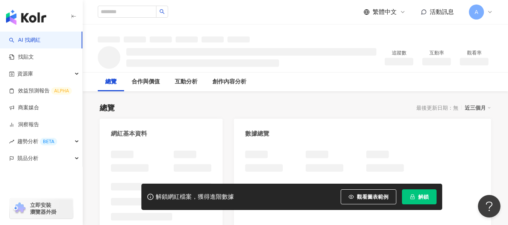
scroll to position [38, 0]
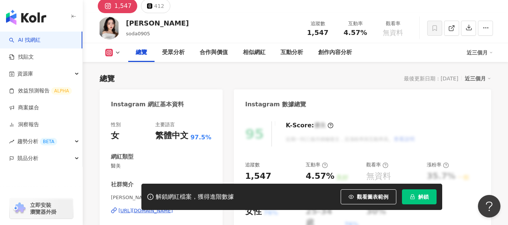
scroll to position [142, 0]
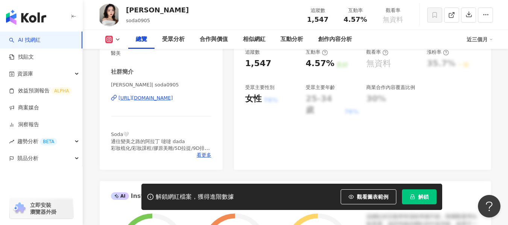
click at [173, 98] on div "https://www.instagram.com/soda0905/" at bounding box center [145, 98] width 55 height 7
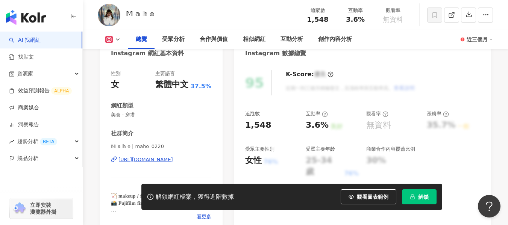
scroll to position [113, 0]
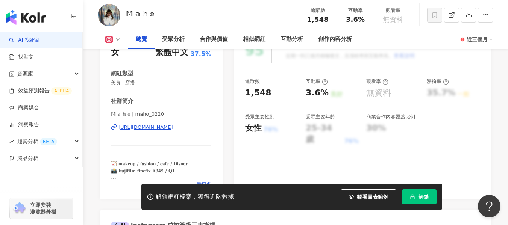
click at [173, 127] on div "https://www.instagram.com/maho_0220/" at bounding box center [145, 127] width 55 height 7
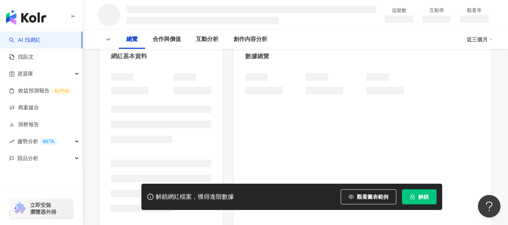
scroll to position [109, 0]
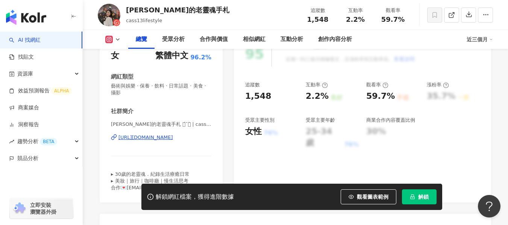
click at [173, 134] on div "https://www.instagram.com/cass13lifestyle/" at bounding box center [145, 137] width 55 height 7
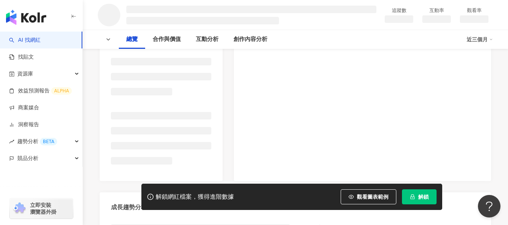
scroll to position [150, 0]
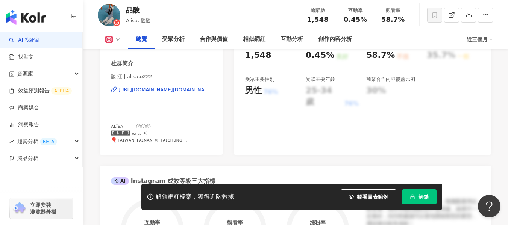
click at [188, 93] on div "https://www.instagram.com/alisa.o222/" at bounding box center [164, 89] width 93 height 7
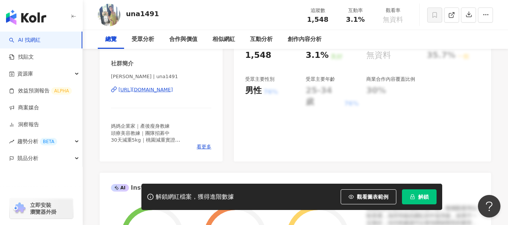
click at [156, 89] on div "https://www.instagram.com/una1491/" at bounding box center [145, 89] width 55 height 7
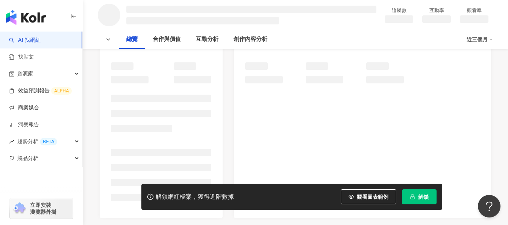
scroll to position [113, 0]
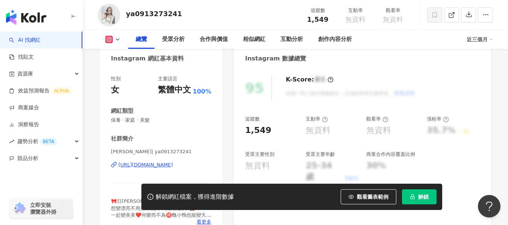
scroll to position [113, 0]
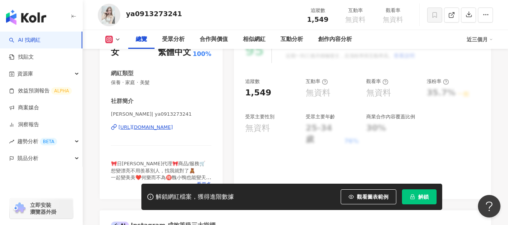
click at [171, 123] on div "姚郁婕 | ya0913273241 https://www.instagram.com/ya0913273241/" at bounding box center [161, 133] width 100 height 44
click at [167, 127] on div "https://www.instagram.com/ya0913273241/" at bounding box center [145, 127] width 55 height 7
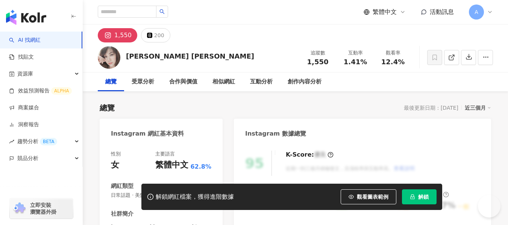
scroll to position [99, 0]
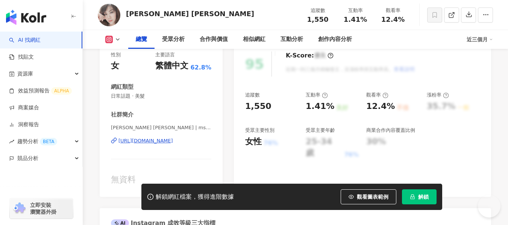
click at [173, 138] on div "https://www.instagram.com/msn0812/" at bounding box center [145, 141] width 55 height 7
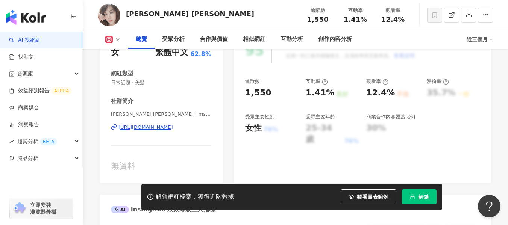
scroll to position [0, 0]
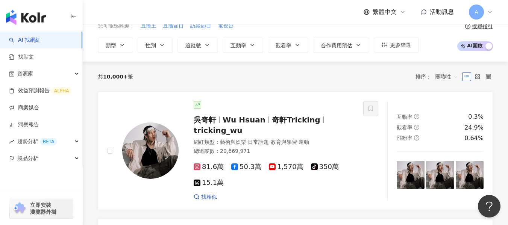
scroll to position [38, 0]
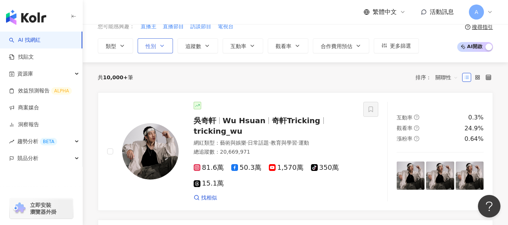
click at [167, 44] on button "性別" at bounding box center [155, 45] width 35 height 15
click at [124, 48] on icon "button" at bounding box center [122, 46] width 6 height 6
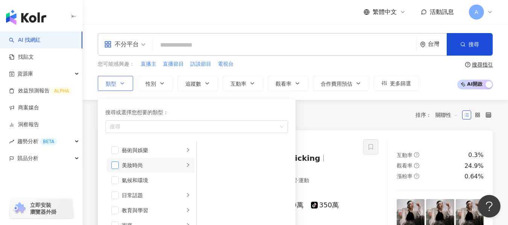
click at [115, 166] on span "button" at bounding box center [115, 166] width 8 height 8
click at [156, 73] on div "您可能感興趣： 直播主 直播節目 訪談節目 電視台 類型 搜尋或選擇您想要的類型： 美妝時尚 藝術與娛樂 美妝時尚 氣候和環境 日常話題 教育與學習 家庭 財…" at bounding box center [258, 75] width 321 height 31
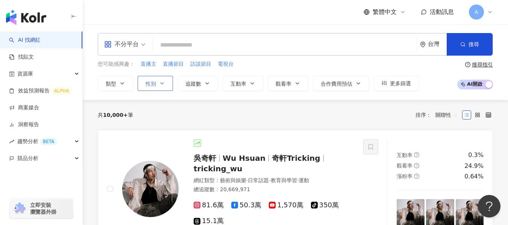
click at [160, 81] on icon "button" at bounding box center [162, 83] width 6 height 6
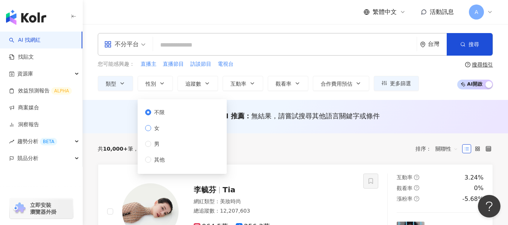
scroll to position [38, 0]
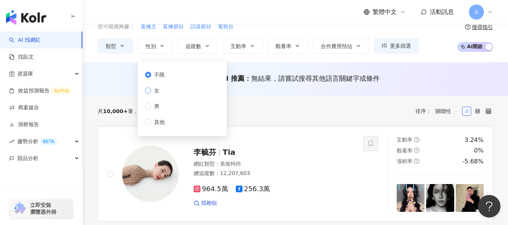
click at [152, 92] on span "女" at bounding box center [156, 90] width 11 height 8
click at [199, 44] on span "追蹤數" at bounding box center [193, 46] width 16 height 6
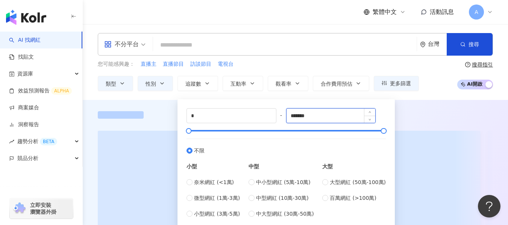
click at [306, 115] on input "*******" at bounding box center [331, 116] width 89 height 14
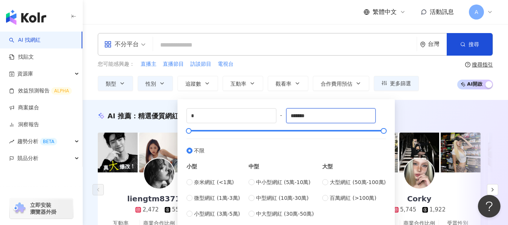
drag, startPoint x: 326, startPoint y: 113, endPoint x: 285, endPoint y: 113, distance: 41.7
click at [285, 113] on div "* - ******* 不限 小型 奈米網紅 (<1萬) 微型網紅 (1萬-3萬) 小型網紅 (3萬-5萬) 中型 中小型網紅 (5萬-10萬) 中型網紅 (…" at bounding box center [286, 163] width 199 height 110
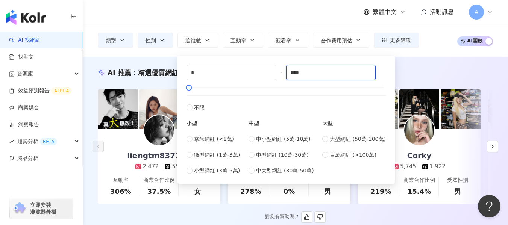
scroll to position [75, 0]
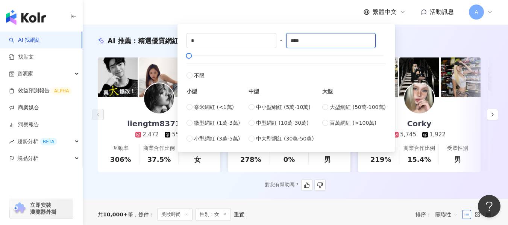
type input "****"
click at [408, 188] on div "對您有幫助嗎？" at bounding box center [295, 185] width 395 height 11
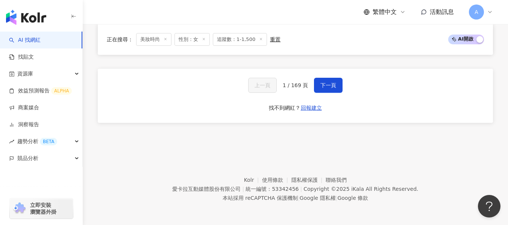
scroll to position [1312, 0]
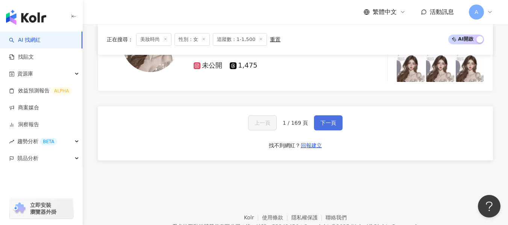
click at [333, 126] on span "下一頁" at bounding box center [328, 123] width 16 height 6
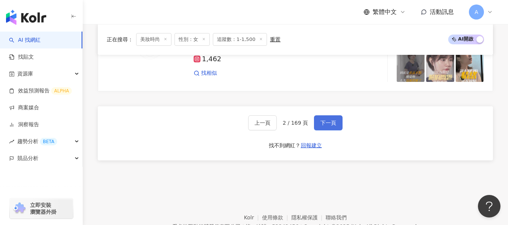
click at [333, 126] on span "下一頁" at bounding box center [328, 123] width 16 height 6
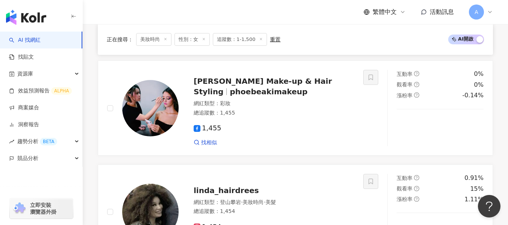
scroll to position [1312, 0]
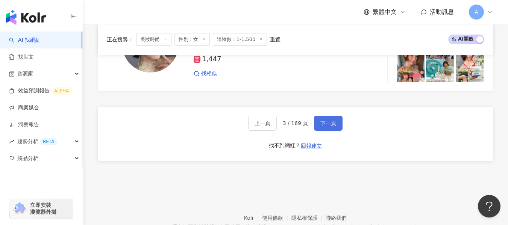
click at [333, 126] on span "下一頁" at bounding box center [328, 123] width 16 height 6
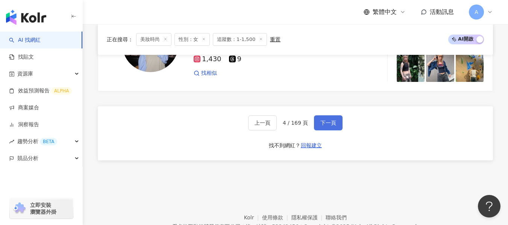
click at [333, 126] on span "下一頁" at bounding box center [328, 123] width 16 height 6
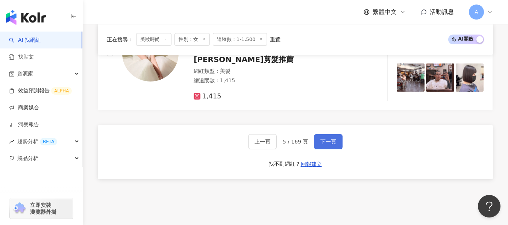
click at [333, 139] on span "下一頁" at bounding box center [328, 142] width 16 height 6
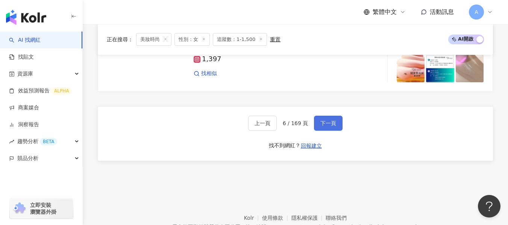
click at [332, 126] on span "下一頁" at bounding box center [328, 123] width 16 height 6
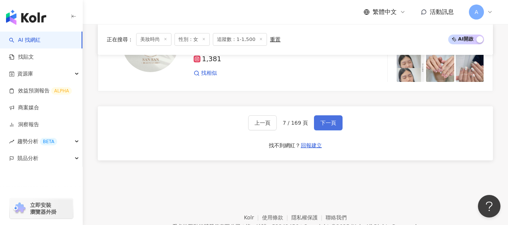
click at [332, 126] on span "下一頁" at bounding box center [328, 123] width 16 height 6
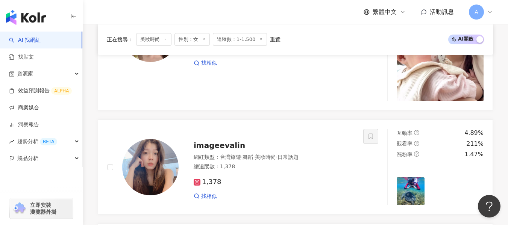
scroll to position [1371, 0]
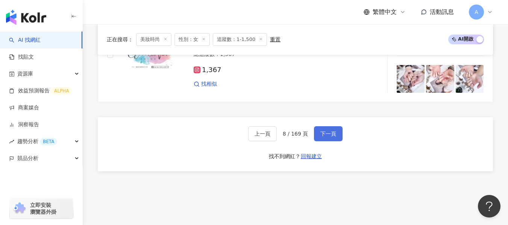
click at [331, 131] on span "下一頁" at bounding box center [328, 134] width 16 height 6
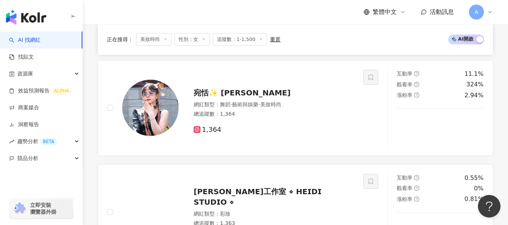
scroll to position [1274, 0]
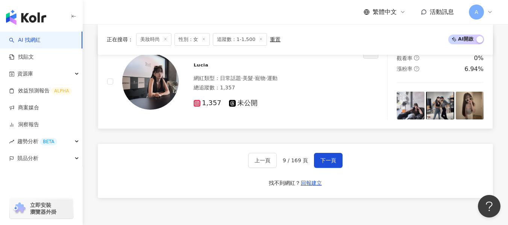
click at [326, 75] on div "網紅類型 ： 日常話題 · 美髮 · 寵物 · 運動" at bounding box center [274, 79] width 161 height 8
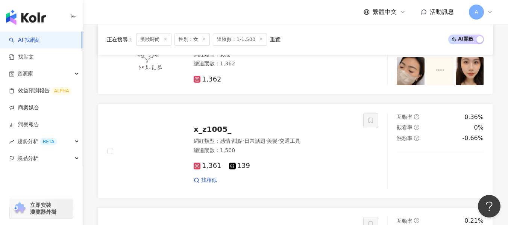
scroll to position [785, 0]
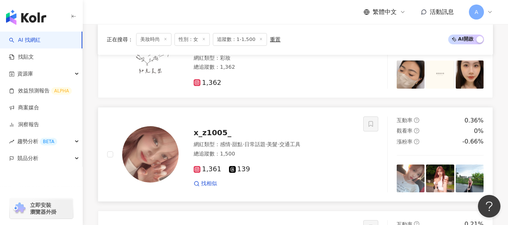
click at [282, 163] on div "1,361 139 找相似" at bounding box center [274, 173] width 161 height 28
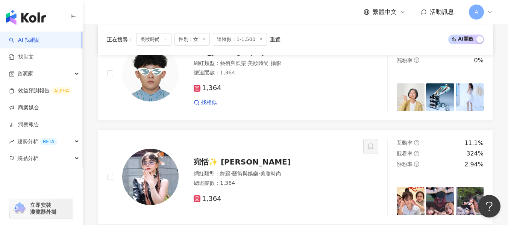
scroll to position [447, 0]
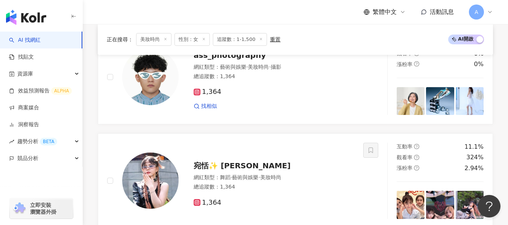
drag, startPoint x: 314, startPoint y: 150, endPoint x: 311, endPoint y: 31, distance: 119.2
click at [314, 183] on div "總追蹤數 ： 1,364" at bounding box center [274, 187] width 161 height 8
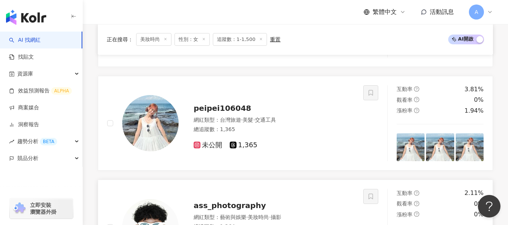
scroll to position [183, 0]
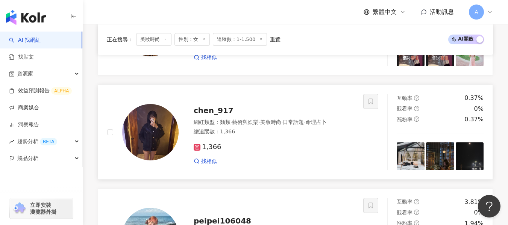
click at [301, 141] on div "1,366 找相似" at bounding box center [274, 151] width 161 height 28
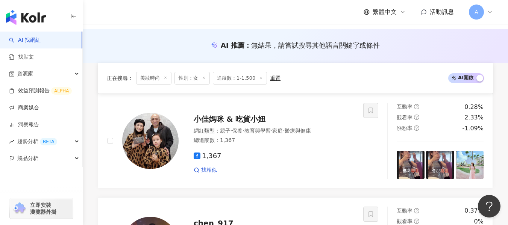
scroll to position [1312, 0]
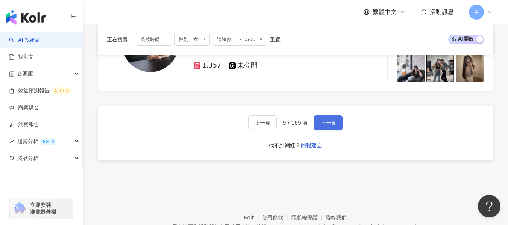
click at [321, 117] on button "下一頁" at bounding box center [328, 122] width 29 height 15
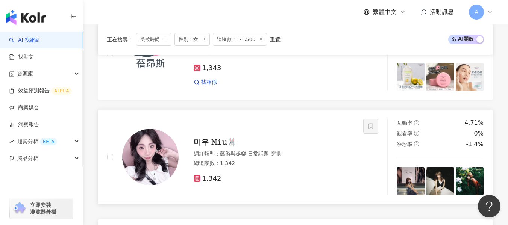
scroll to position [1236, 0]
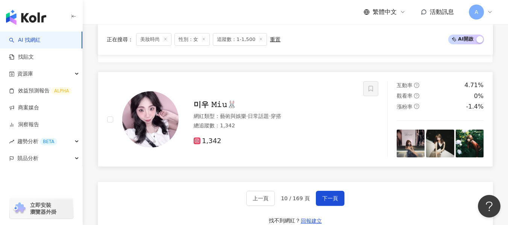
click at [287, 127] on div "總追蹤數 ： 1,342" at bounding box center [274, 126] width 161 height 8
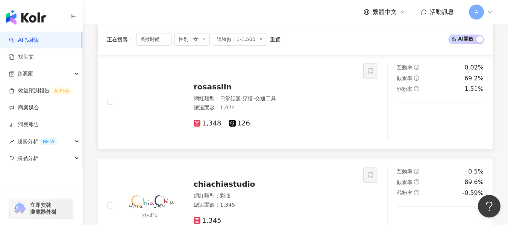
scroll to position [785, 0]
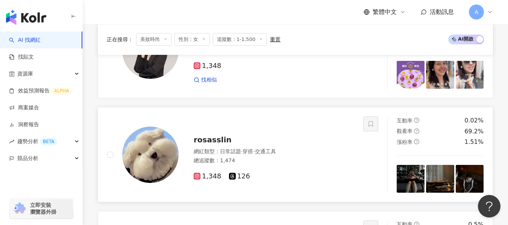
drag, startPoint x: 321, startPoint y: 157, endPoint x: 191, endPoint y: 16, distance: 191.9
click at [321, 157] on div "總追蹤數 ： 1,474" at bounding box center [274, 161] width 161 height 8
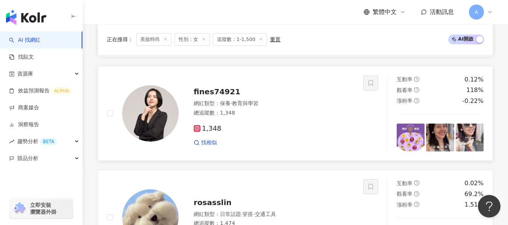
click at [253, 117] on div "總追蹤數 ： 1,348" at bounding box center [274, 113] width 161 height 8
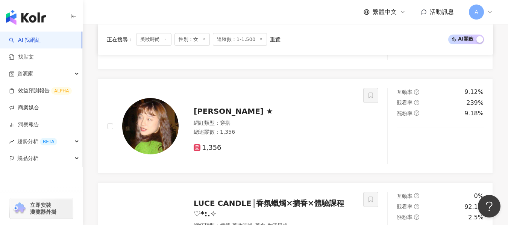
scroll to position [183, 0]
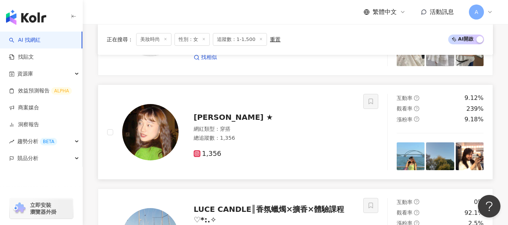
click at [290, 147] on div "1,356" at bounding box center [274, 151] width 161 height 14
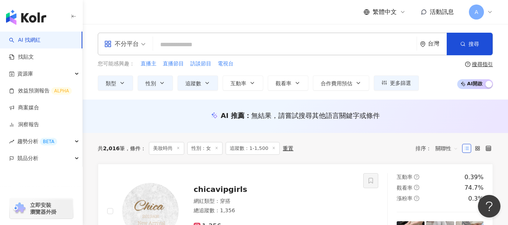
scroll to position [0, 0]
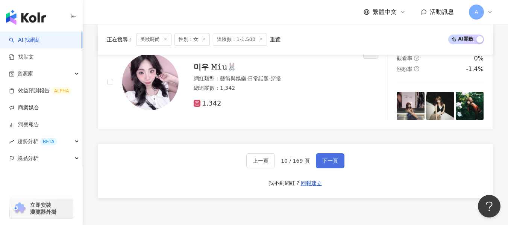
click at [332, 159] on span "下一頁" at bounding box center [330, 161] width 16 height 6
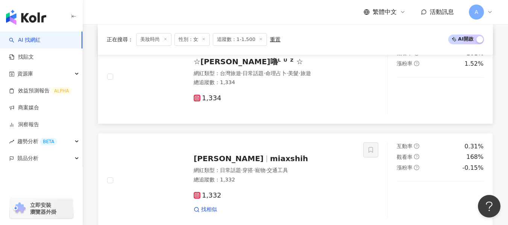
scroll to position [1161, 0]
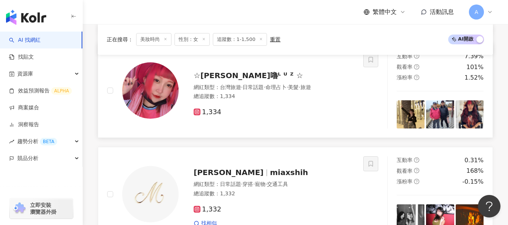
click at [256, 109] on div "1,334" at bounding box center [274, 112] width 161 height 8
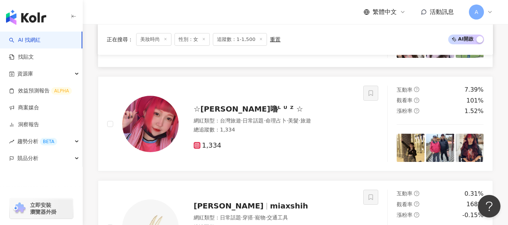
scroll to position [1048, 0]
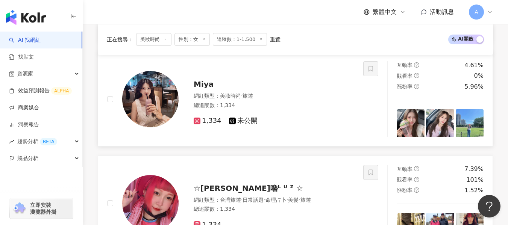
click at [311, 102] on div "網紅類型 ： 美妝時尚 · 旅遊 總追蹤數 ： 1,334" at bounding box center [274, 101] width 161 height 18
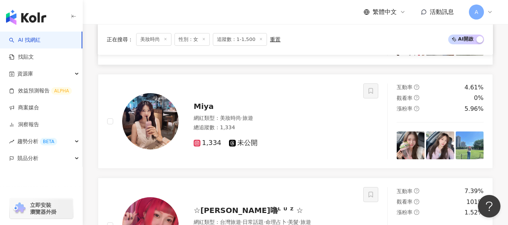
scroll to position [936, 0]
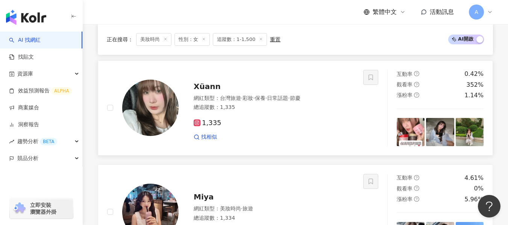
click at [307, 120] on div "1,335" at bounding box center [274, 123] width 161 height 8
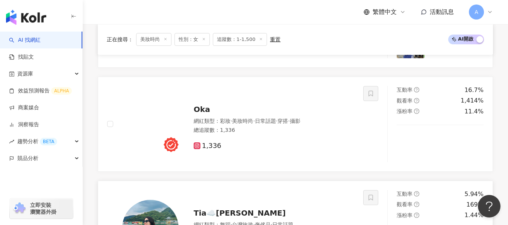
scroll to position [672, 0]
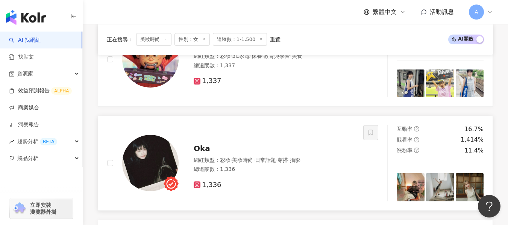
click at [315, 173] on div "總追蹤數 ： 1,336" at bounding box center [274, 170] width 161 height 8
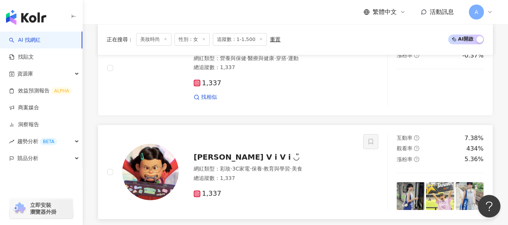
scroll to position [597, 0]
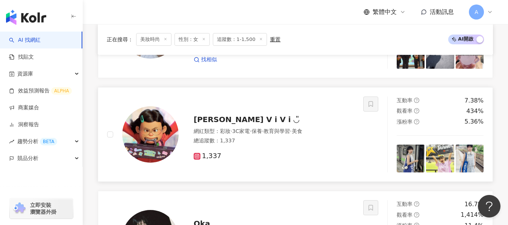
click at [332, 161] on div "1,337" at bounding box center [274, 156] width 161 height 8
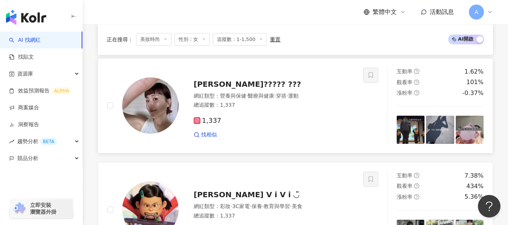
click at [305, 139] on div "1,337 找相似" at bounding box center [274, 125] width 161 height 28
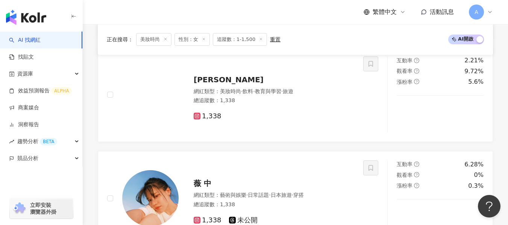
scroll to position [296, 0]
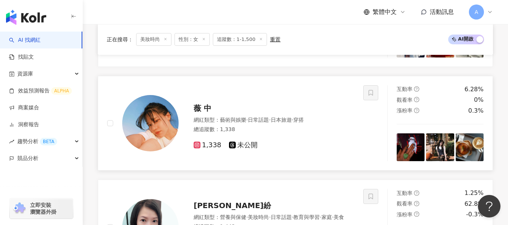
click at [327, 134] on div "網紅類型 ： 藝術與娛樂 · 日常話題 · 日本旅遊 · 穿搭 總追蹤數 ： 1,338" at bounding box center [274, 126] width 161 height 18
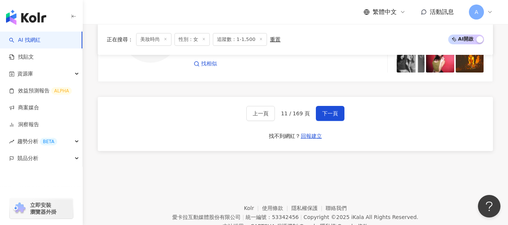
scroll to position [1349, 0]
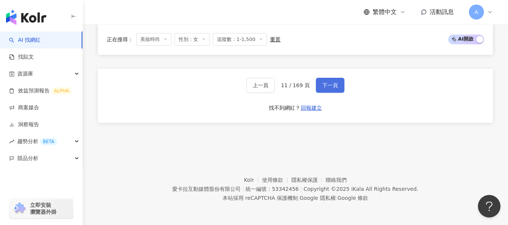
click at [322, 83] on span "下一頁" at bounding box center [330, 85] width 16 height 6
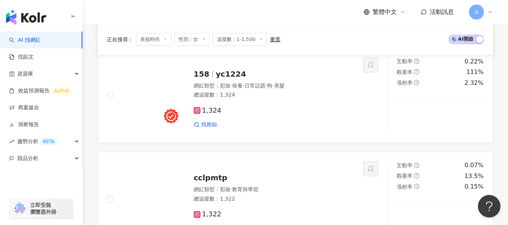
scroll to position [1063, 0]
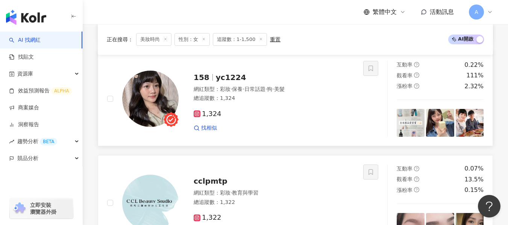
click at [300, 112] on div "1,324" at bounding box center [274, 114] width 161 height 8
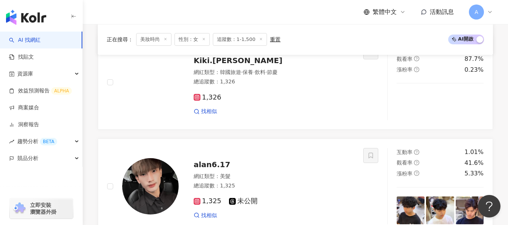
scroll to position [838, 0]
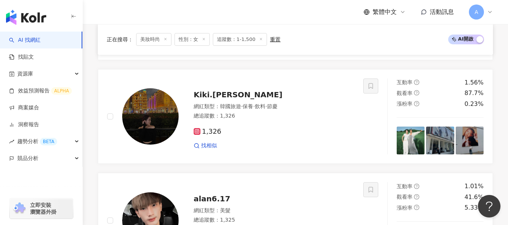
click at [332, 136] on div "1,326 找相似" at bounding box center [274, 136] width 161 height 28
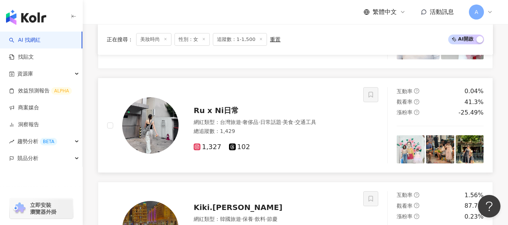
click at [308, 152] on div "Ru x Ni日常 網紅類型 ： 台灣旅遊 · 奢侈品 · 日常話題 · 美食 · 交通工具 總追蹤數 ： 1,429 1,327 102" at bounding box center [235, 125] width 256 height 76
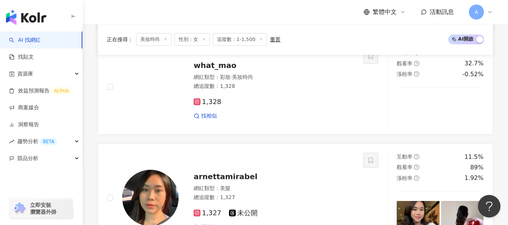
scroll to position [395, 0]
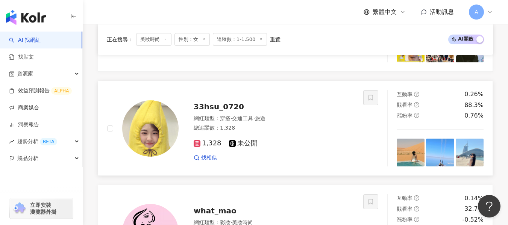
click at [315, 158] on div "1,328 未公開 找相似" at bounding box center [274, 147] width 161 height 28
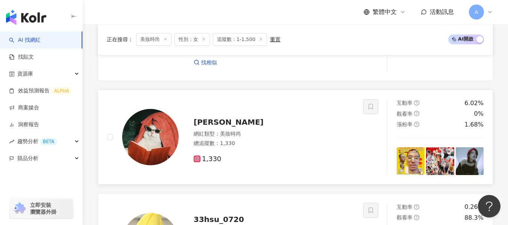
scroll to position [199, 0]
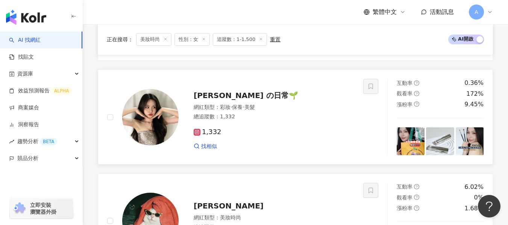
drag, startPoint x: 275, startPoint y: 129, endPoint x: 173, endPoint y: 1, distance: 164.0
click at [275, 129] on div "1,332" at bounding box center [274, 132] width 161 height 8
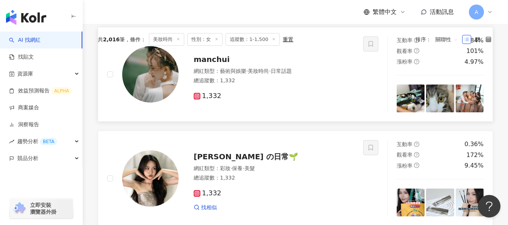
scroll to position [86, 0]
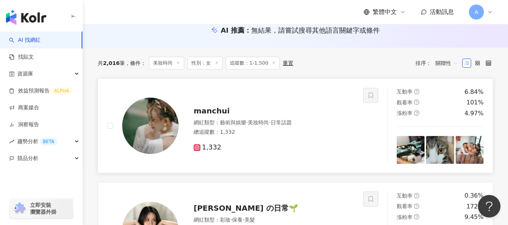
click at [289, 140] on div "1,332" at bounding box center [274, 145] width 161 height 14
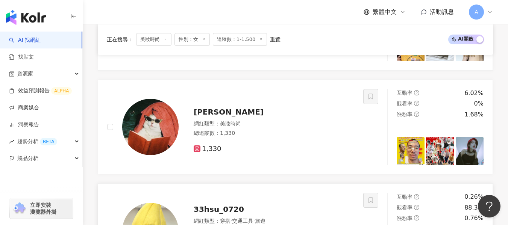
scroll to position [274, 0]
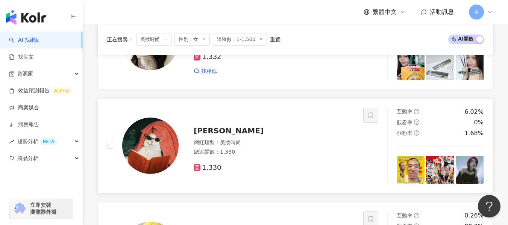
click at [302, 154] on div "總追蹤數 ： 1,330" at bounding box center [274, 153] width 161 height 8
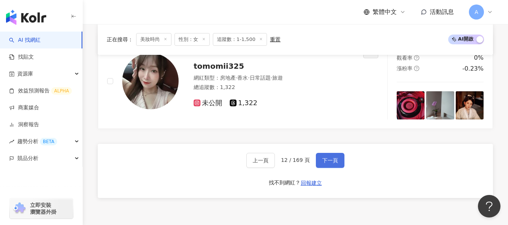
click at [332, 166] on button "下一頁" at bounding box center [330, 160] width 29 height 15
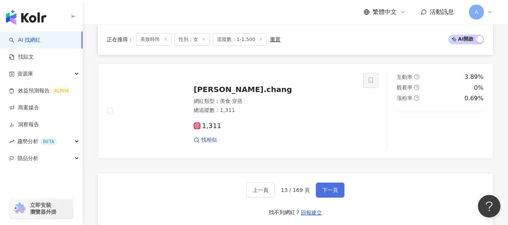
scroll to position [1266, 0]
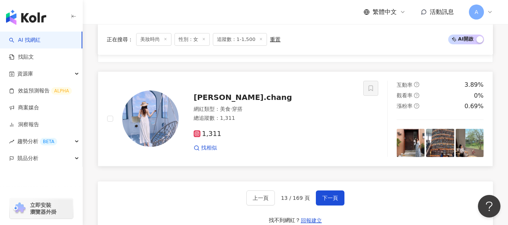
click at [270, 128] on div "1,311 找相似" at bounding box center [274, 138] width 161 height 28
click at [299, 48] on div "1,314 找相似" at bounding box center [274, 34] width 161 height 28
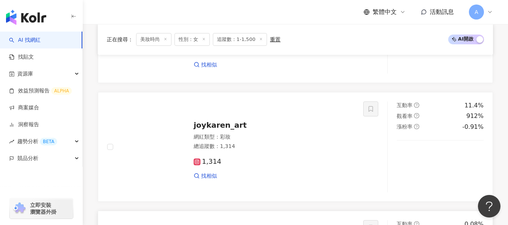
scroll to position [778, 0]
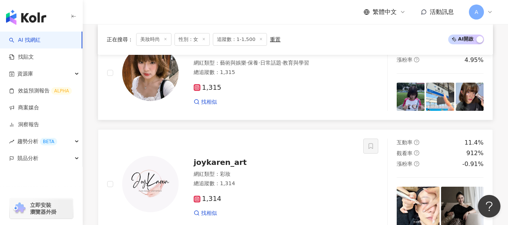
click at [288, 92] on div "1,315" at bounding box center [274, 88] width 161 height 8
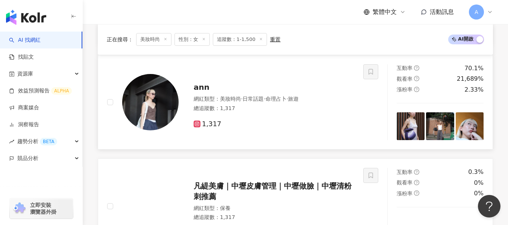
scroll to position [288, 0]
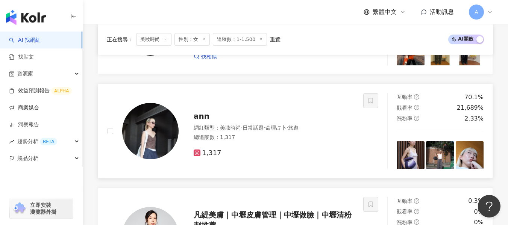
click at [276, 138] on div "總追蹤數 ： 1,317" at bounding box center [274, 138] width 161 height 8
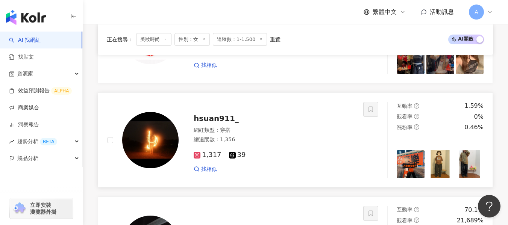
click at [264, 137] on div "總追蹤數 ： 1,356" at bounding box center [274, 140] width 161 height 8
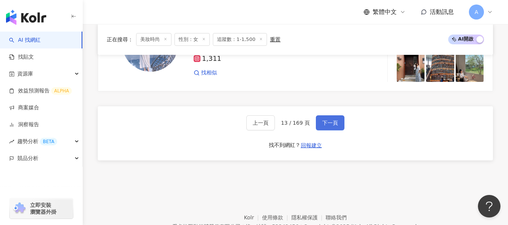
click at [328, 123] on span "下一頁" at bounding box center [330, 123] width 16 height 6
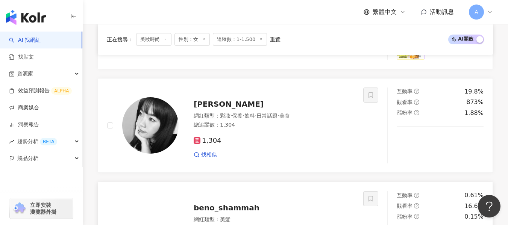
scroll to position [1124, 0]
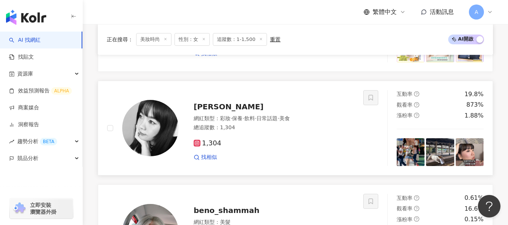
click at [294, 132] on div "網紅類型 ： 彩妝 · 保養 · 飲料 · 日常話題 · 美食 總追蹤數 ： 1,304" at bounding box center [274, 124] width 161 height 18
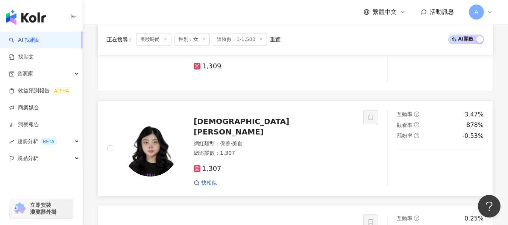
scroll to position [372, 0]
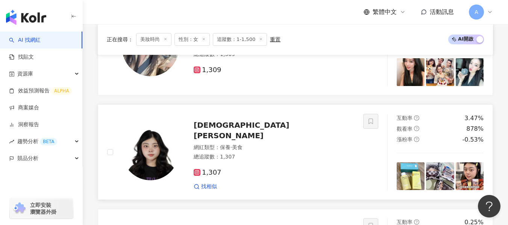
click at [284, 156] on div "網紅類型 ： 保養 · 美食 總追蹤數 ： 1,307" at bounding box center [274, 153] width 161 height 18
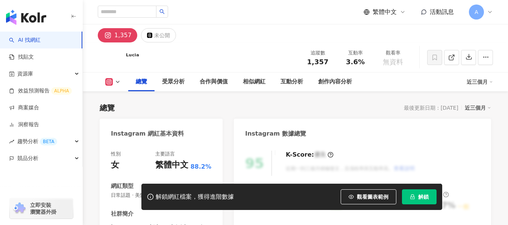
scroll to position [75, 0]
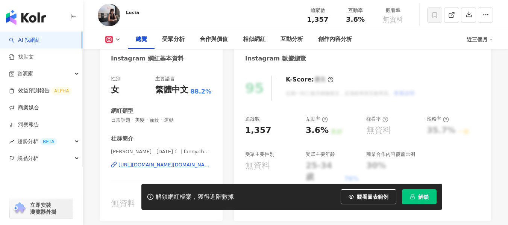
click at [161, 167] on div "https://www.instagram.com/fanny.chen038/" at bounding box center [164, 165] width 93 height 7
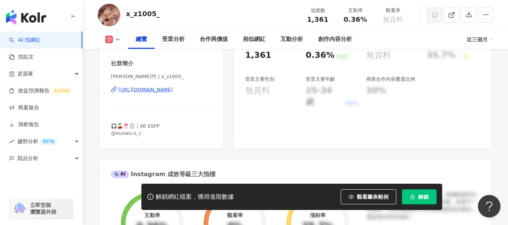
click at [155, 88] on div "https://www.instagram.com/x_z1005_/" at bounding box center [145, 89] width 55 height 7
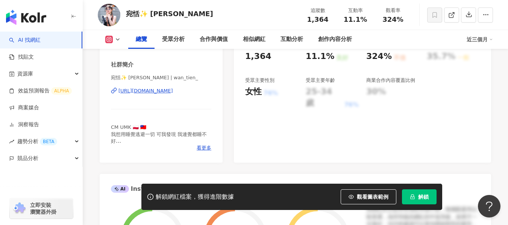
scroll to position [150, 0]
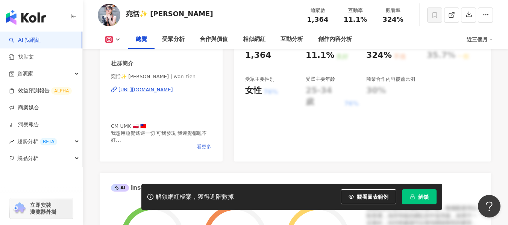
click at [200, 146] on span "看更多" at bounding box center [204, 147] width 15 height 7
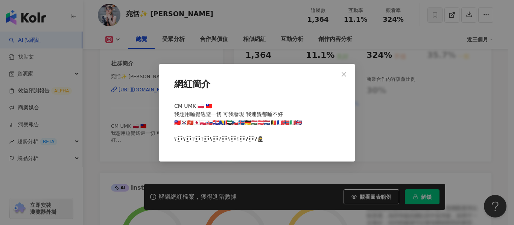
click at [345, 69] on button "Close" at bounding box center [343, 74] width 15 height 15
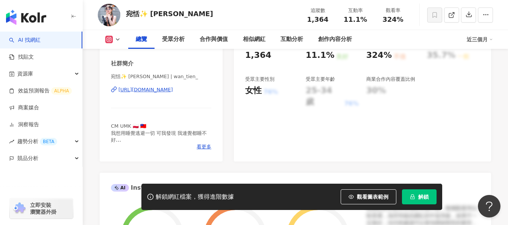
click at [173, 90] on div "https://www.instagram.com/wan_tien_/" at bounding box center [145, 89] width 55 height 7
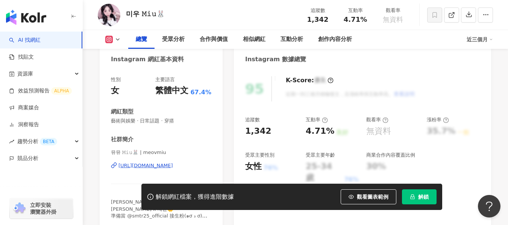
scroll to position [75, 0]
click at [148, 164] on div "[URL][DOMAIN_NAME]" at bounding box center [145, 165] width 55 height 7
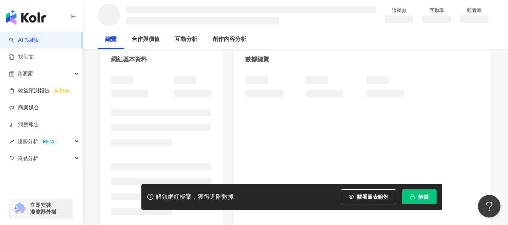
scroll to position [75, 0]
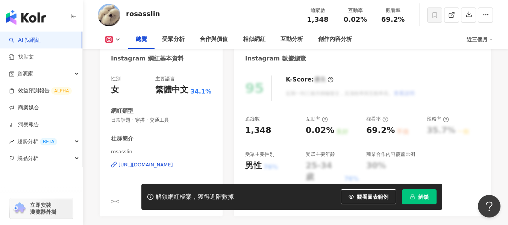
click at [163, 162] on div "https://www.instagram.com/rosasslin/" at bounding box center [145, 165] width 55 height 7
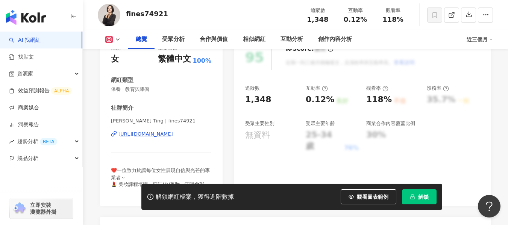
scroll to position [113, 0]
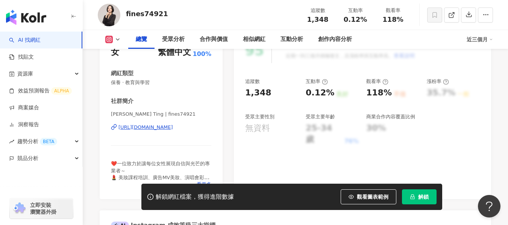
click at [165, 128] on div "[URL][DOMAIN_NAME]" at bounding box center [145, 127] width 55 height 7
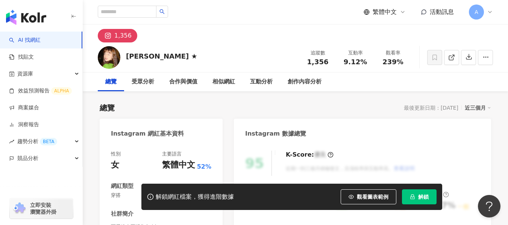
click at [173, 151] on div "性別 女 主要語言 繁體中文 52% 網紅類型 穿搭 社群簡介 可愛迷人正派角色 | iam_yeung_ https://www.instagram.com…" at bounding box center [161, 226] width 100 height 150
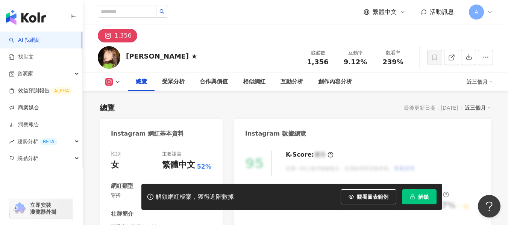
scroll to position [113, 0]
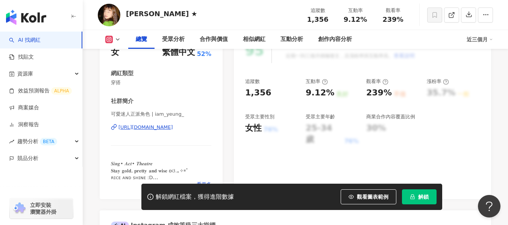
click at [173, 128] on div "https://www.instagram.com/iam_yeung_/" at bounding box center [145, 127] width 55 height 7
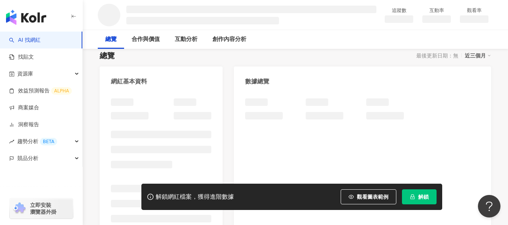
scroll to position [150, 0]
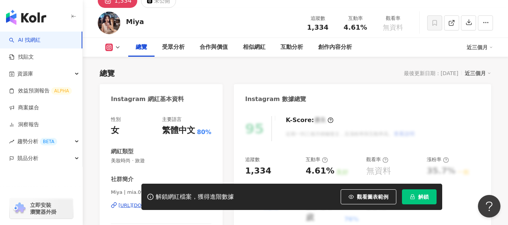
scroll to position [113, 0]
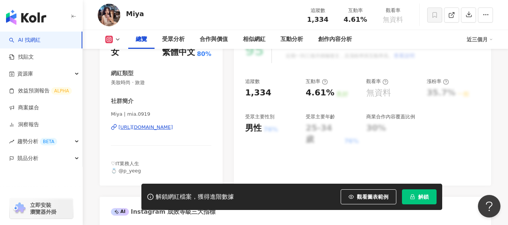
click at [146, 128] on div "[URL][DOMAIN_NAME]" at bounding box center [145, 127] width 55 height 7
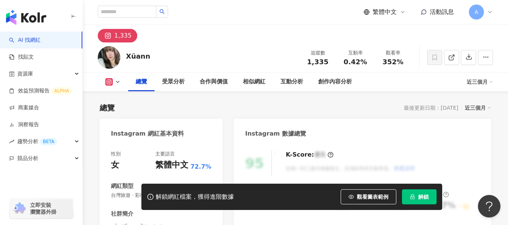
scroll to position [150, 0]
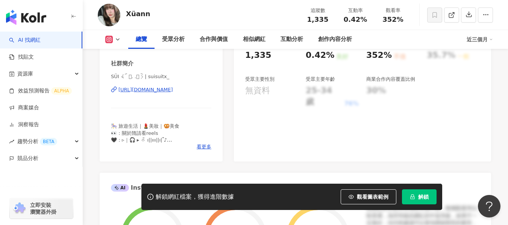
click at [173, 87] on div "https://www.instagram.com/suisuitx_/" at bounding box center [145, 89] width 55 height 7
click at [146, 92] on div "https://www.instagram.com/suisuitx_/" at bounding box center [145, 89] width 55 height 7
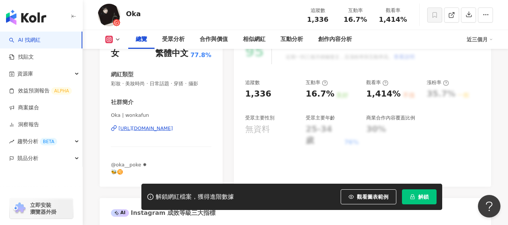
scroll to position [113, 0]
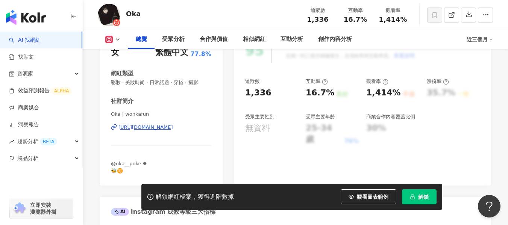
click at [165, 127] on div "https://www.instagram.com/wonkafun/" at bounding box center [145, 127] width 55 height 7
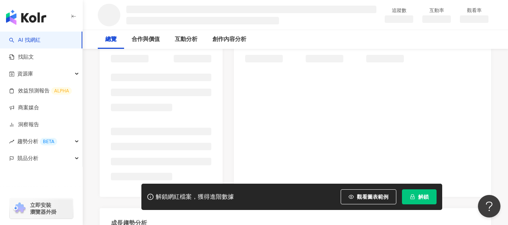
scroll to position [113, 0]
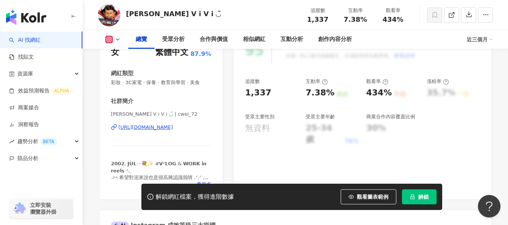
click at [173, 124] on div "[URL][DOMAIN_NAME]" at bounding box center [145, 127] width 55 height 7
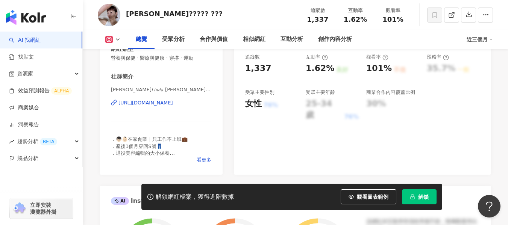
scroll to position [150, 0]
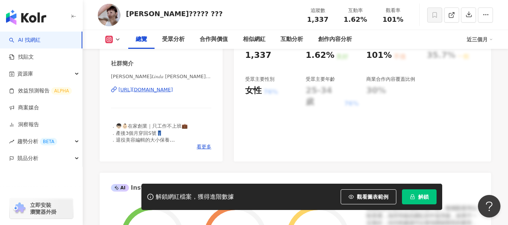
click at [162, 87] on div "https://www.instagram.com/lovelindalin/" at bounding box center [145, 89] width 55 height 7
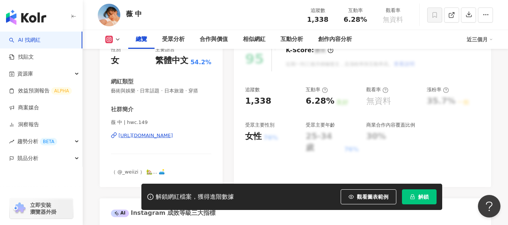
scroll to position [113, 0]
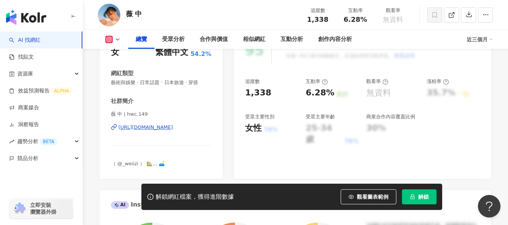
click at [169, 125] on div "https://www.instagram.com/hwc.149/" at bounding box center [145, 127] width 55 height 7
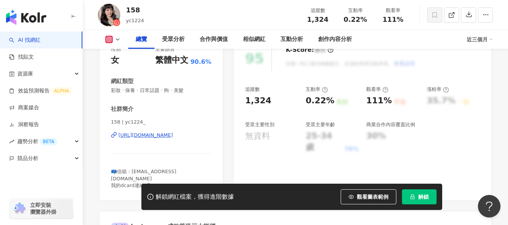
scroll to position [113, 0]
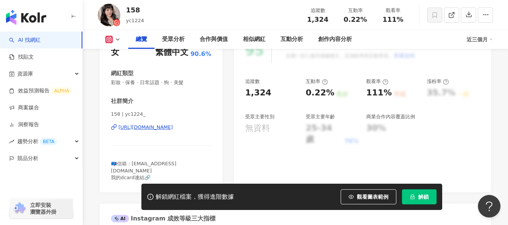
click at [158, 124] on div "158 | yc1224_ https://www.instagram.com/yc1224_/" at bounding box center [161, 133] width 100 height 44
click at [156, 125] on div "https://www.instagram.com/yc1224_/" at bounding box center [145, 127] width 55 height 7
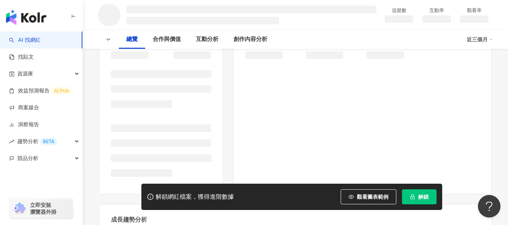
scroll to position [75, 0]
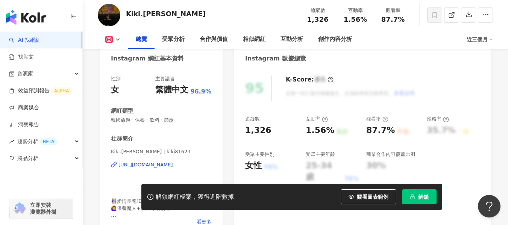
drag, startPoint x: 232, startPoint y: 119, endPoint x: 187, endPoint y: 130, distance: 46.0
click at [173, 162] on div "https://www.instagram.com/kiki81623/" at bounding box center [145, 165] width 55 height 7
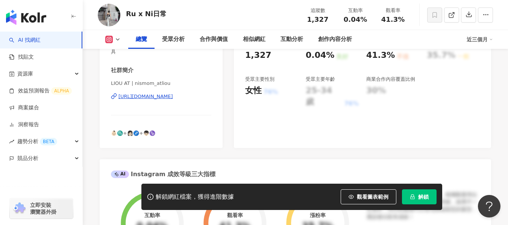
scroll to position [113, 0]
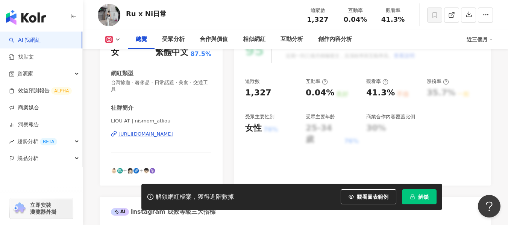
click at [159, 133] on div "https://www.instagram.com/nismom_atliou/" at bounding box center [145, 134] width 55 height 7
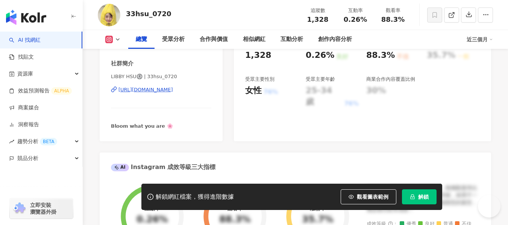
scroll to position [150, 0]
click at [148, 89] on div "https://www.instagram.com/33hsu_0720/" at bounding box center [145, 89] width 55 height 7
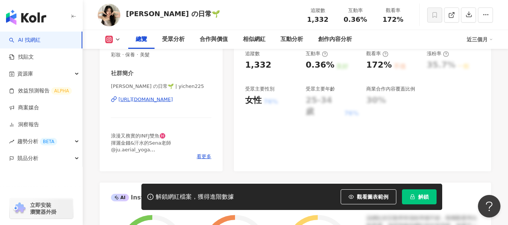
scroll to position [150, 0]
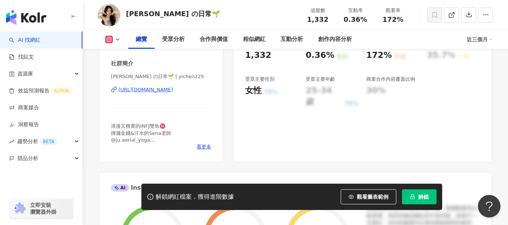
click at [173, 90] on div "https://www.instagram.com/yichen225/" at bounding box center [145, 89] width 55 height 7
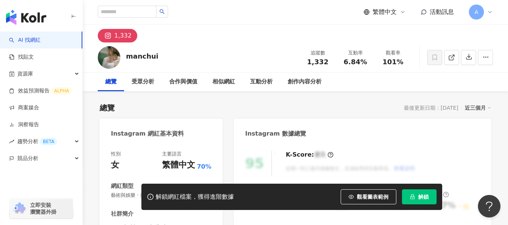
scroll to position [113, 0]
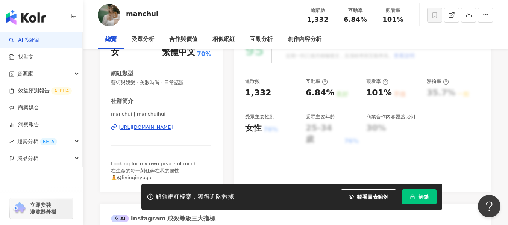
drag, startPoint x: 157, startPoint y: 128, endPoint x: 240, endPoint y: 158, distance: 88.0
click at [157, 128] on div "https://www.instagram.com/manchuihui/" at bounding box center [145, 127] width 55 height 7
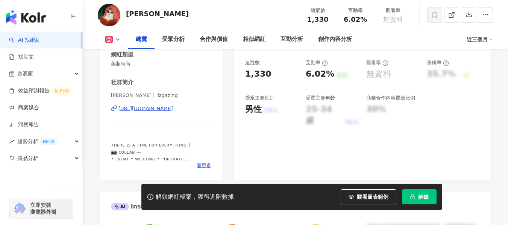
scroll to position [150, 0]
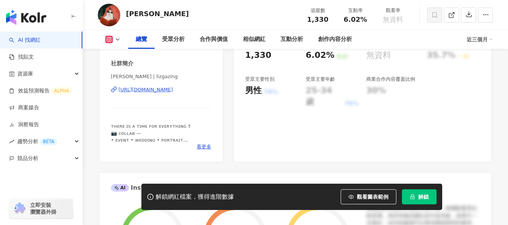
click at [160, 90] on div "https://www.instagram.com/lizgazing/" at bounding box center [145, 89] width 55 height 7
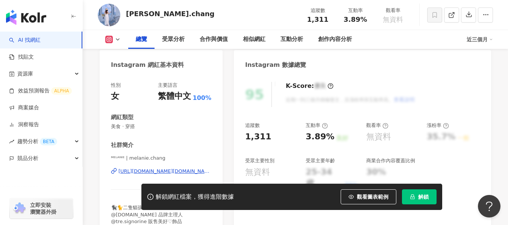
scroll to position [113, 0]
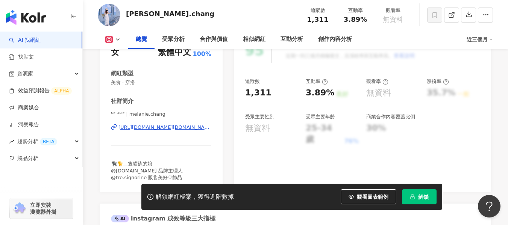
click at [161, 129] on div "https://www.instagram.com/melanie.chang/" at bounding box center [164, 127] width 93 height 7
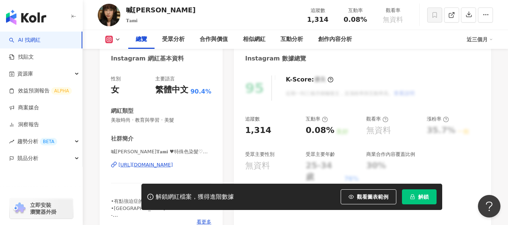
click at [147, 164] on div "https://www.instagram.com/tami__0904/" at bounding box center [145, 165] width 55 height 7
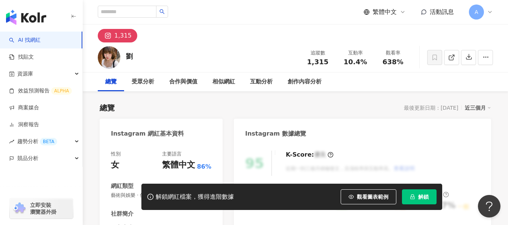
scroll to position [113, 0]
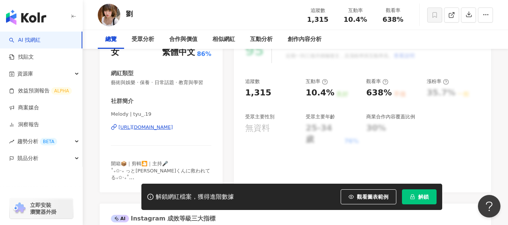
click at [164, 131] on div "https://www.instagram.com/tyu_.19/" at bounding box center [145, 127] width 55 height 7
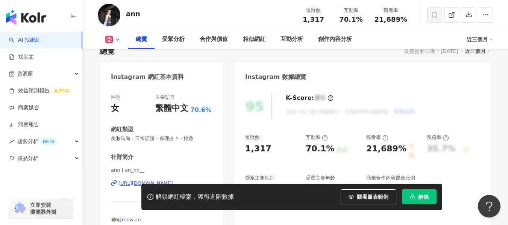
scroll to position [75, 0]
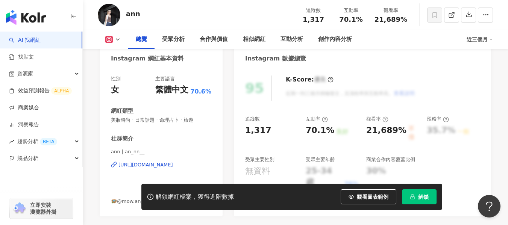
click at [146, 165] on div "https://www.instagram.com/an_nn__/" at bounding box center [145, 165] width 55 height 7
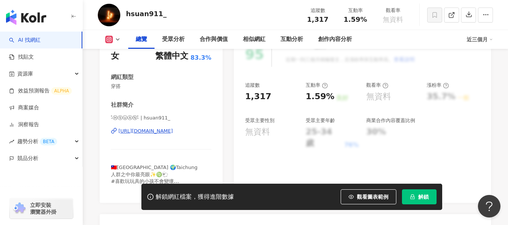
scroll to position [113, 0]
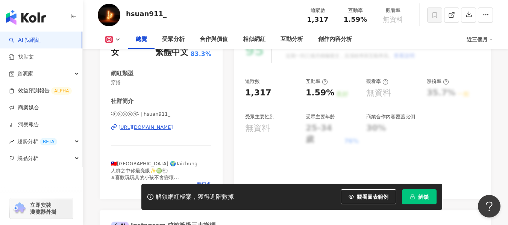
click at [153, 127] on div "https://www.instagram.com/hsuan911_/" at bounding box center [145, 127] width 55 height 7
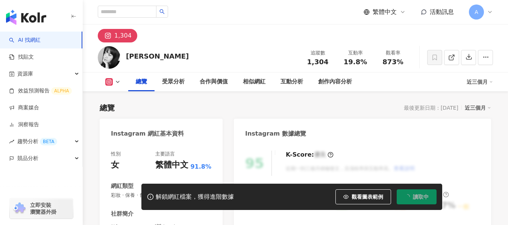
scroll to position [113, 0]
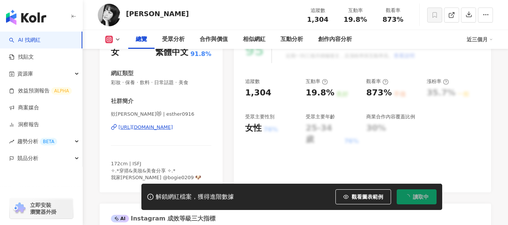
click at [171, 129] on div "[URL][DOMAIN_NAME]" at bounding box center [145, 127] width 55 height 7
